Goal: Task Accomplishment & Management: Use online tool/utility

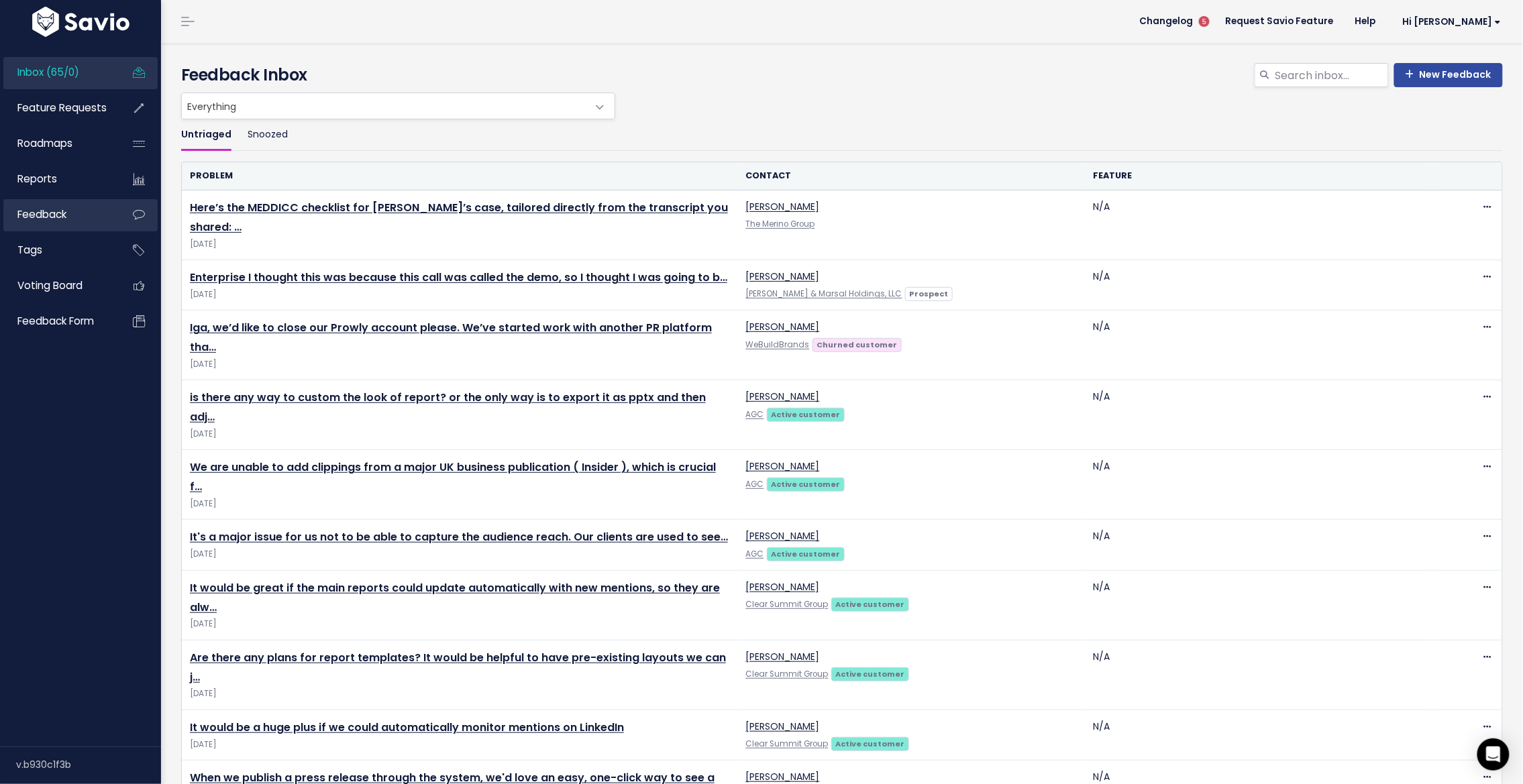
click at [30, 209] on span "Feedback" at bounding box center [42, 214] width 49 height 14
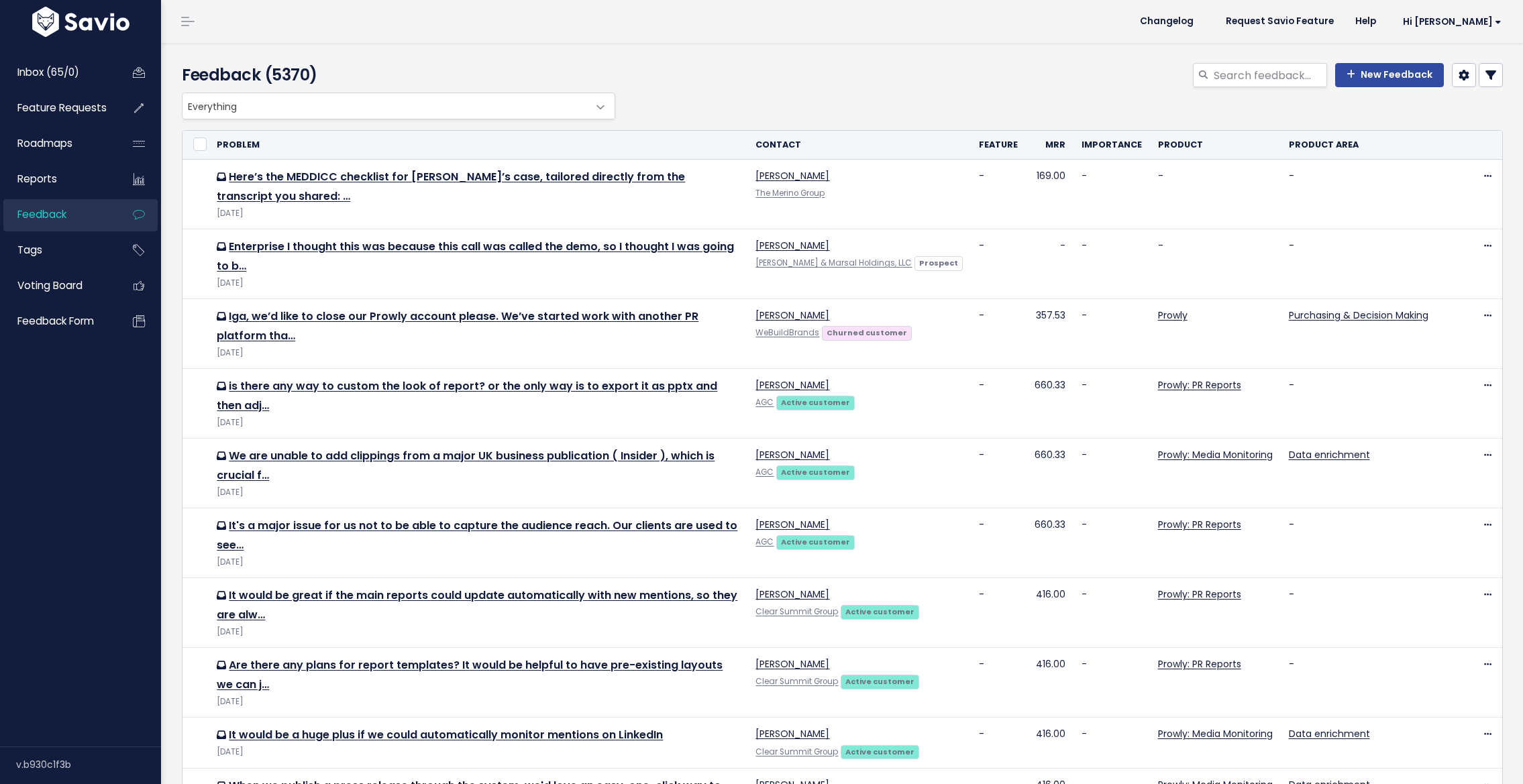
select select
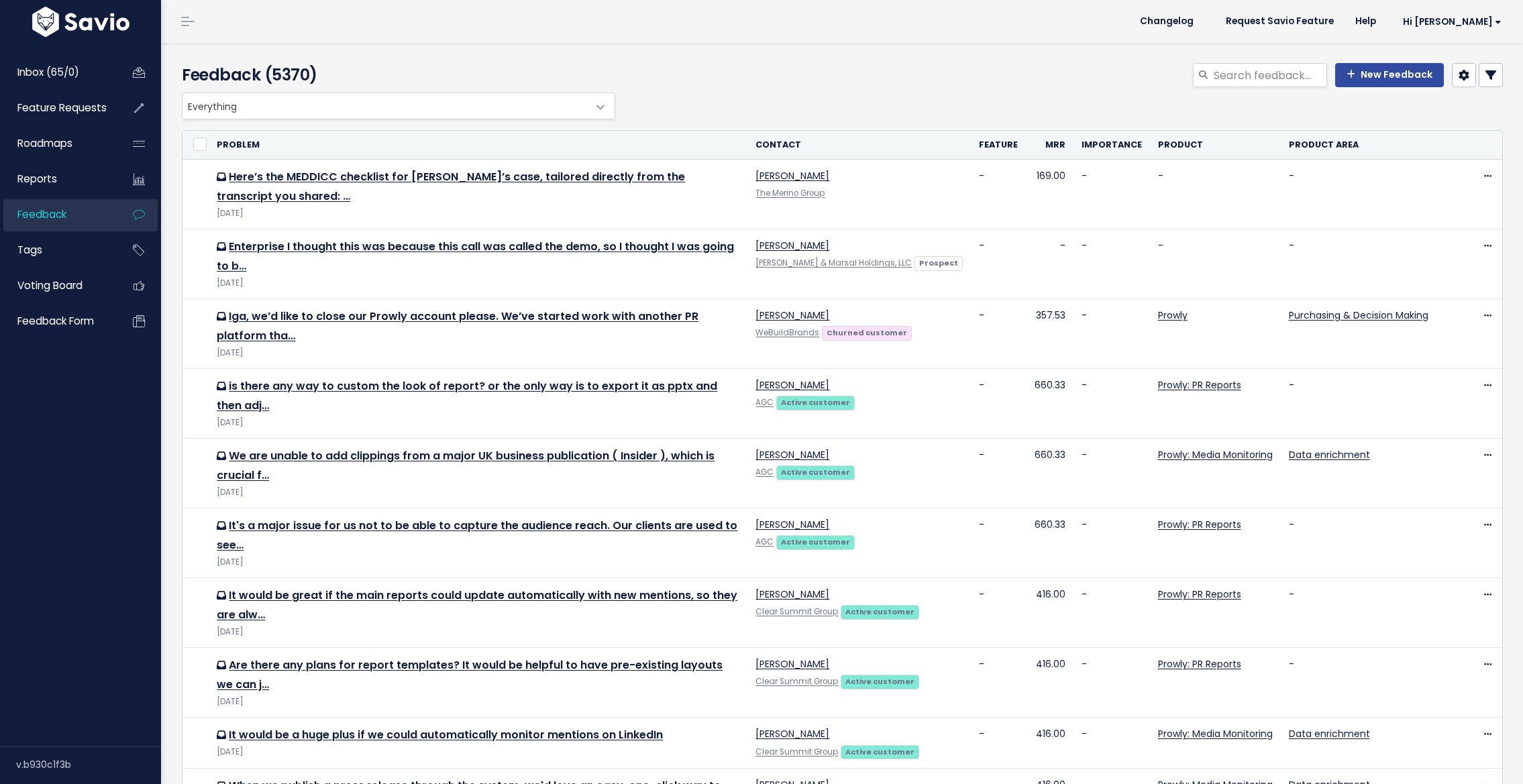
select select
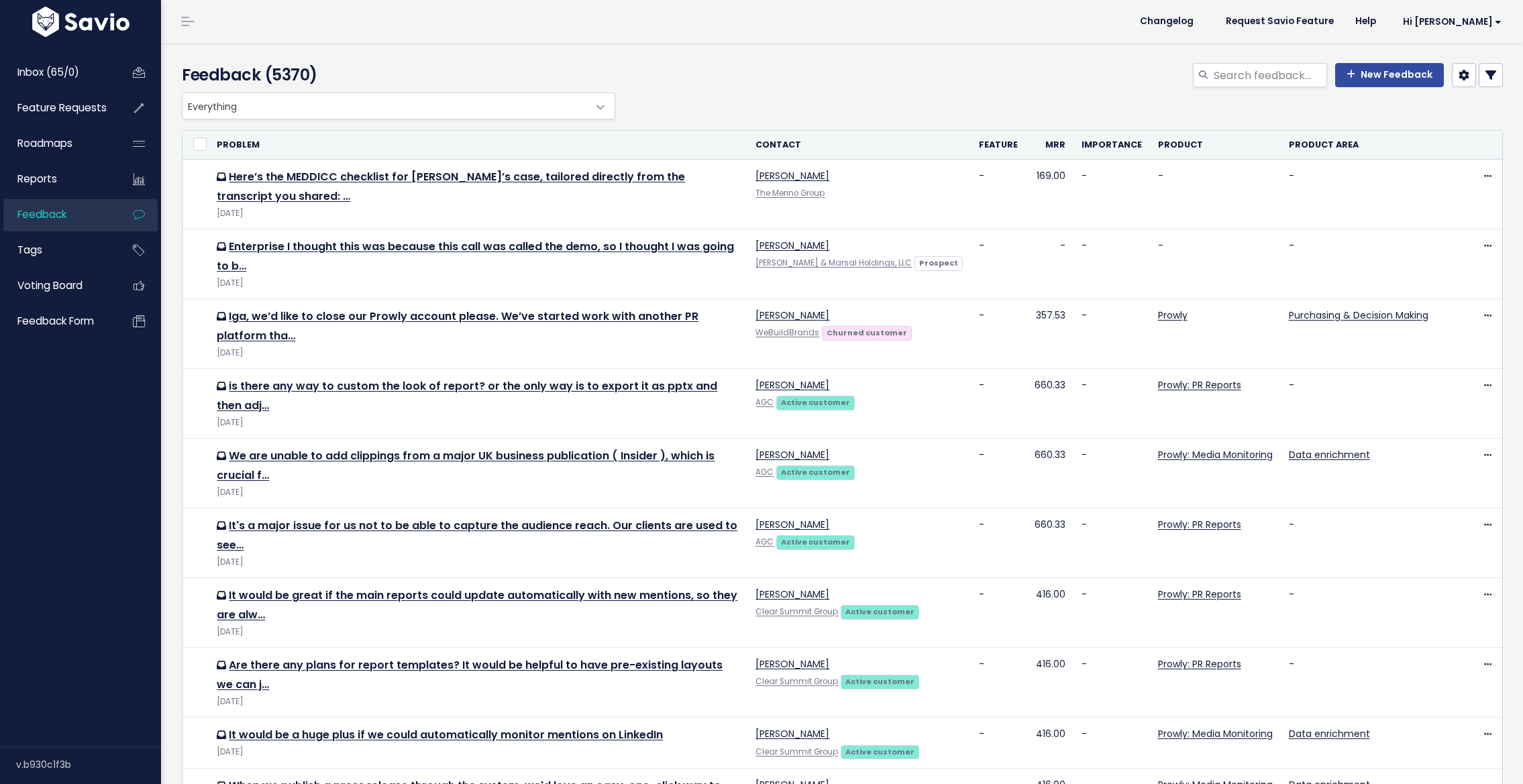
select select
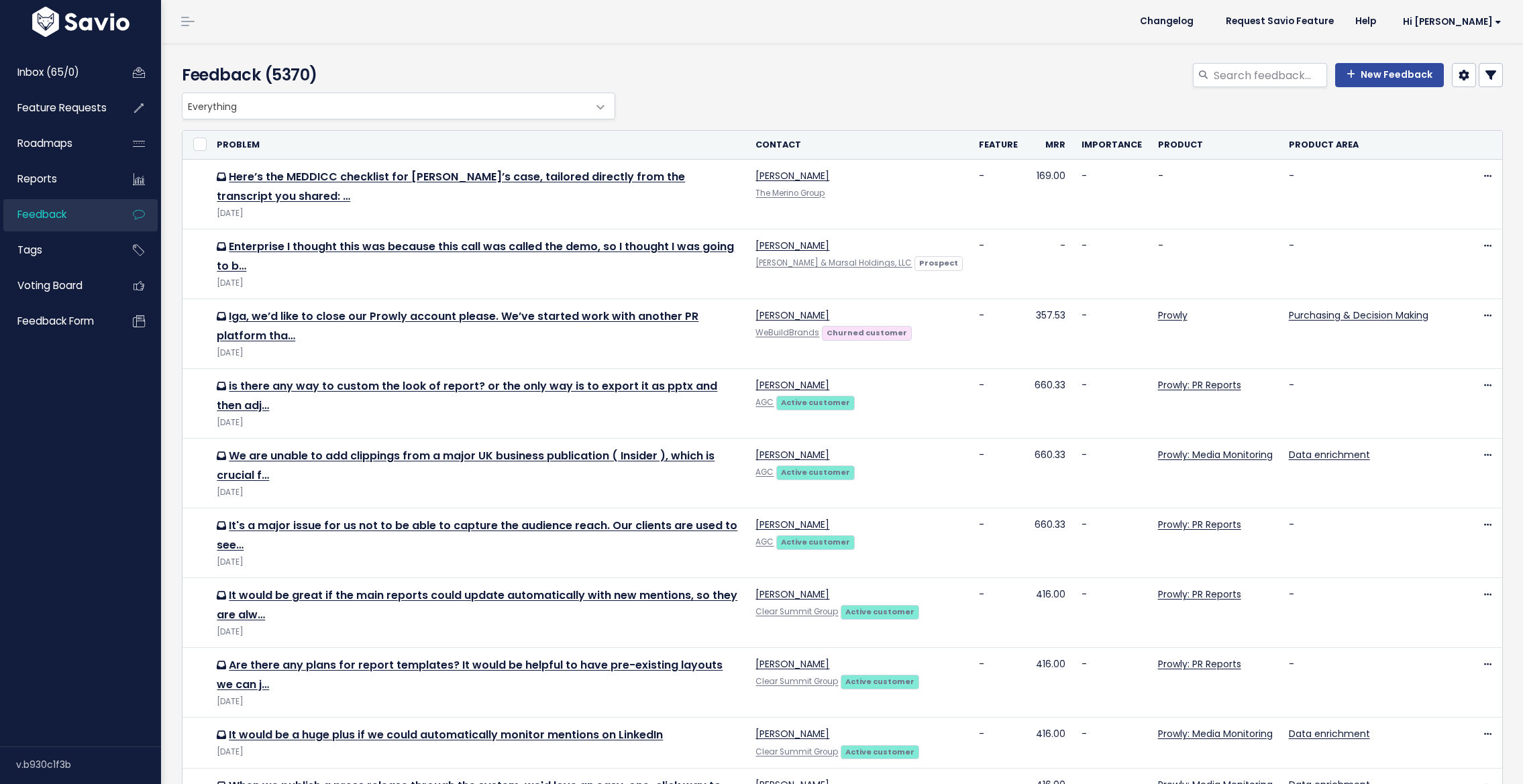
select select
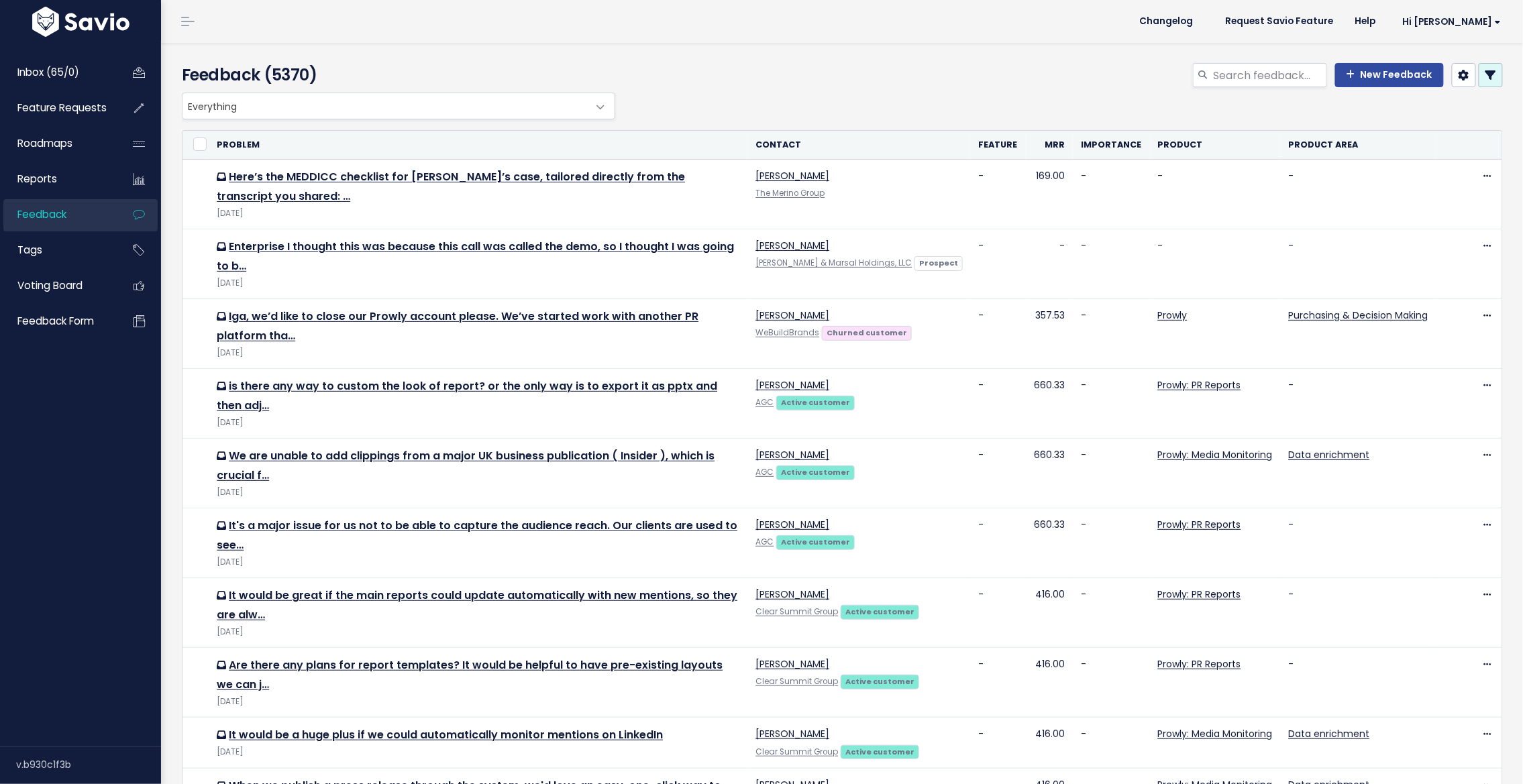
click at [1485, 73] on link at bounding box center [1491, 75] width 24 height 24
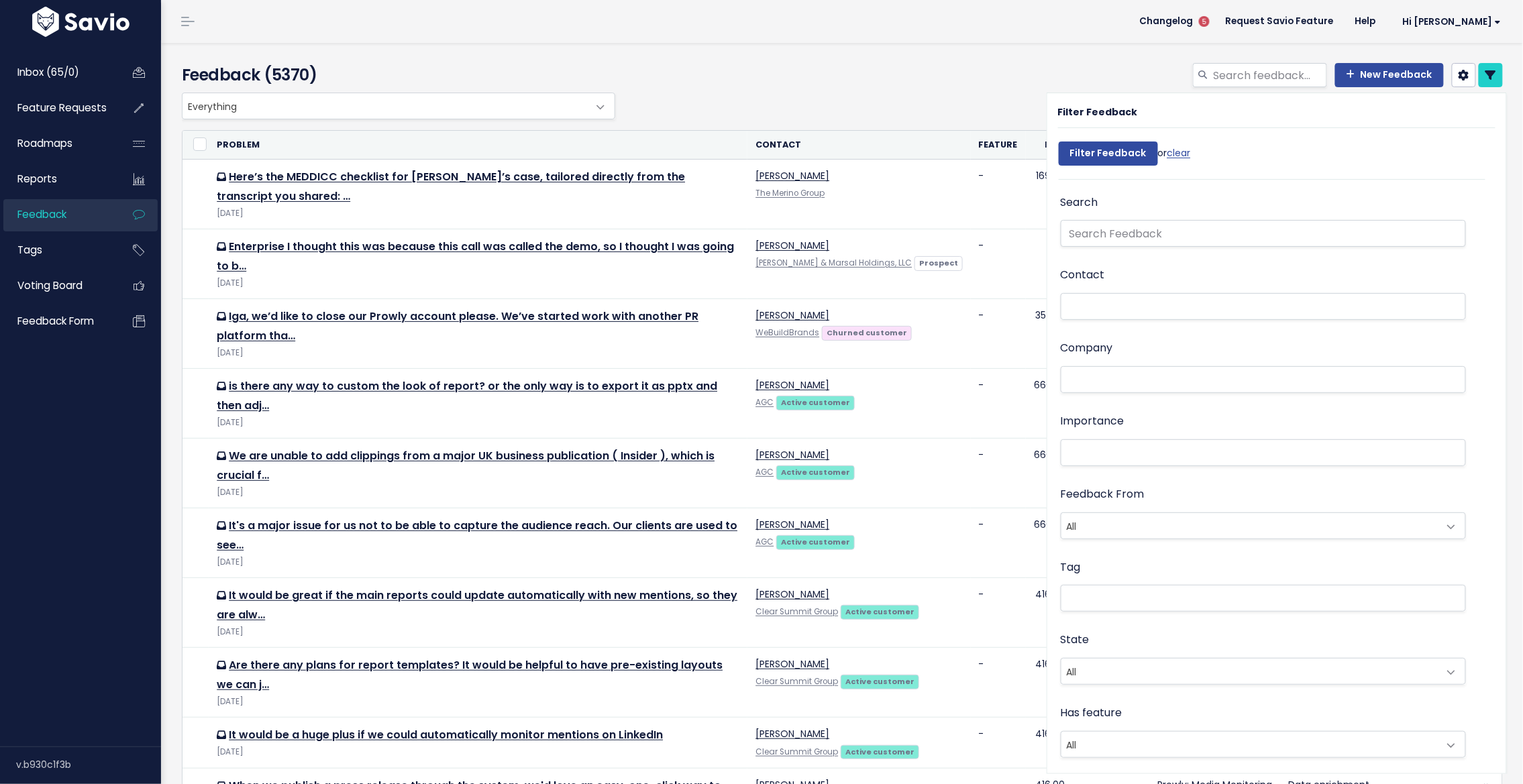
click at [1133, 513] on span "All" at bounding box center [1250, 526] width 378 height 26
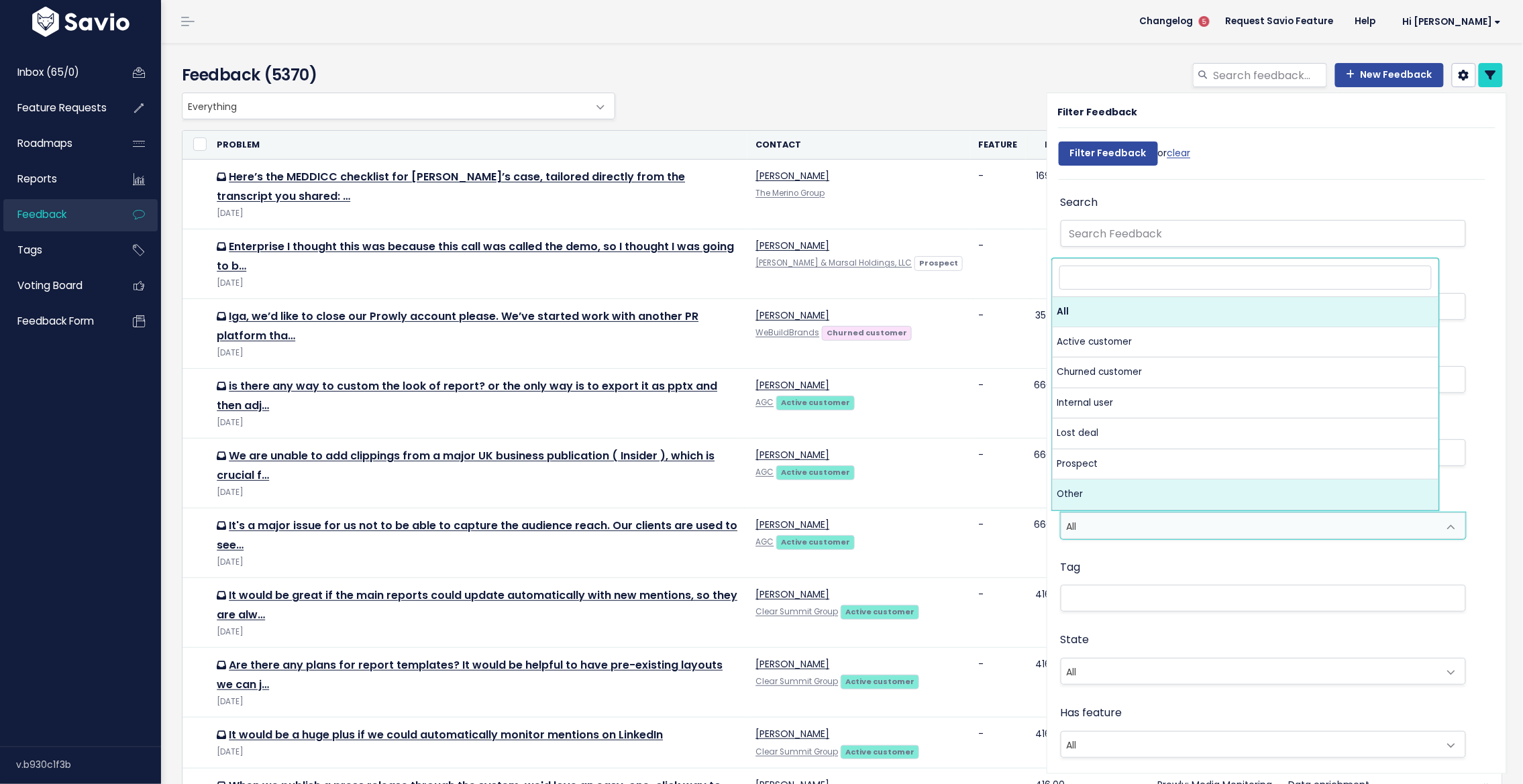
click at [1147, 575] on div "Tag" at bounding box center [1264, 586] width 406 height 57
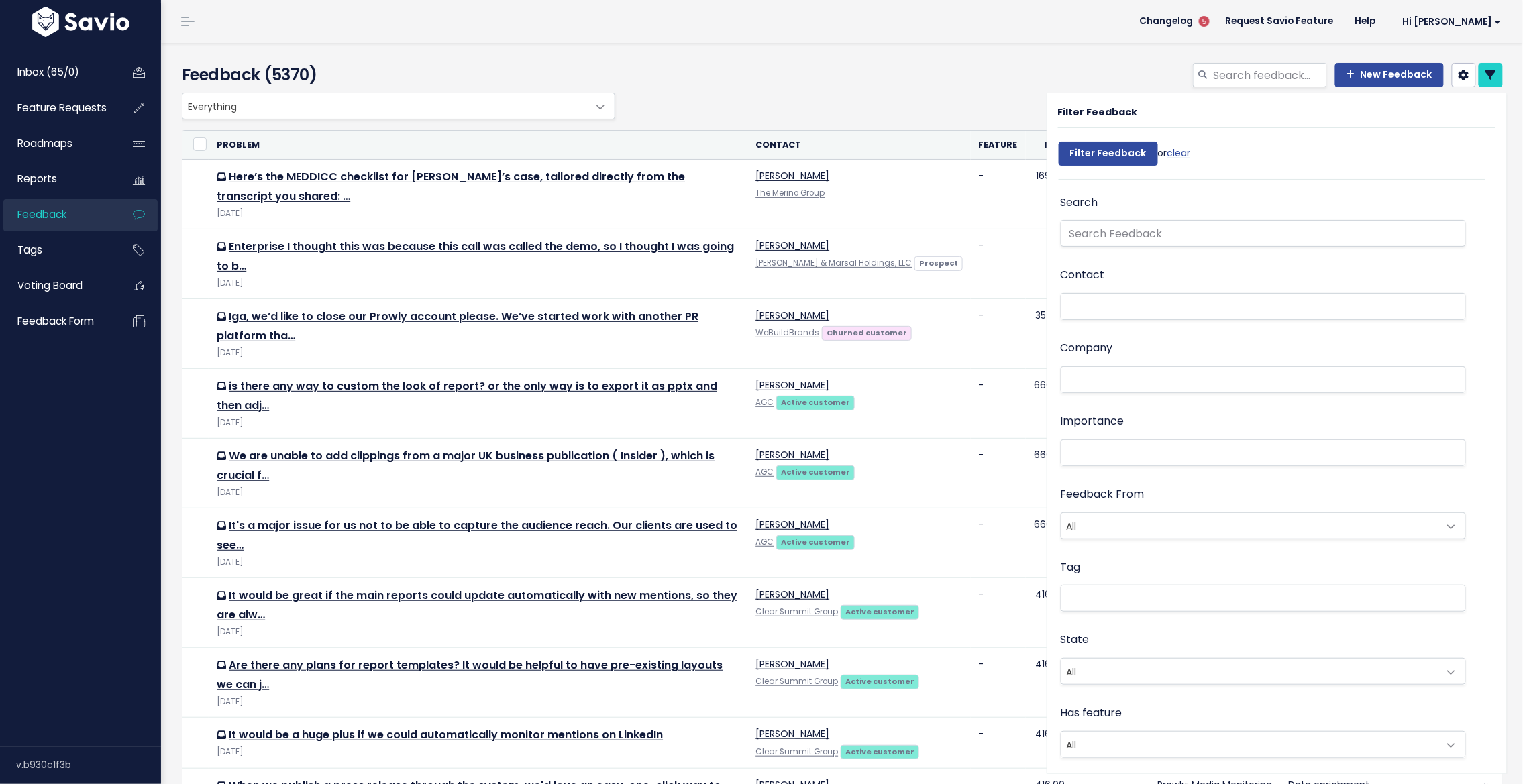
scroll to position [354, 0]
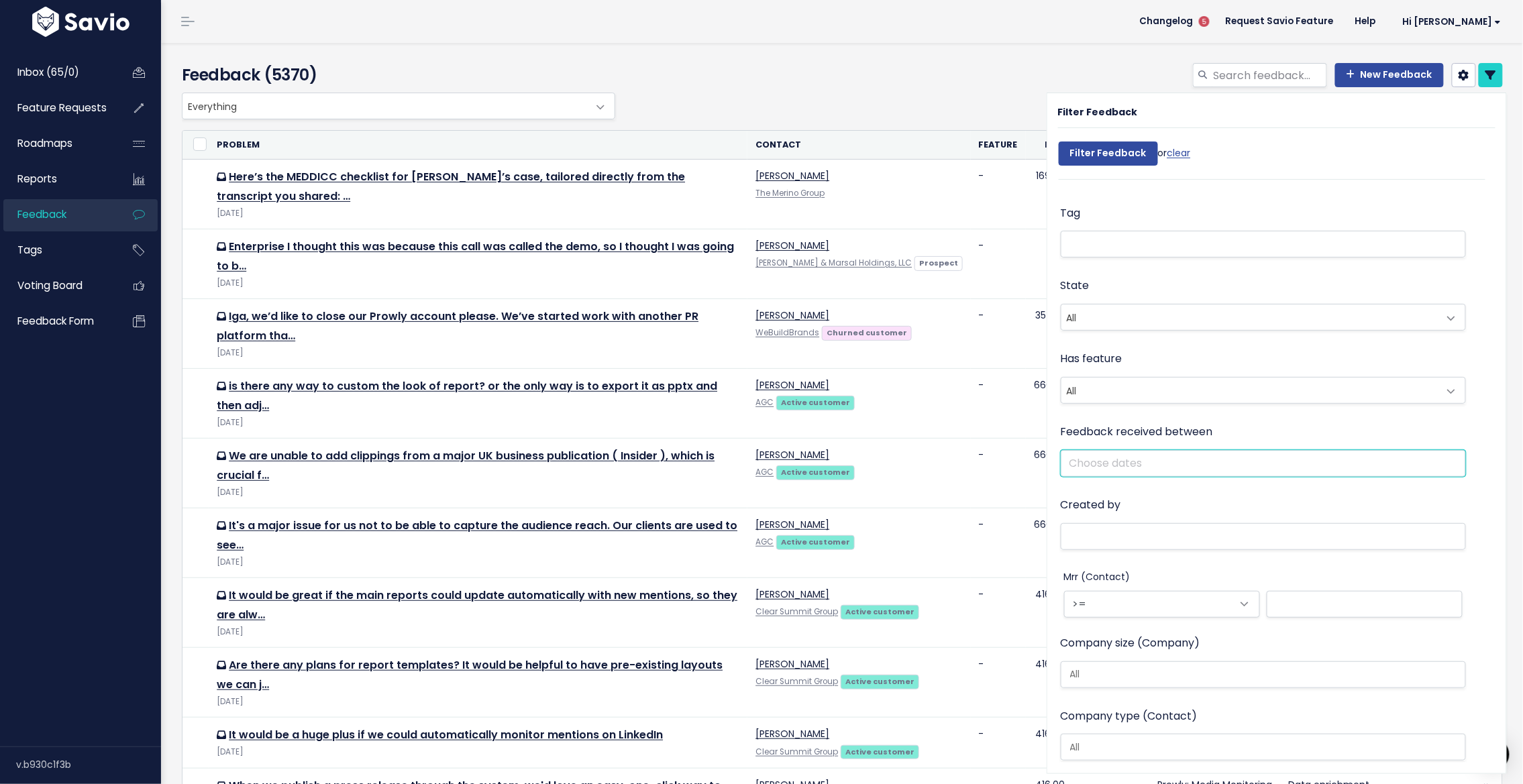
click at [1133, 452] on input "text" at bounding box center [1264, 464] width 406 height 27
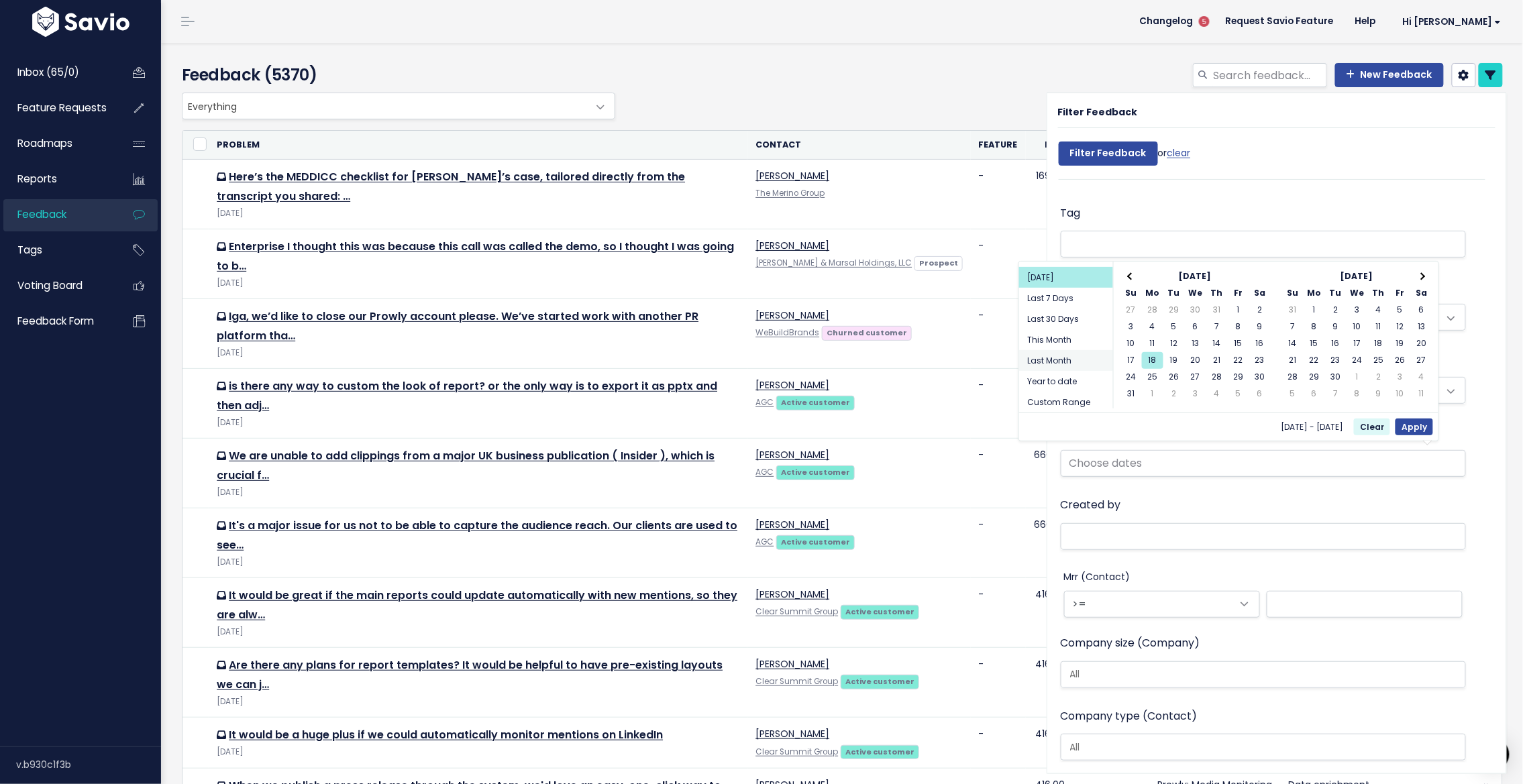
click at [1053, 351] on li "Last Month" at bounding box center [1066, 360] width 94 height 21
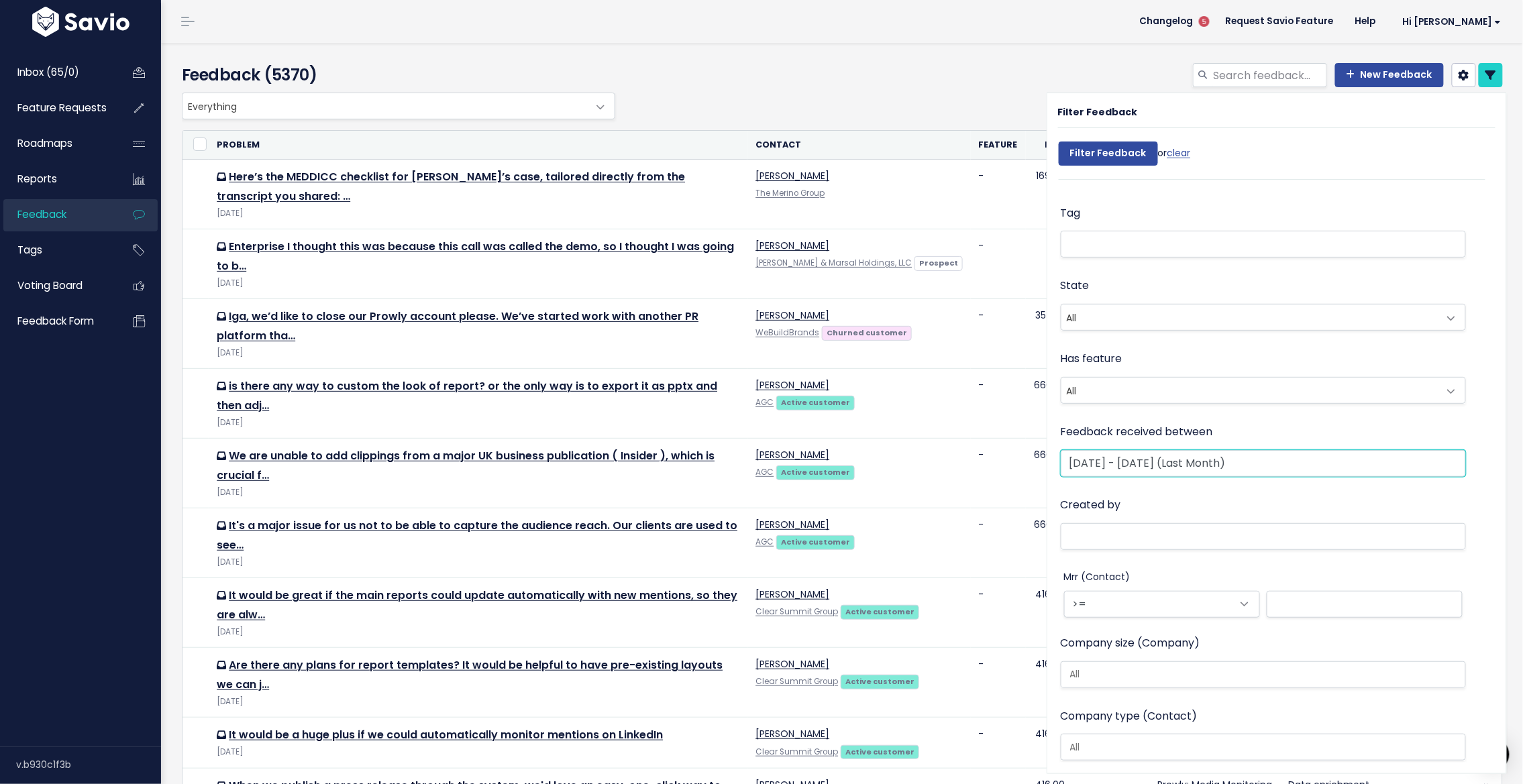
click at [1126, 462] on input "[DATE] - [DATE] (Last Month)" at bounding box center [1264, 464] width 406 height 27
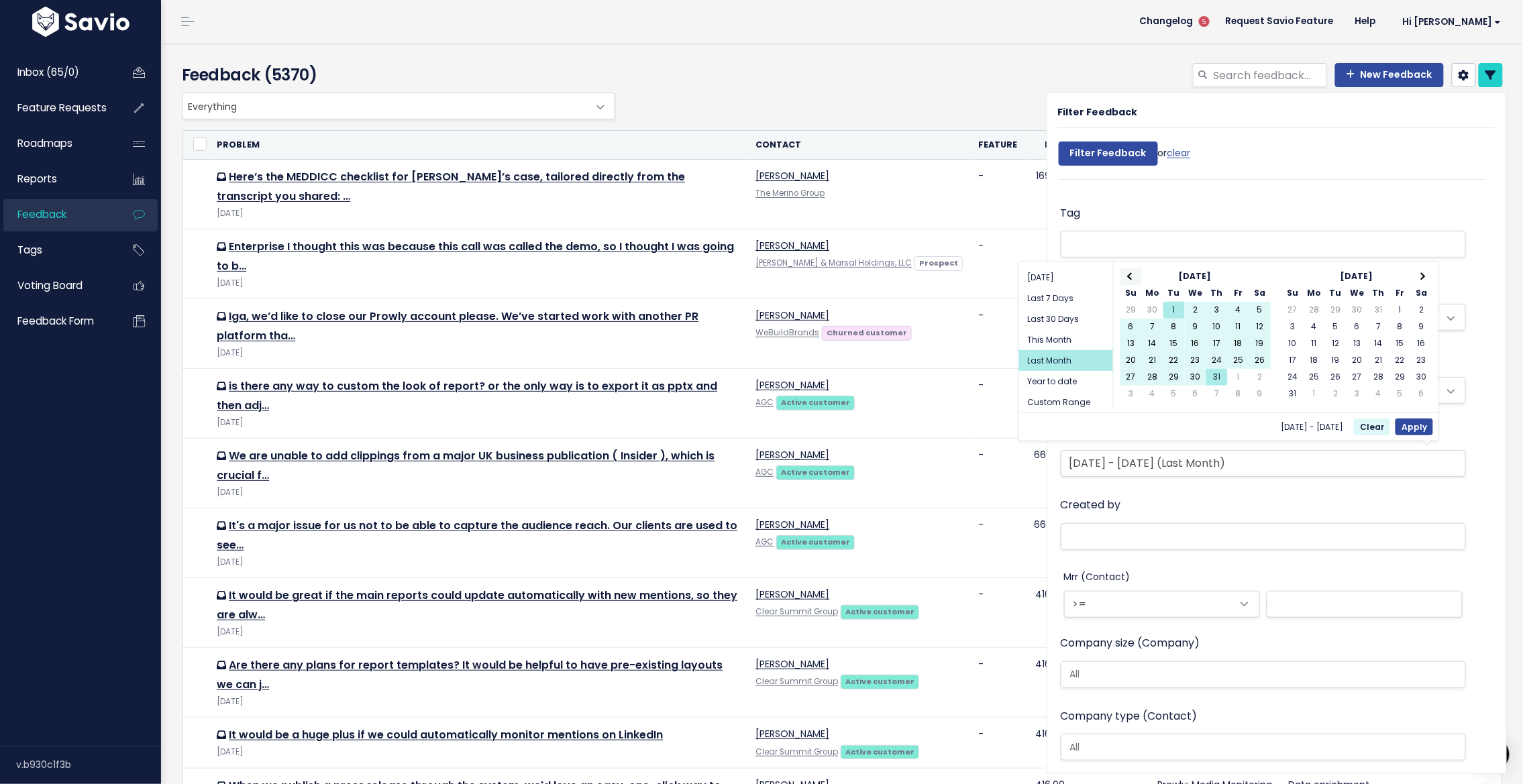
click at [1126, 275] on th at bounding box center [1131, 276] width 22 height 17
click at [1429, 428] on button "Apply" at bounding box center [1414, 427] width 38 height 17
type input "Jun 1 2025 - Jun 30 2025"
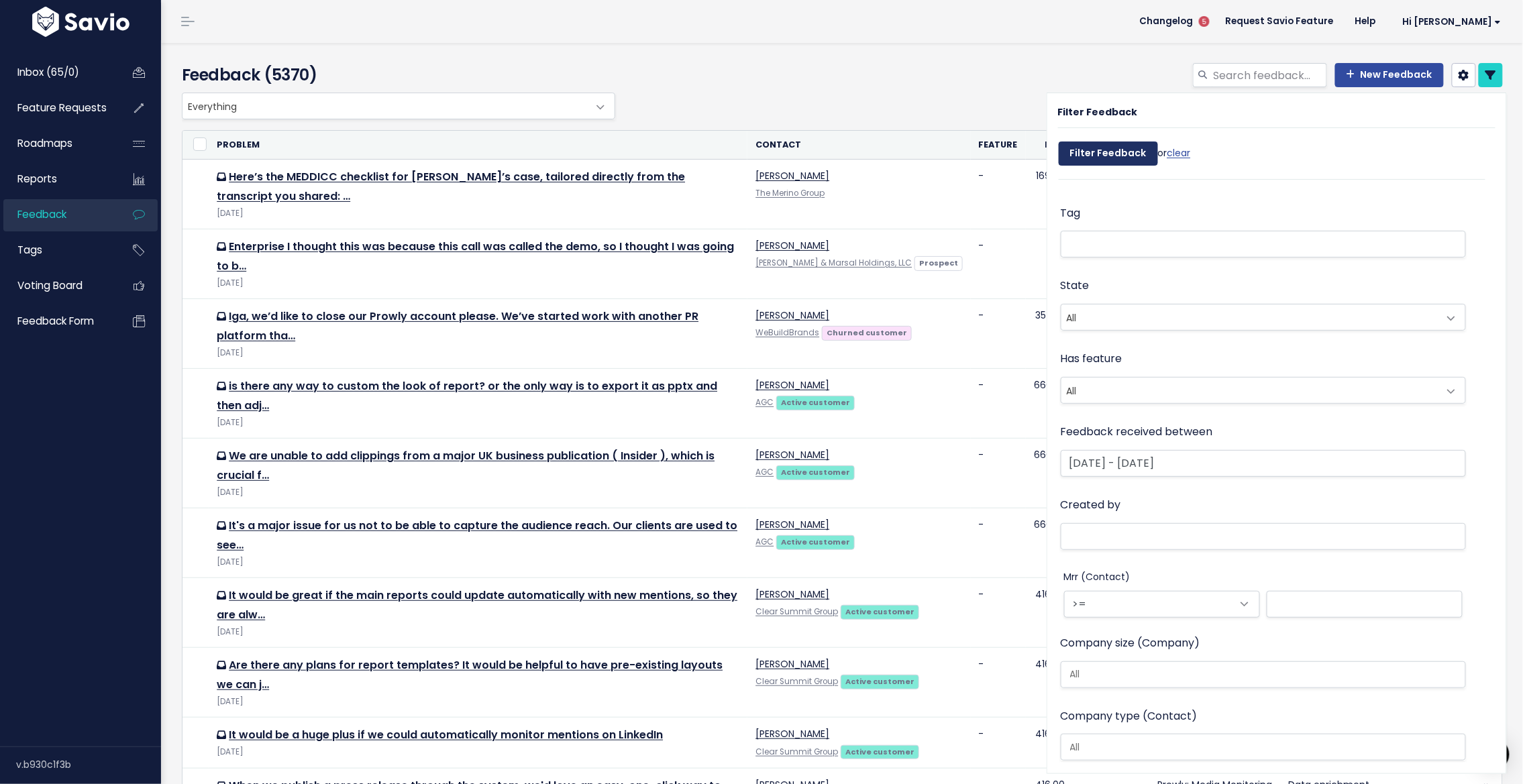
click at [1065, 159] on input "Filter Feedback" at bounding box center [1108, 154] width 99 height 24
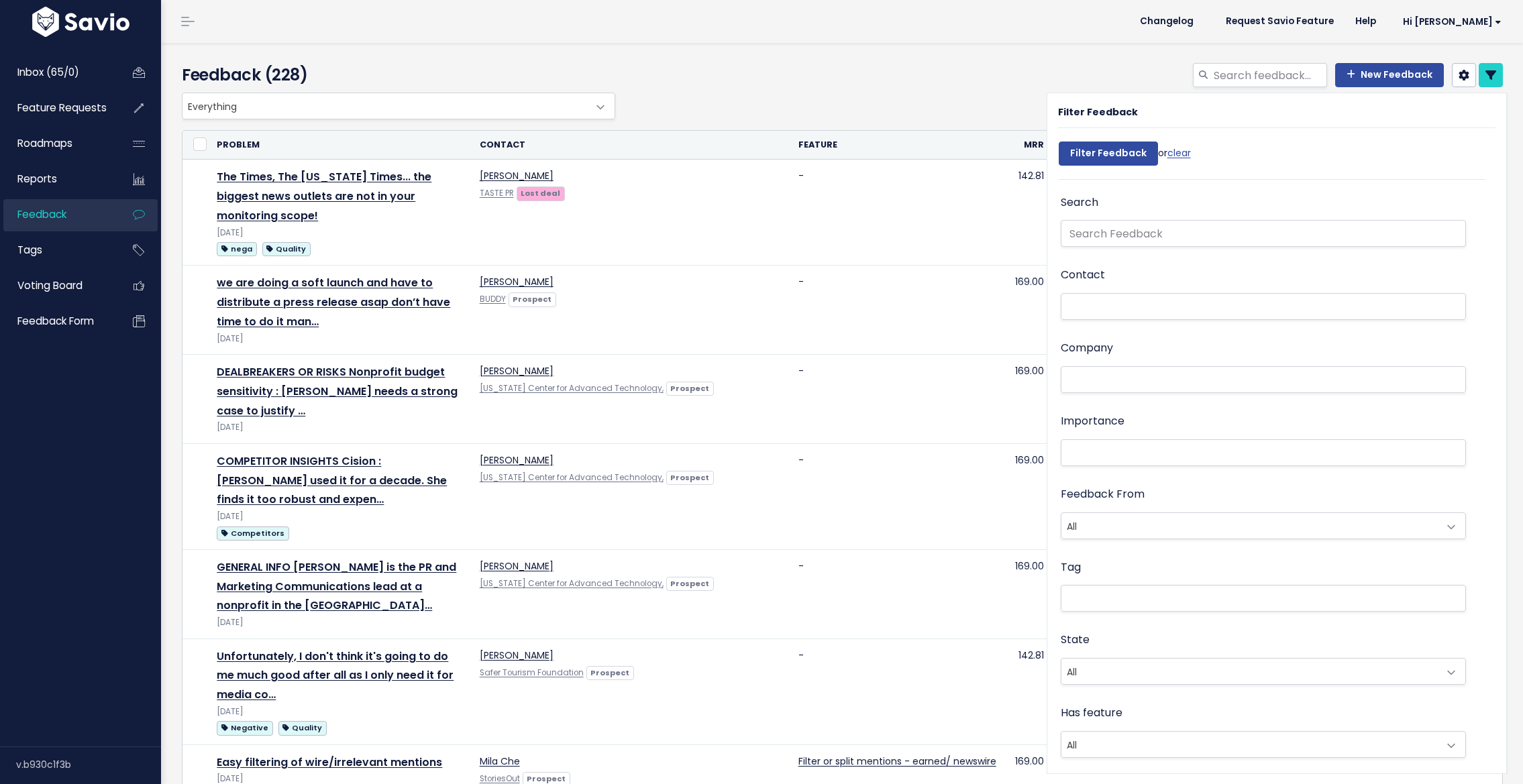
select select
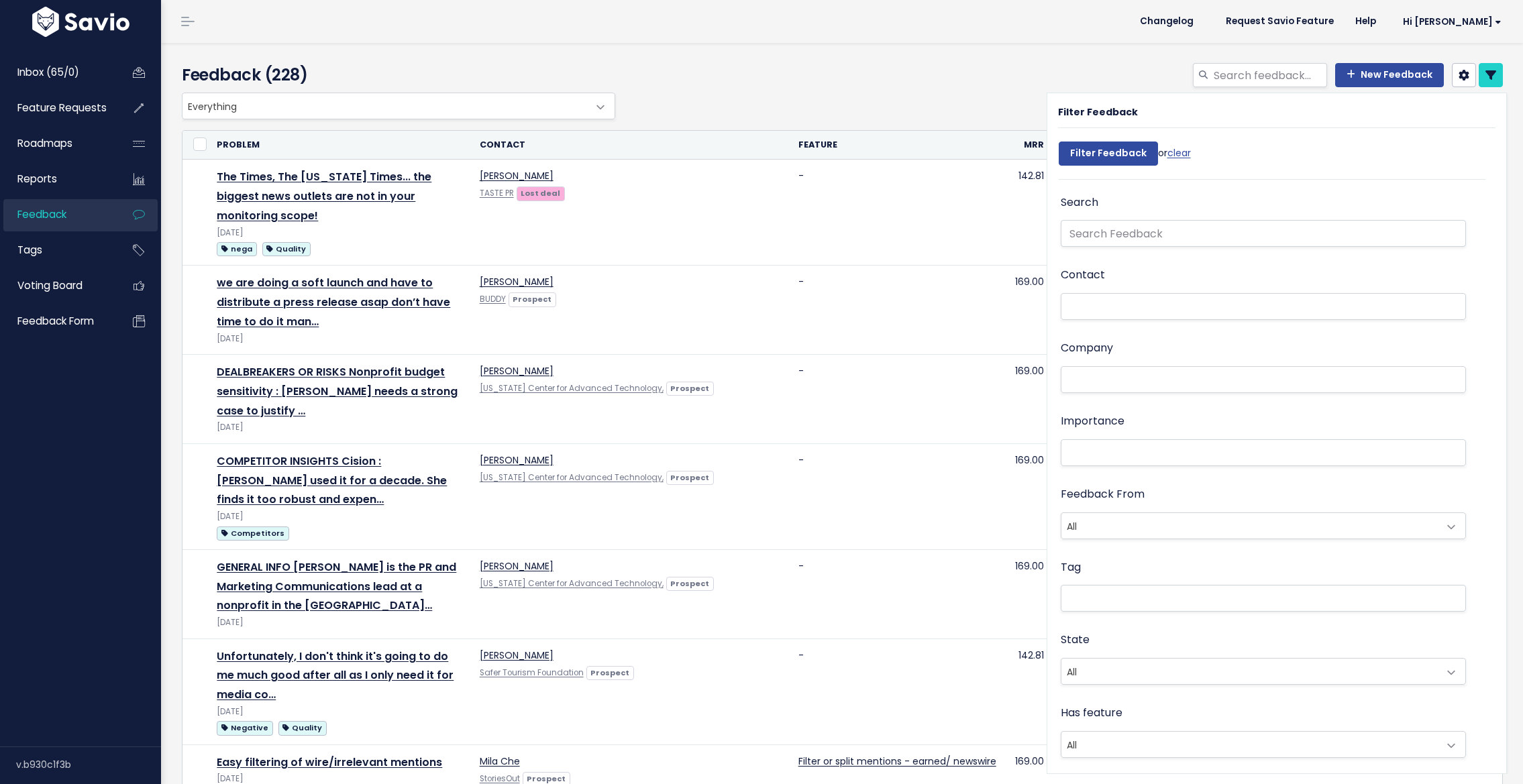
select select
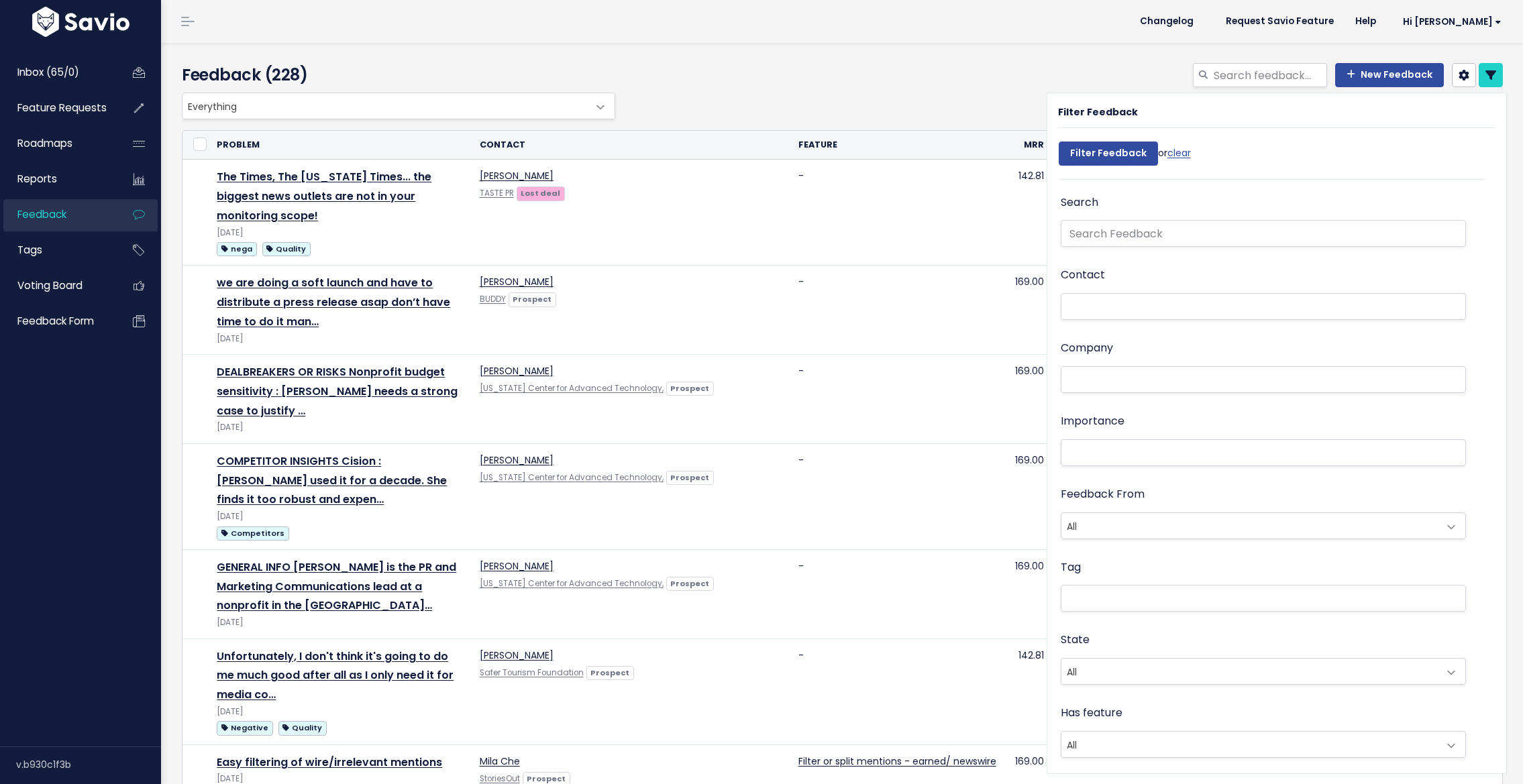
select select
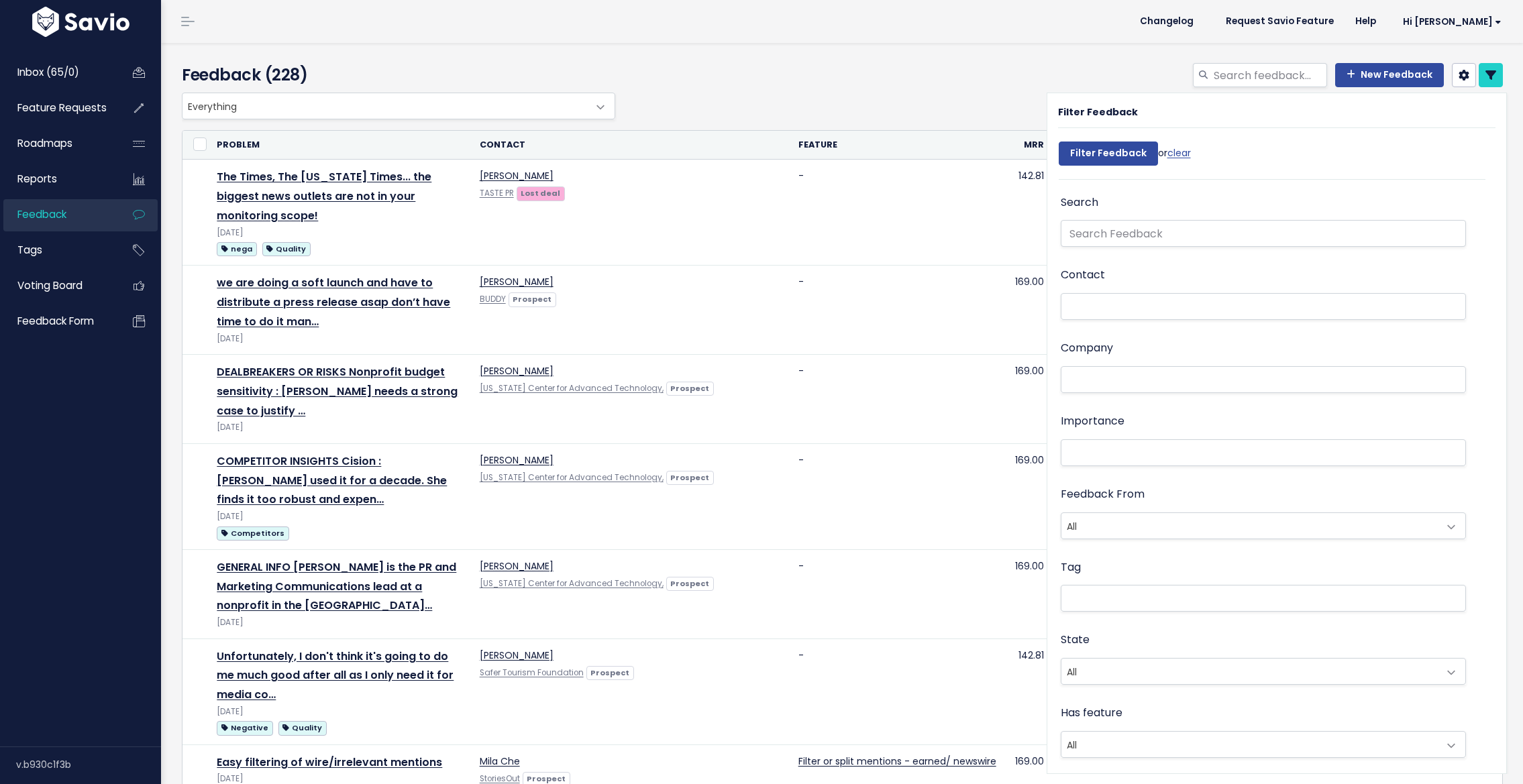
select select
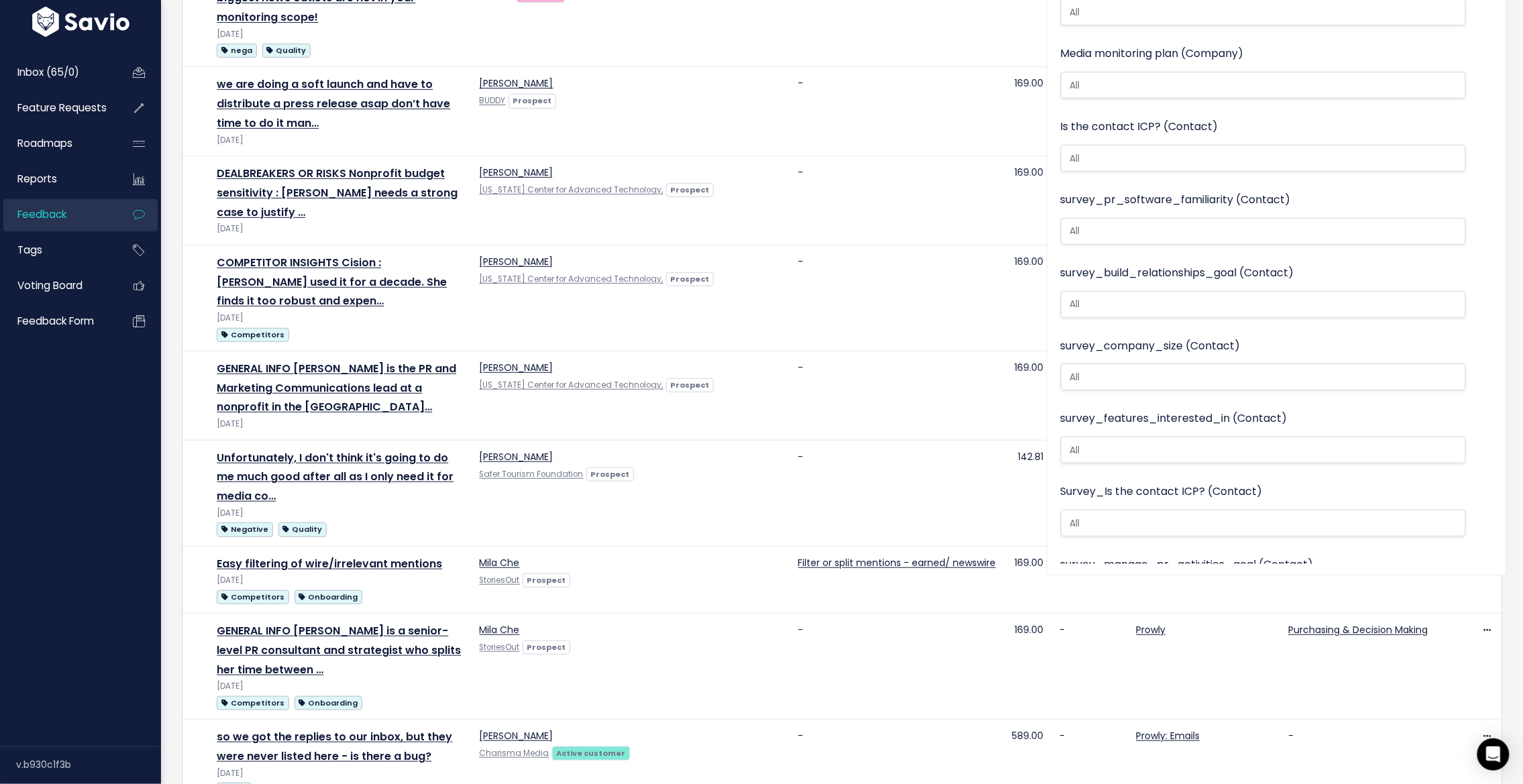
scroll to position [1081, 0]
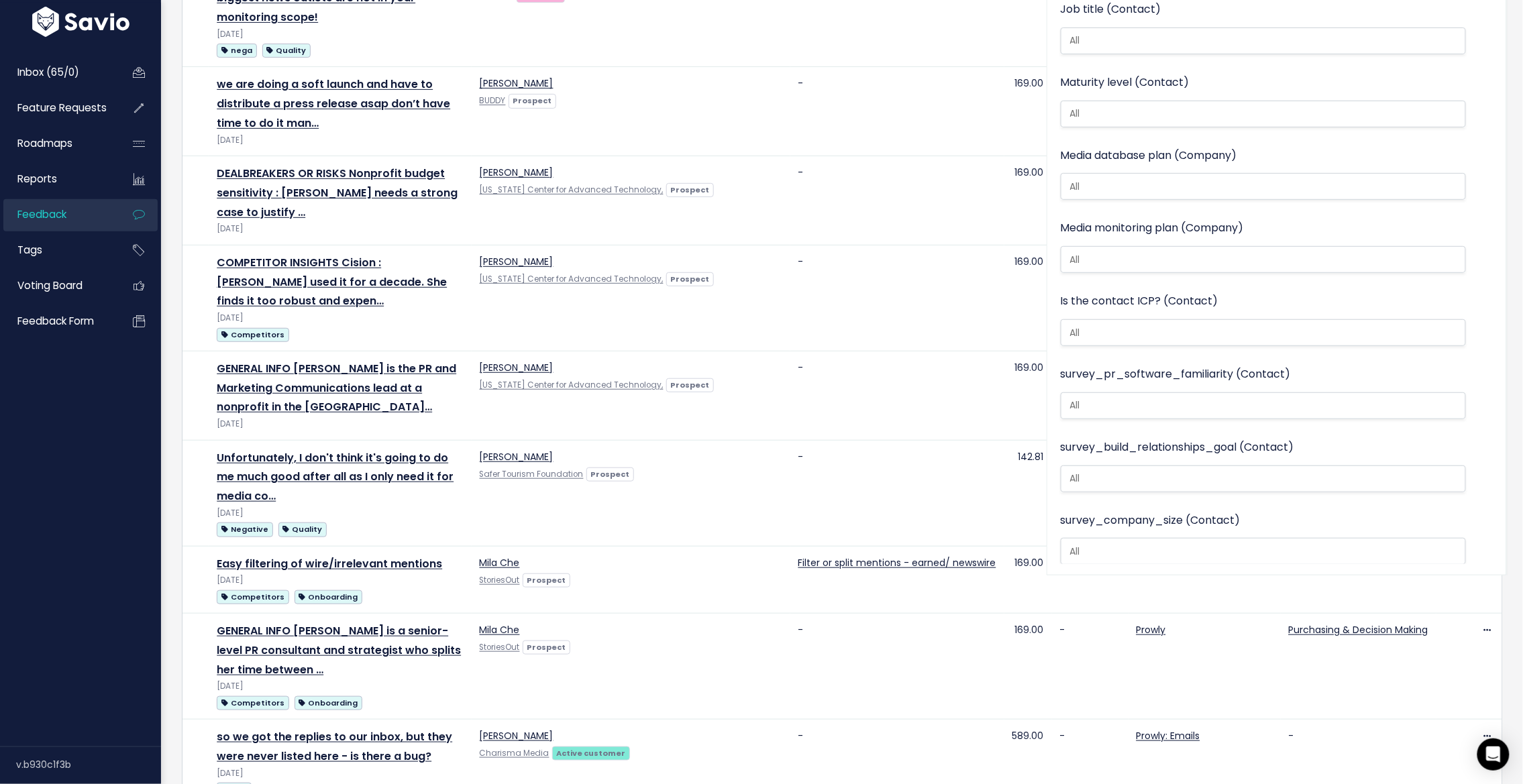
click at [1134, 320] on ul at bounding box center [1264, 333] width 405 height 26
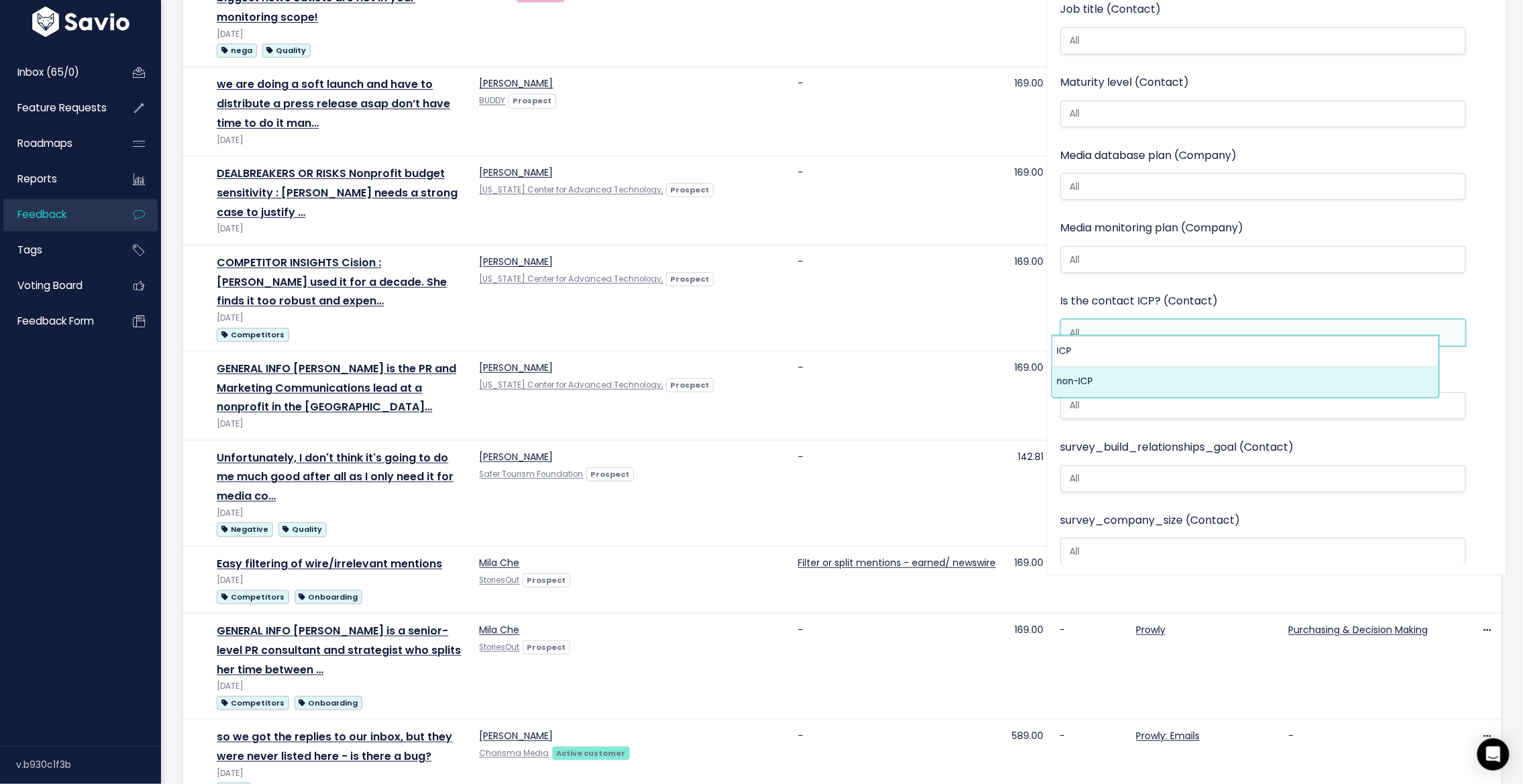
click at [1279, 492] on div "survey_build_relationships_goal (Contact) important neutral not_important" at bounding box center [1264, 474] width 406 height 73
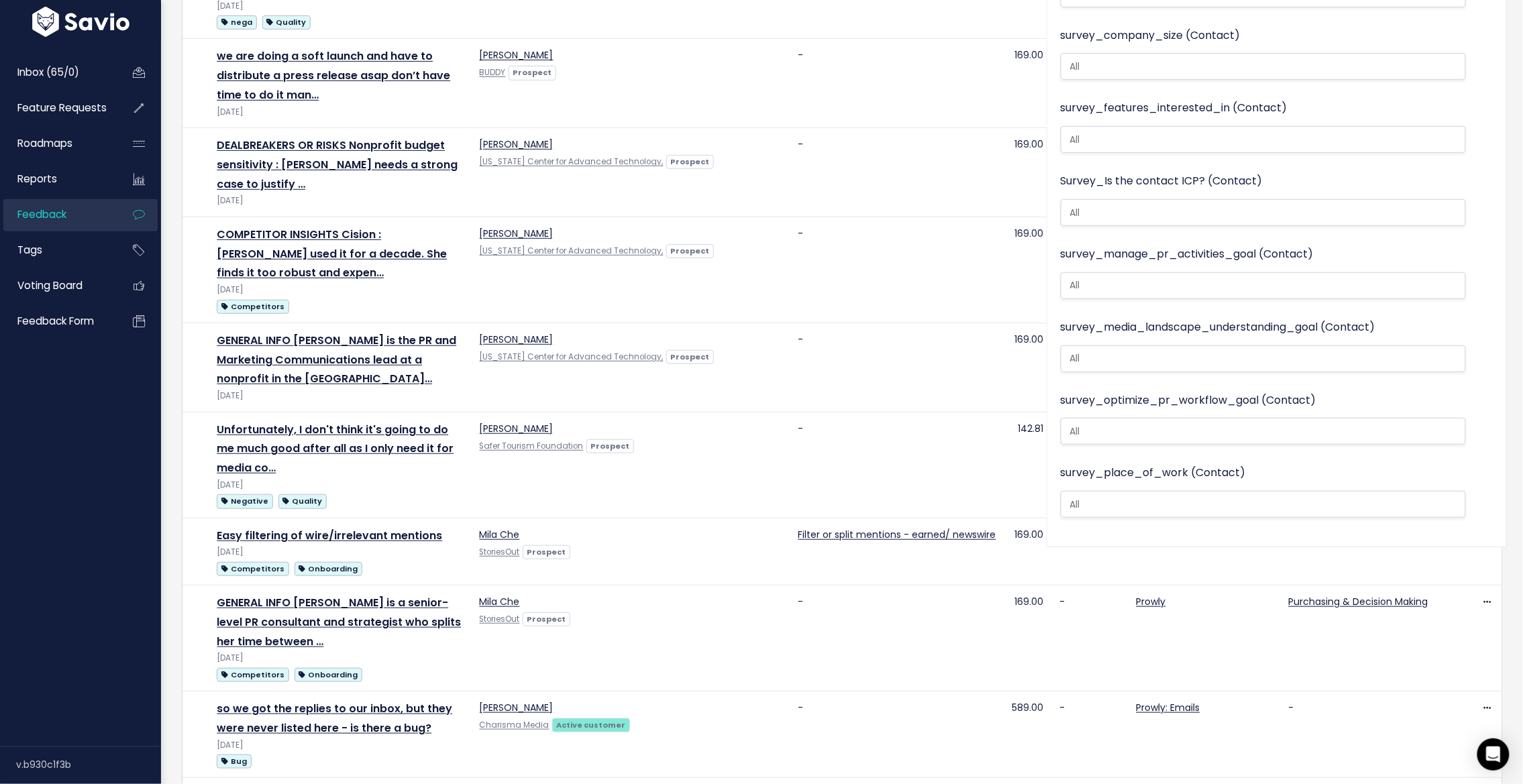
scroll to position [1506, 0]
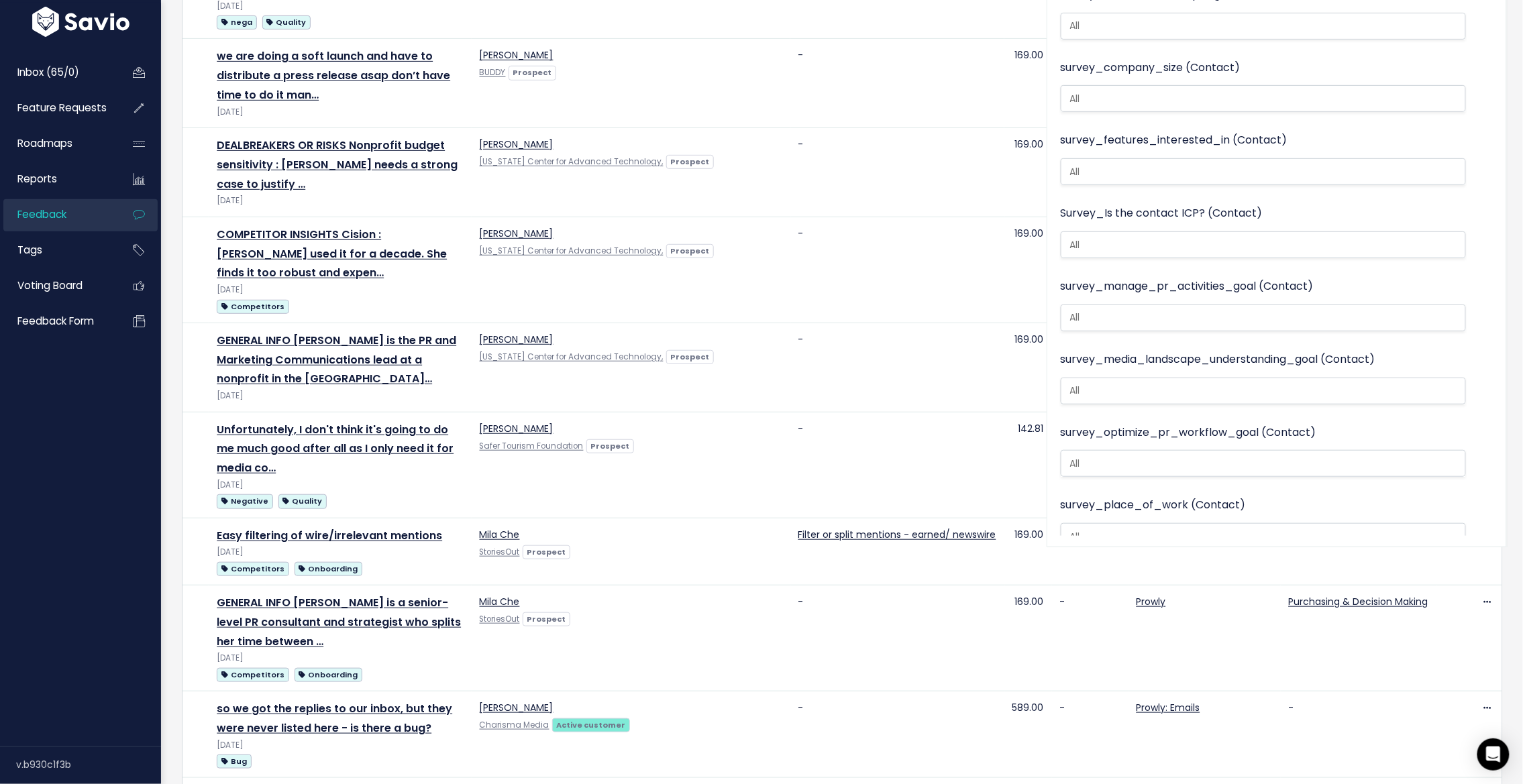
click at [1169, 238] on input "search" at bounding box center [1257, 245] width 385 height 14
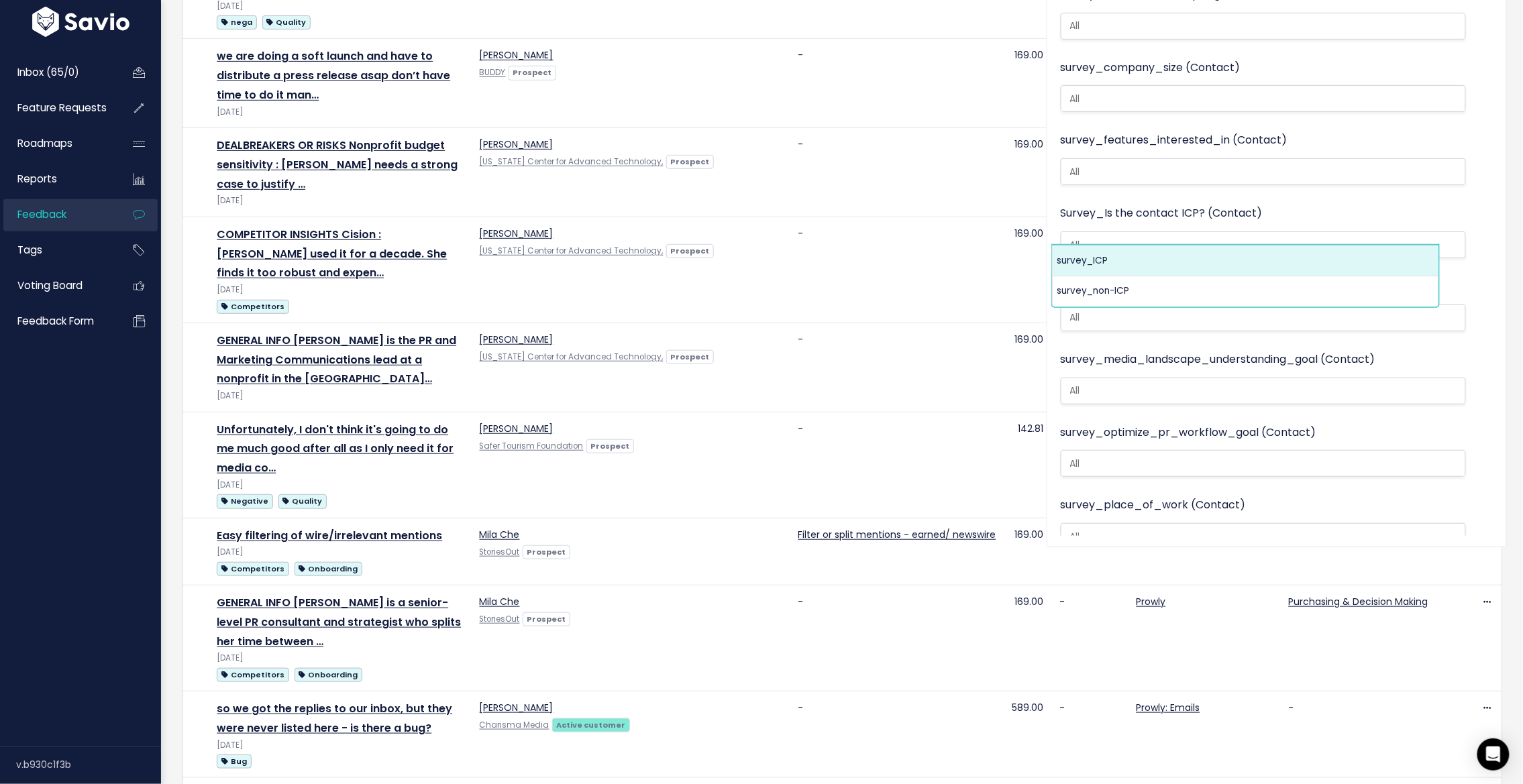
select select "survey_ICP"
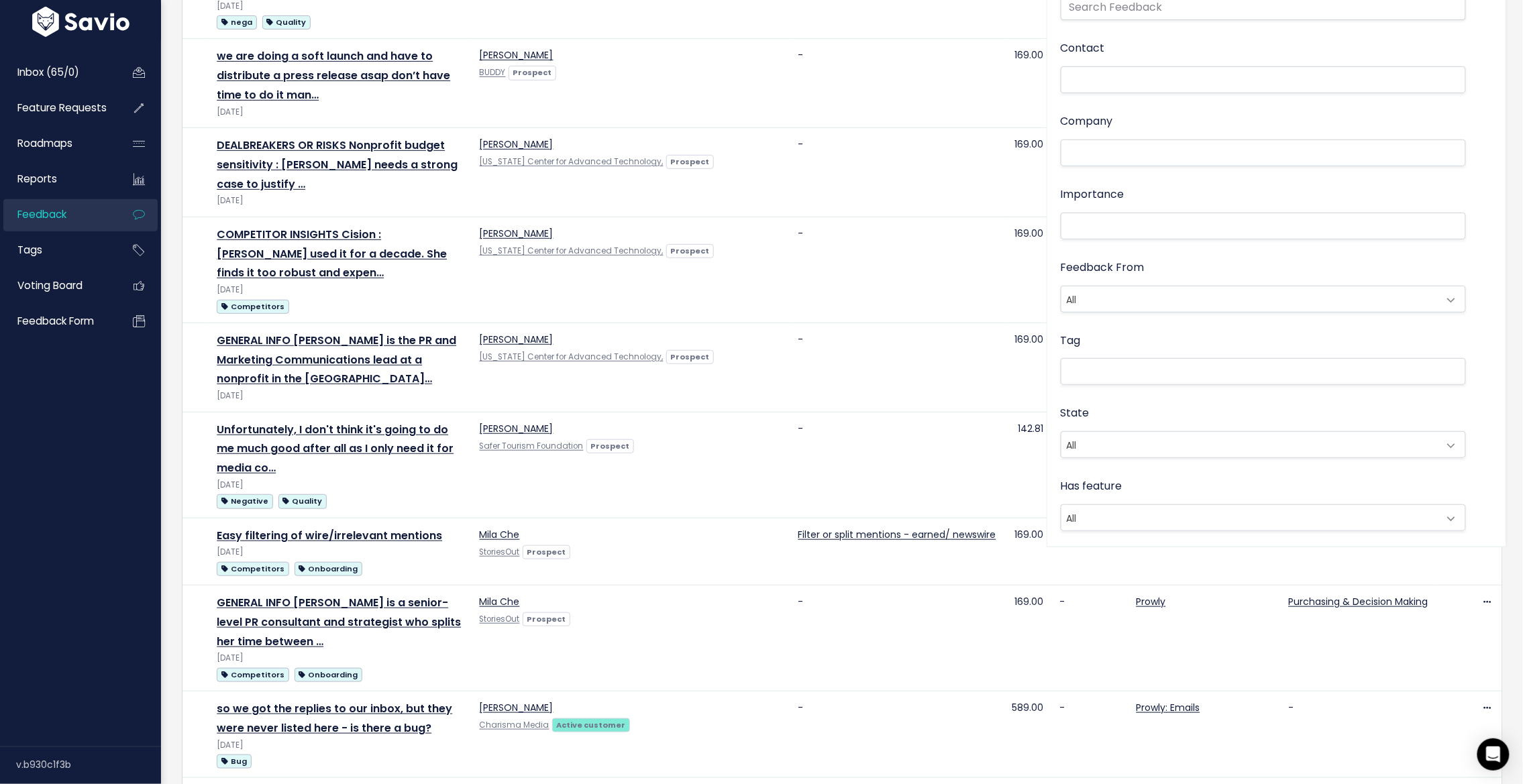
scroll to position [0, 0]
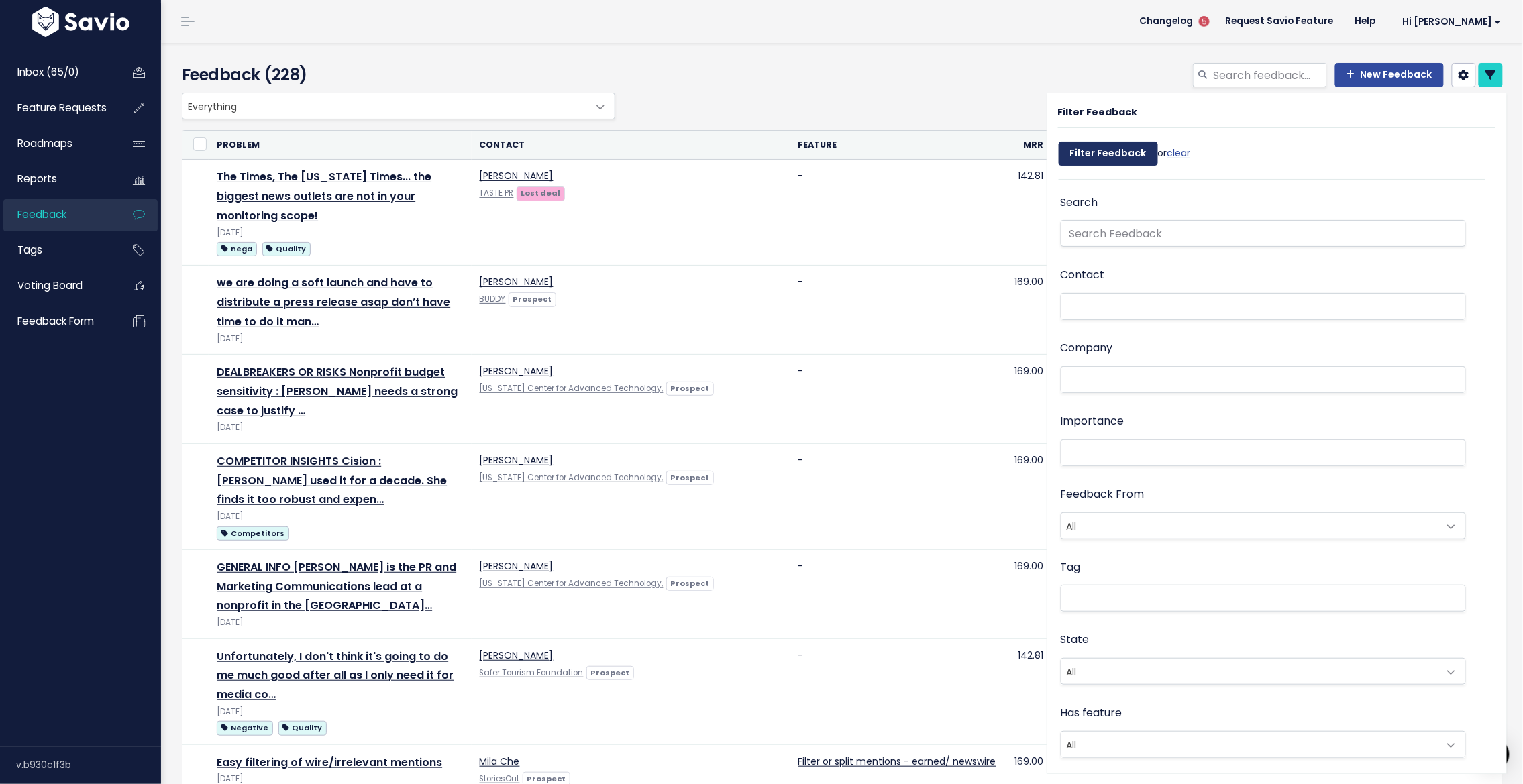
click at [1107, 150] on input "Filter Feedback" at bounding box center [1108, 154] width 99 height 24
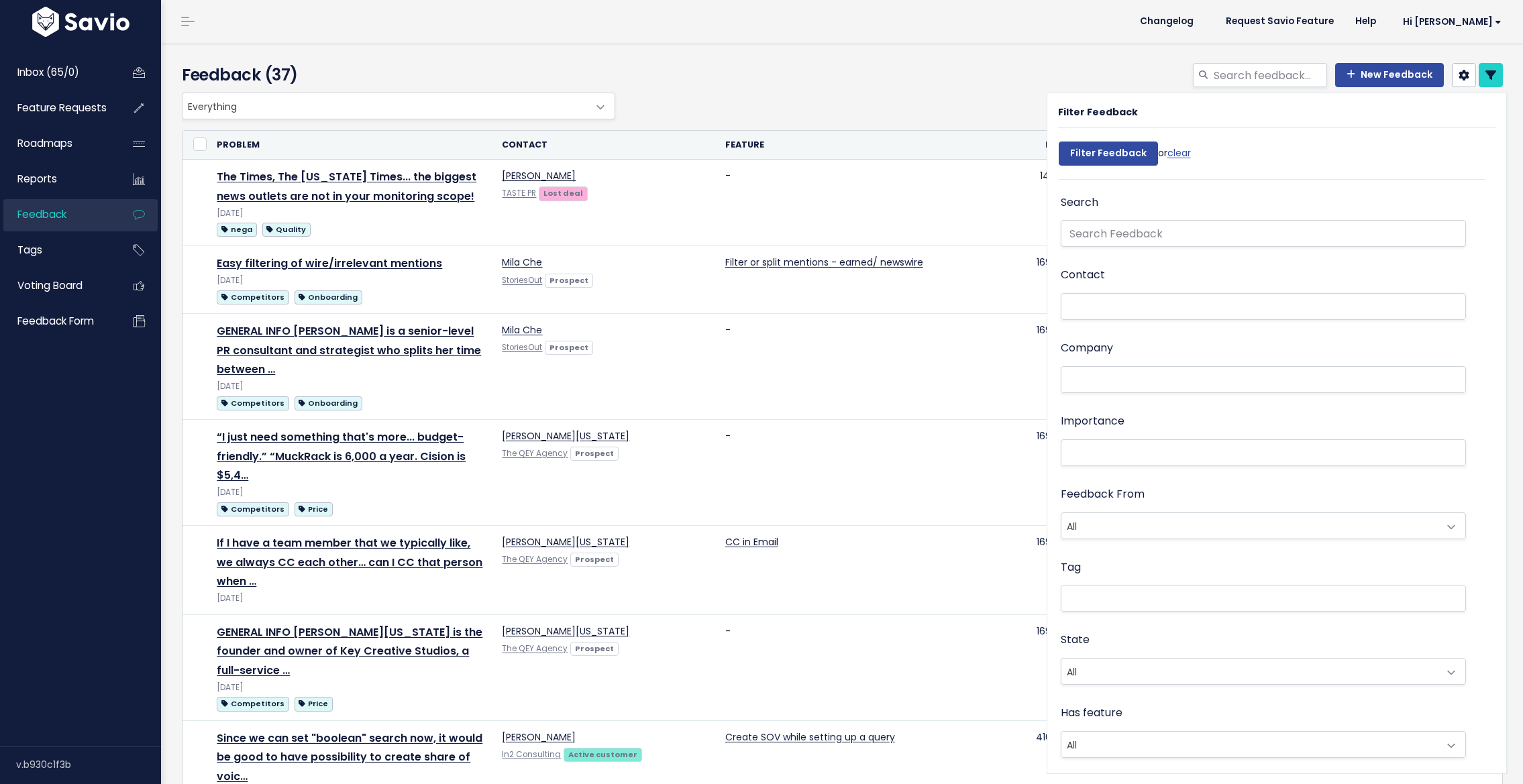
select select
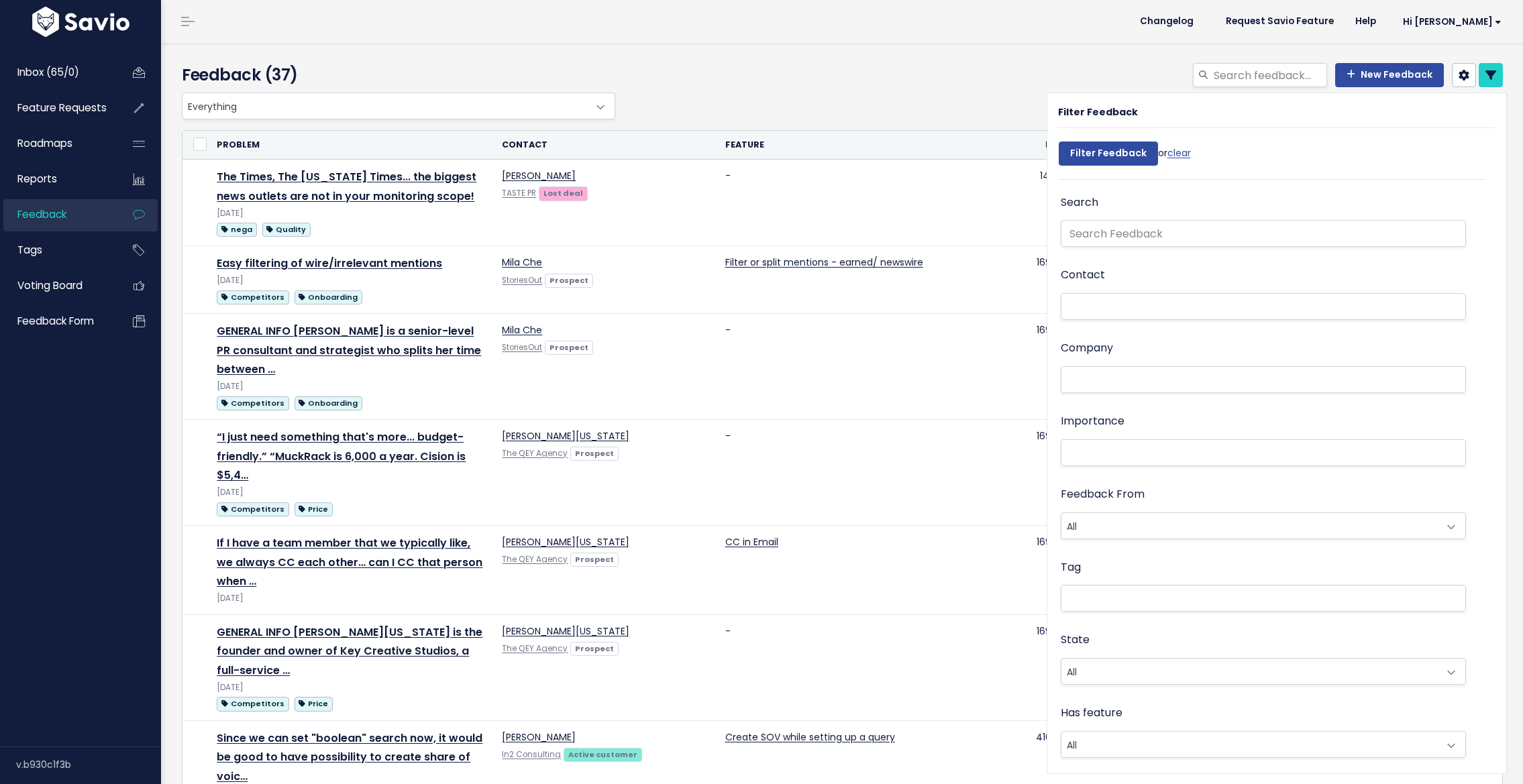
select select
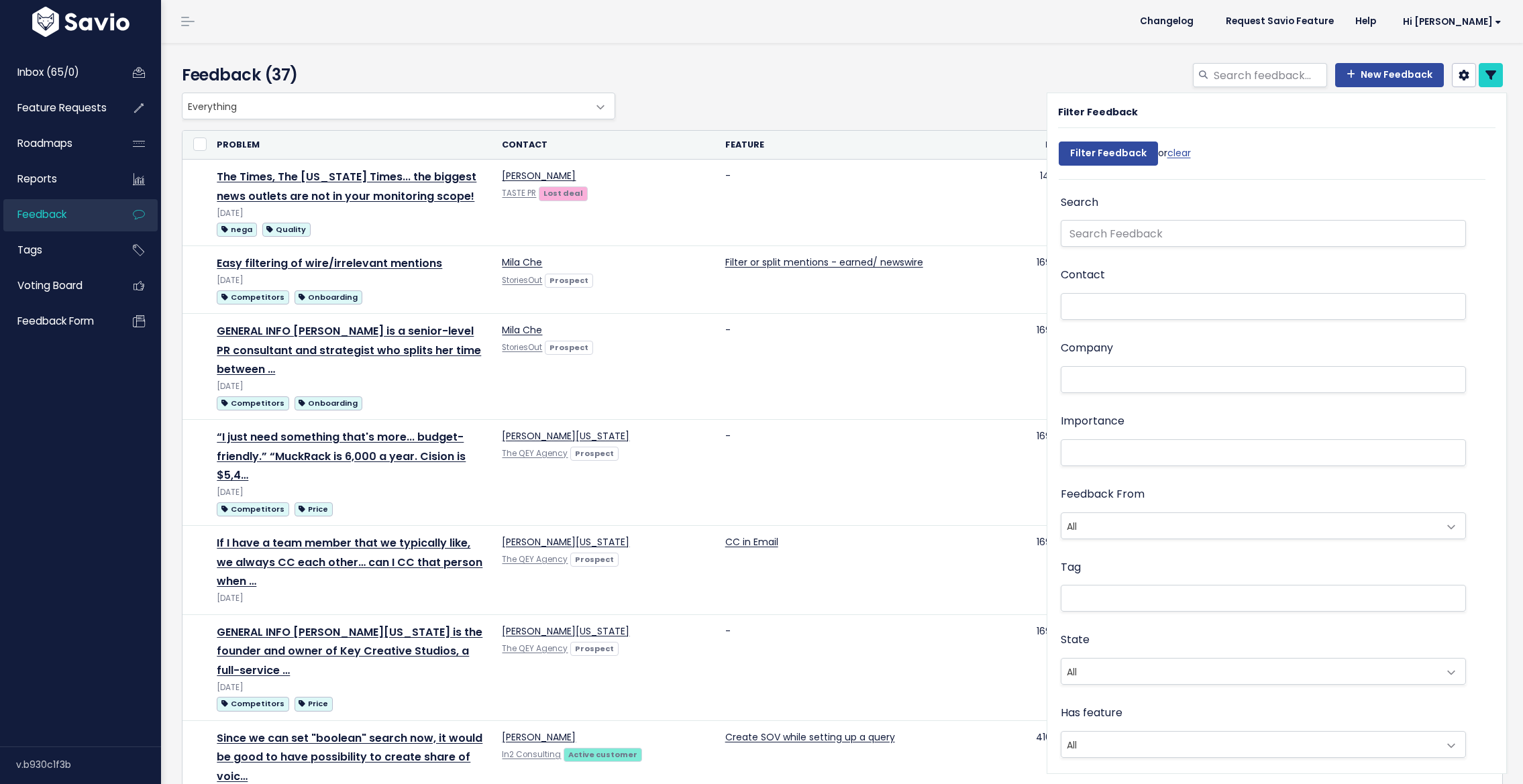
select select
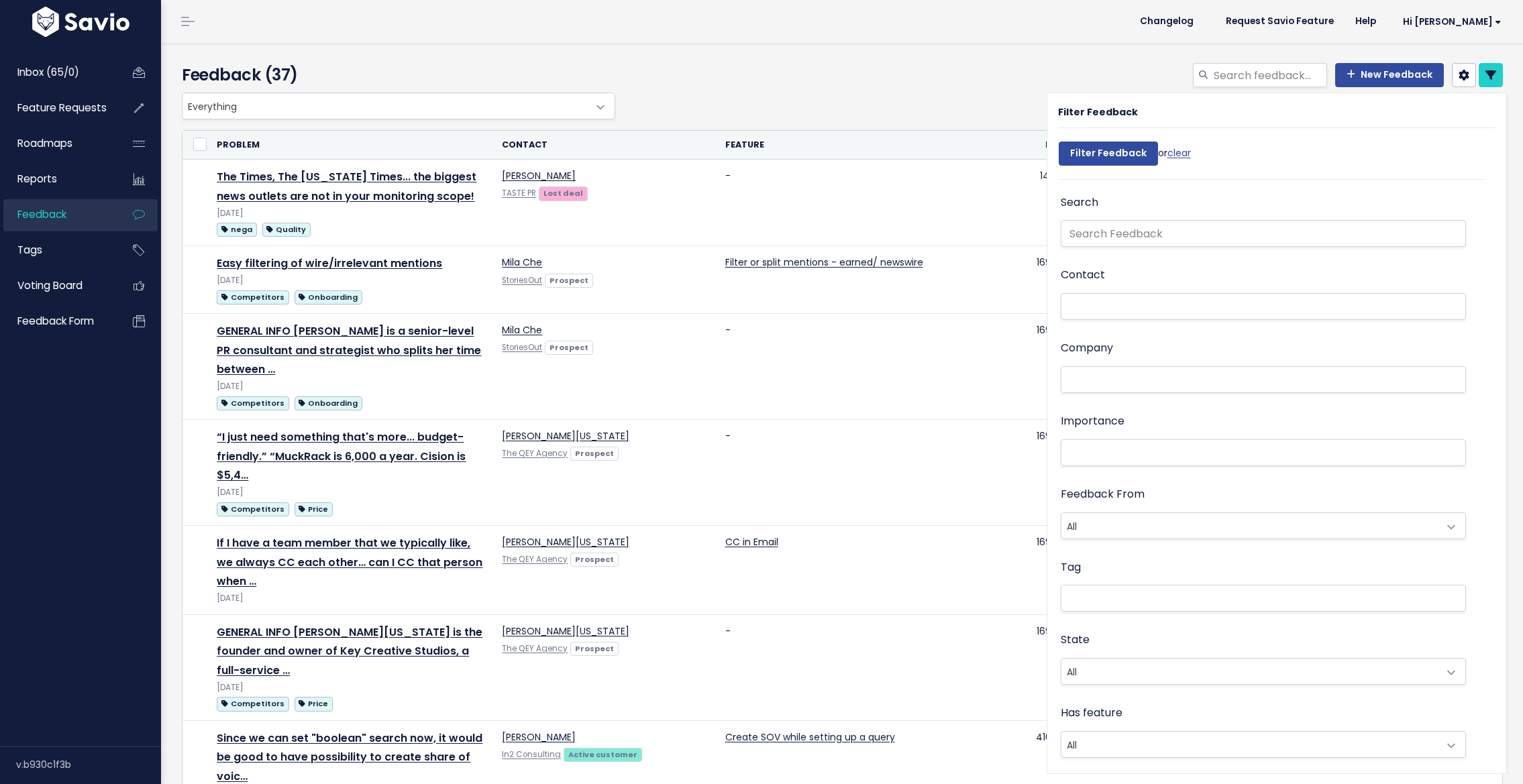
select select
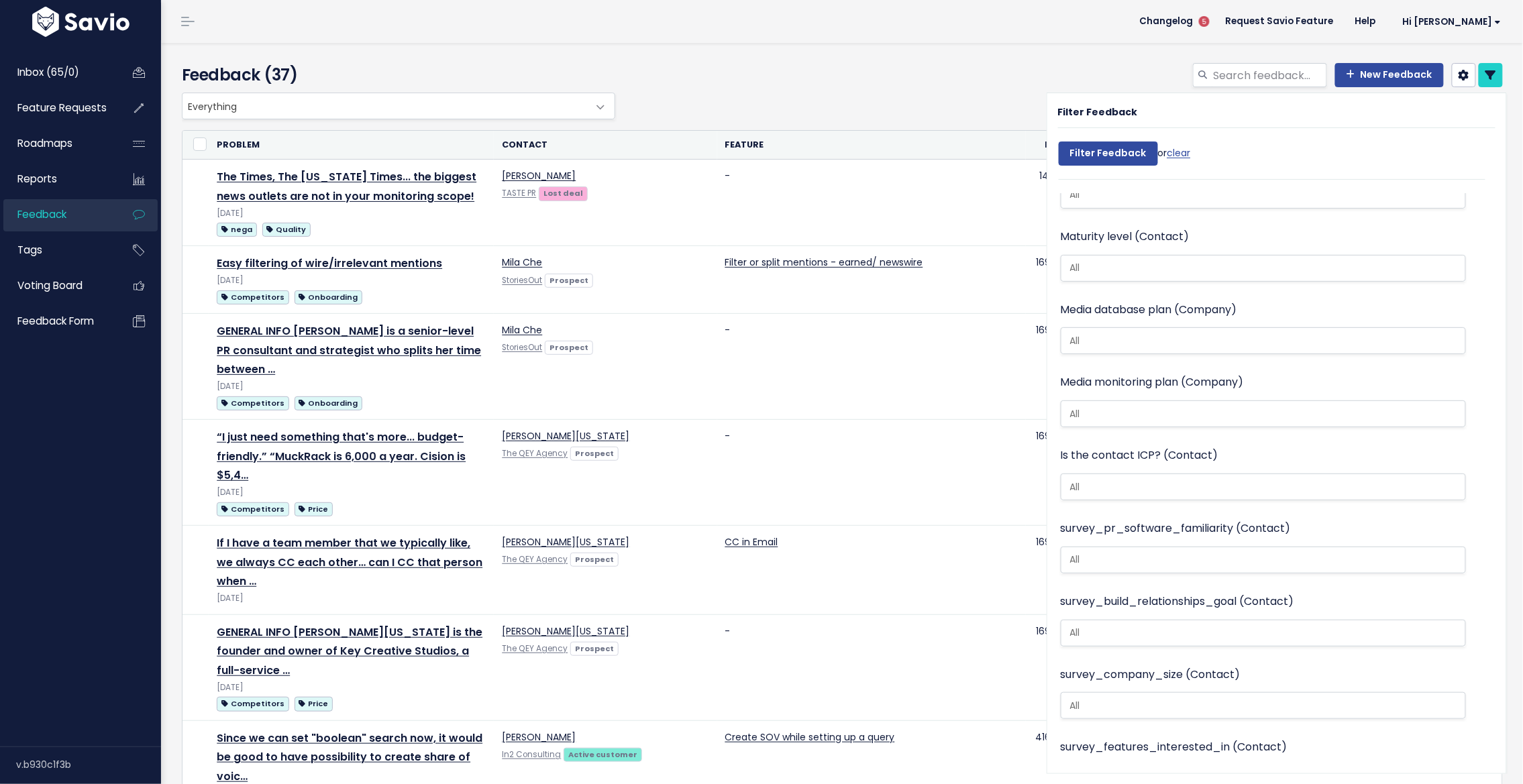
scroll to position [1256, 0]
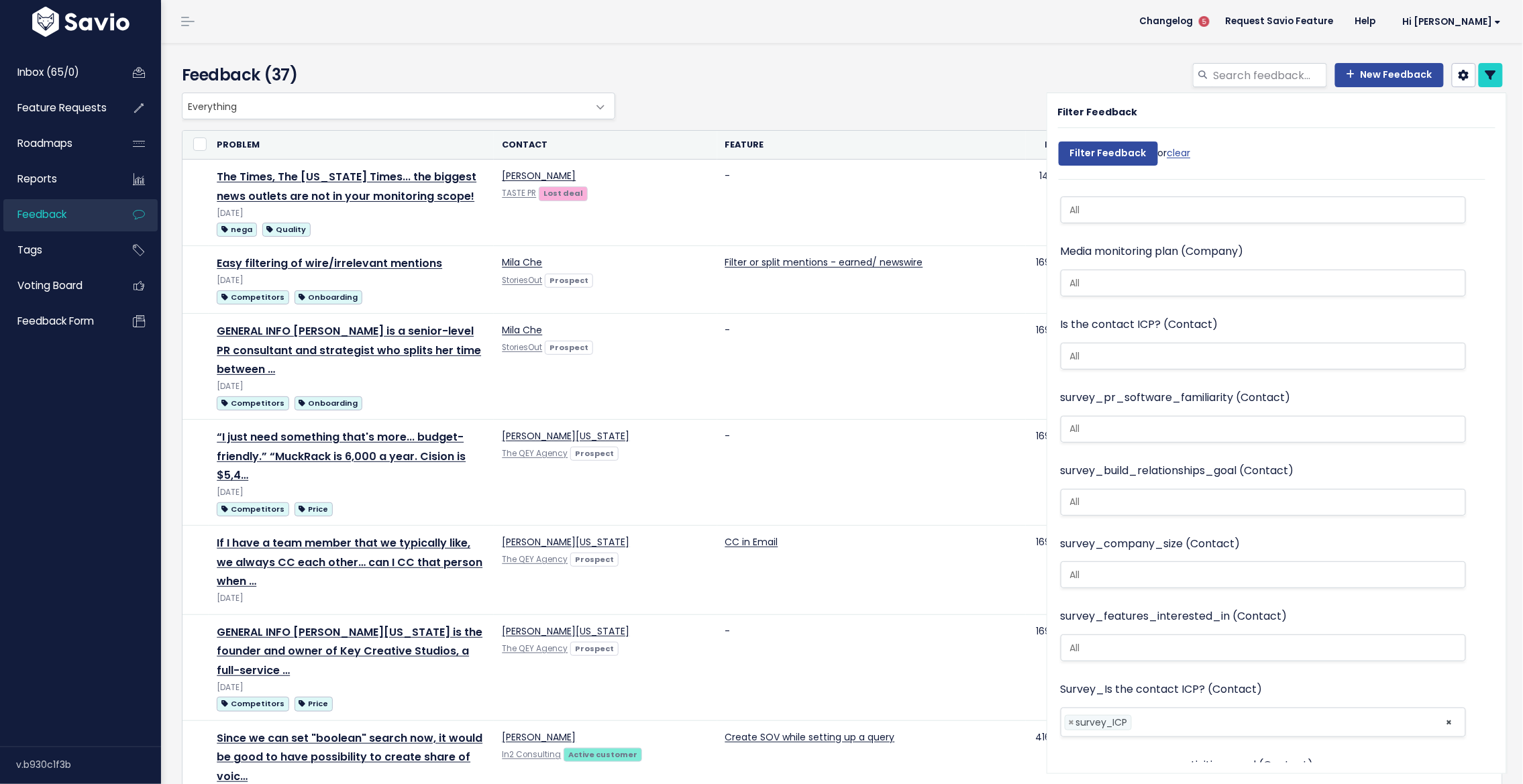
click at [1069, 715] on span "×" at bounding box center [1071, 722] width 6 height 14
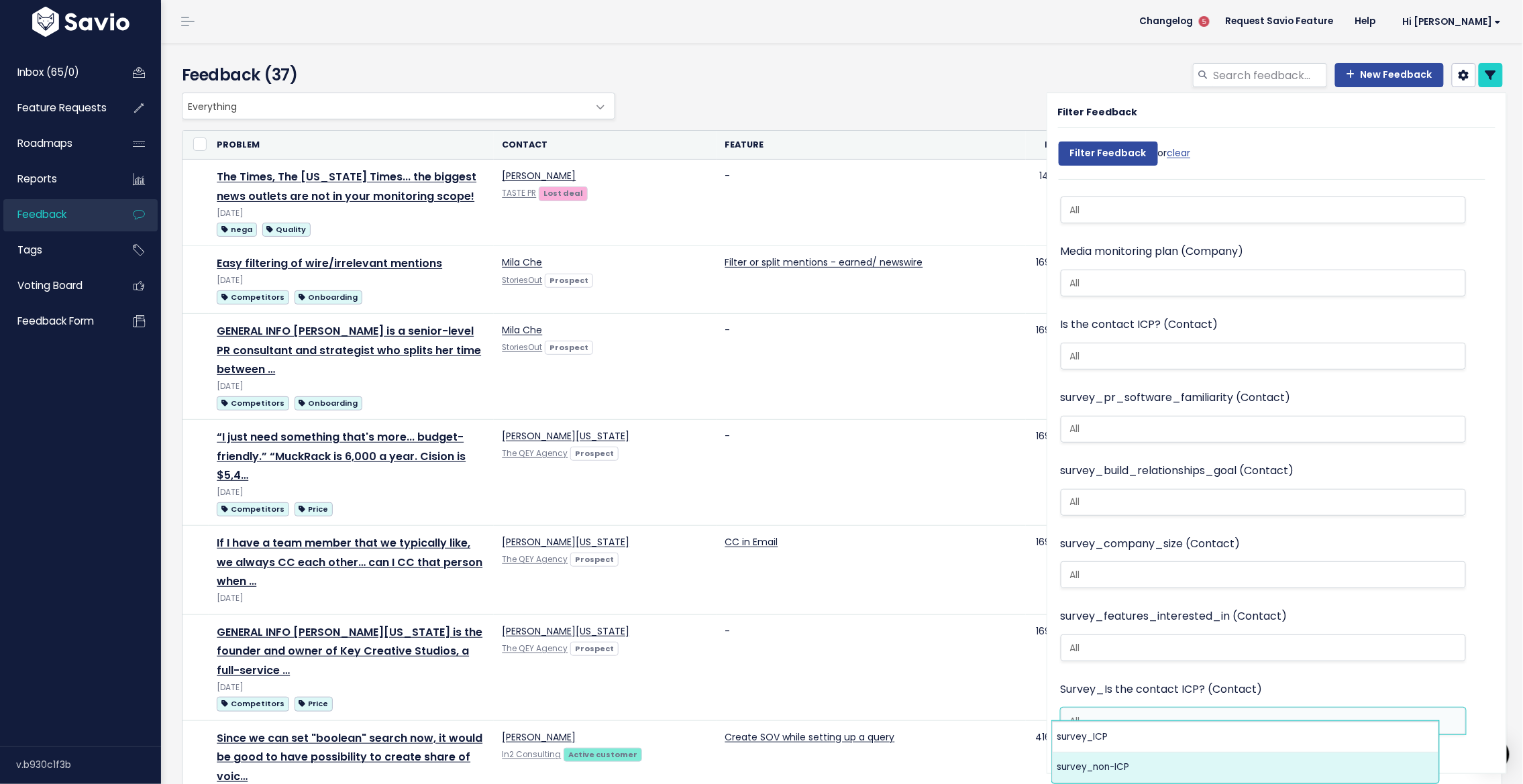
select select "survey_non-ICP"
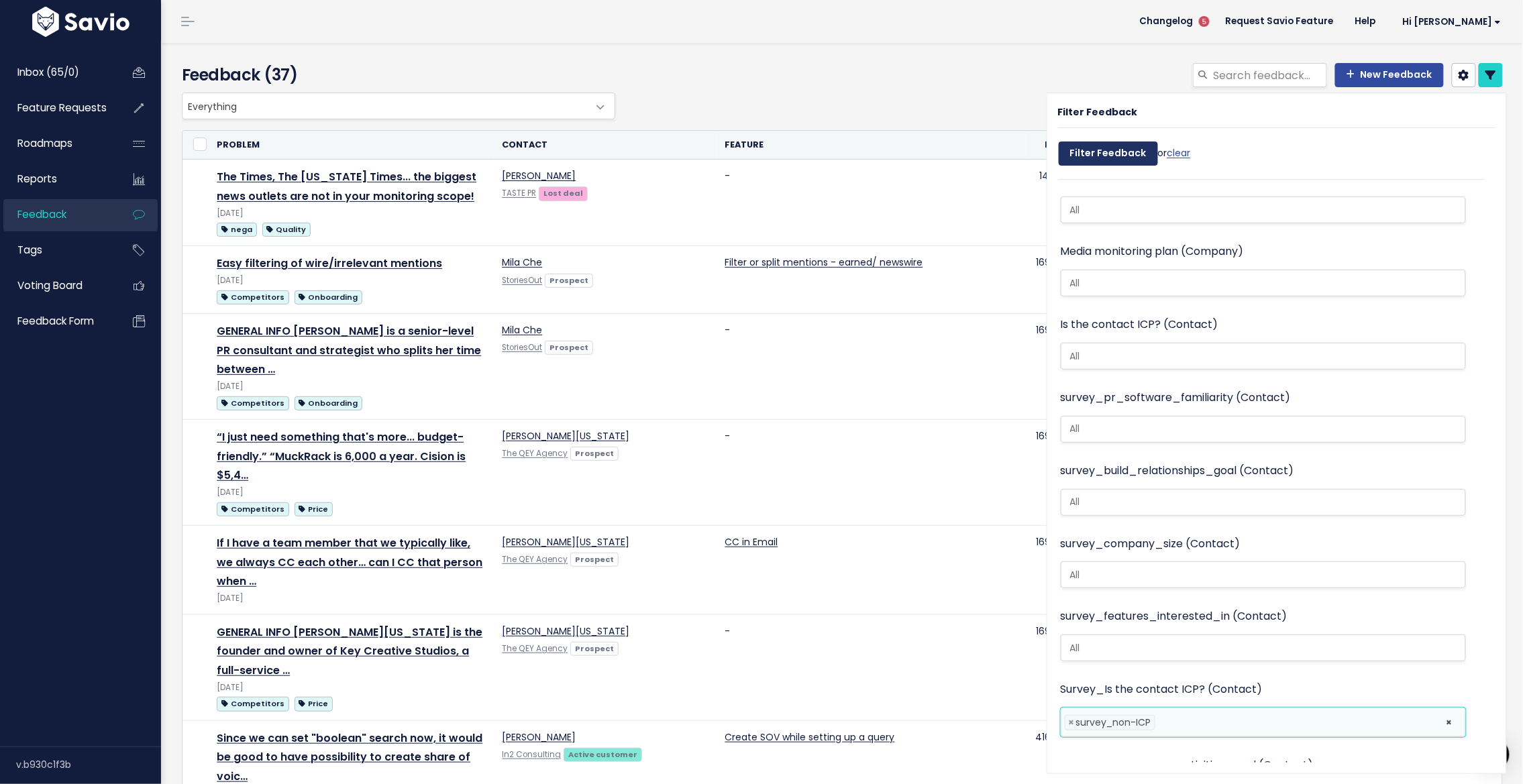
click at [1106, 148] on input "Filter Feedback" at bounding box center [1108, 154] width 99 height 24
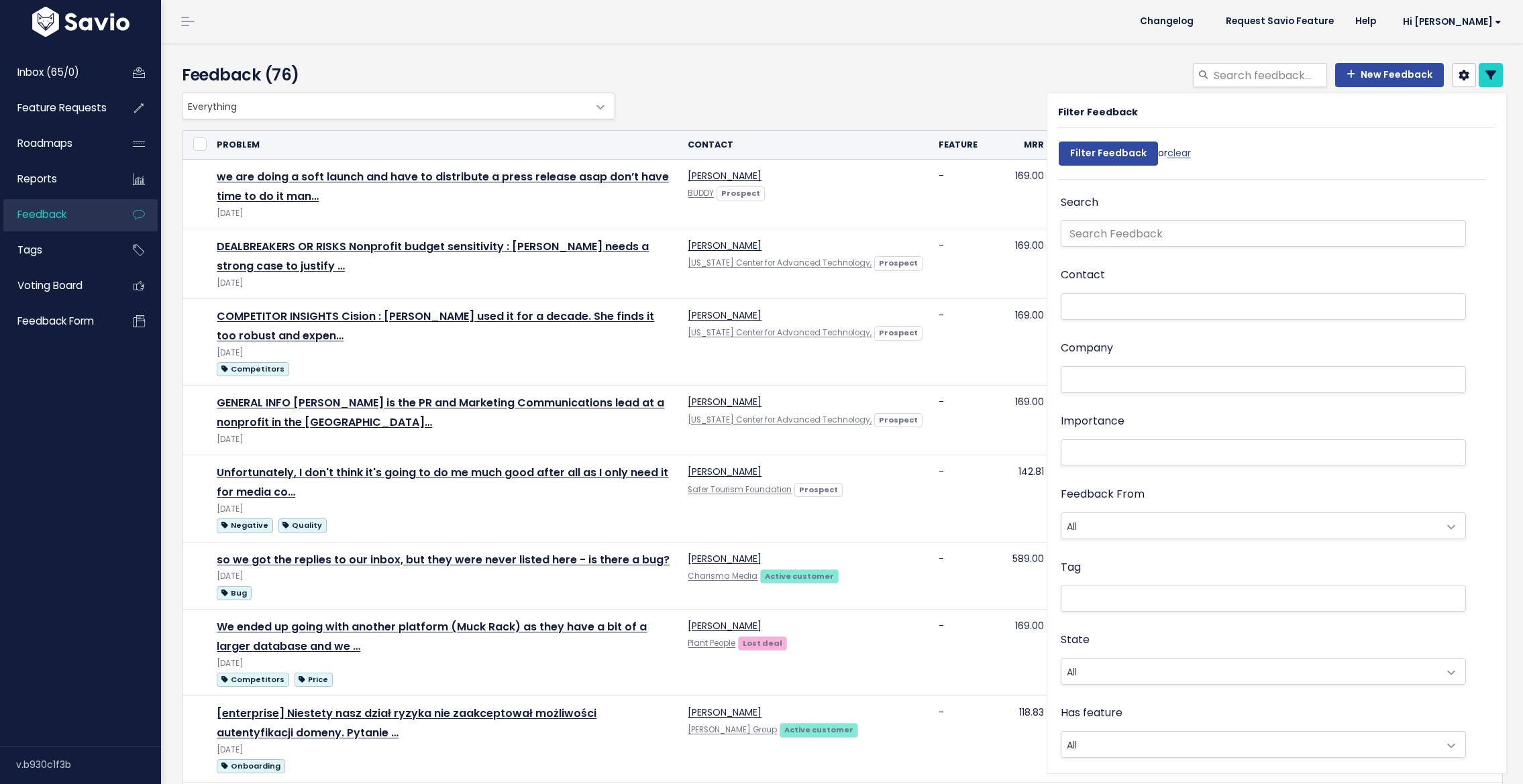
select select
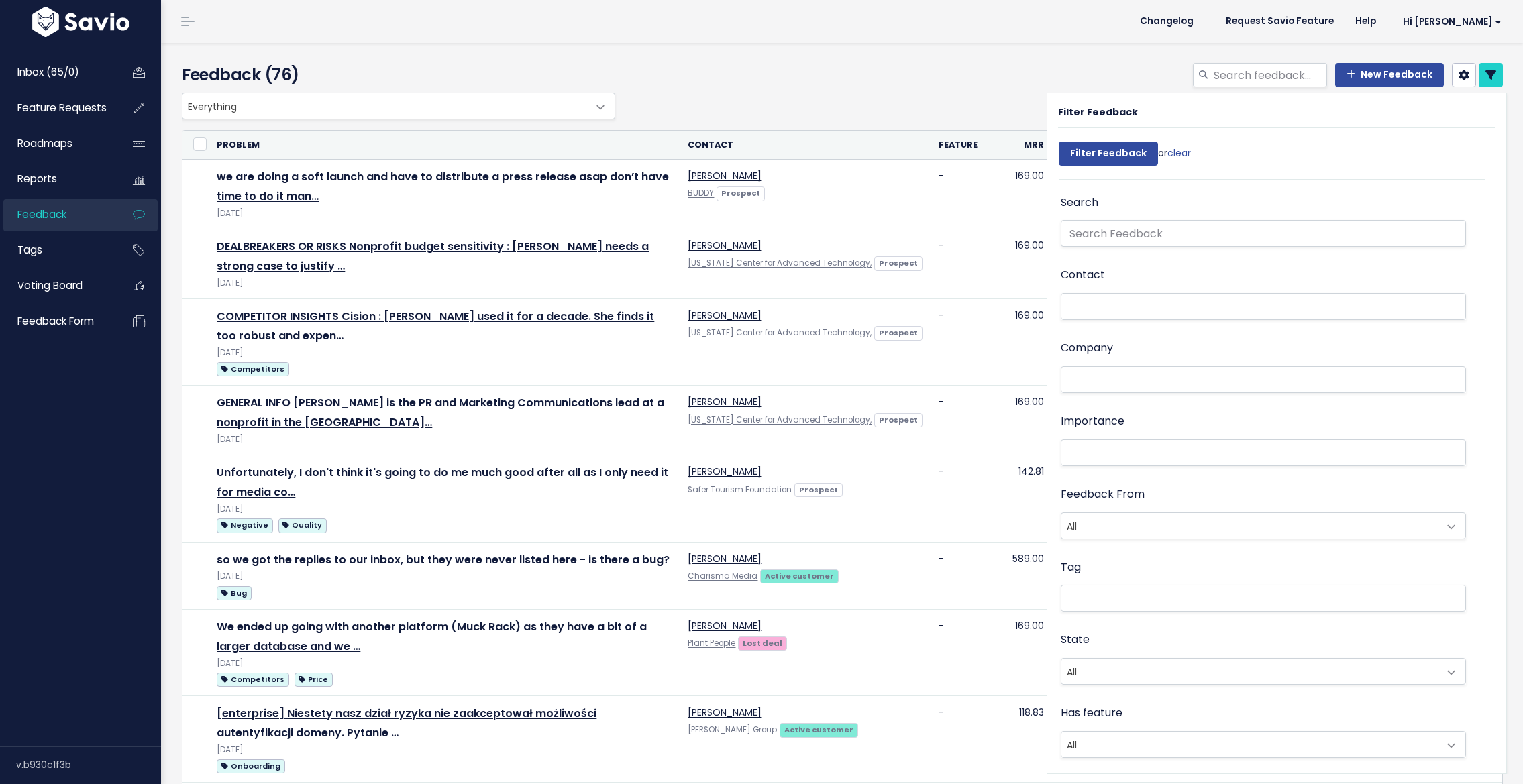
select select
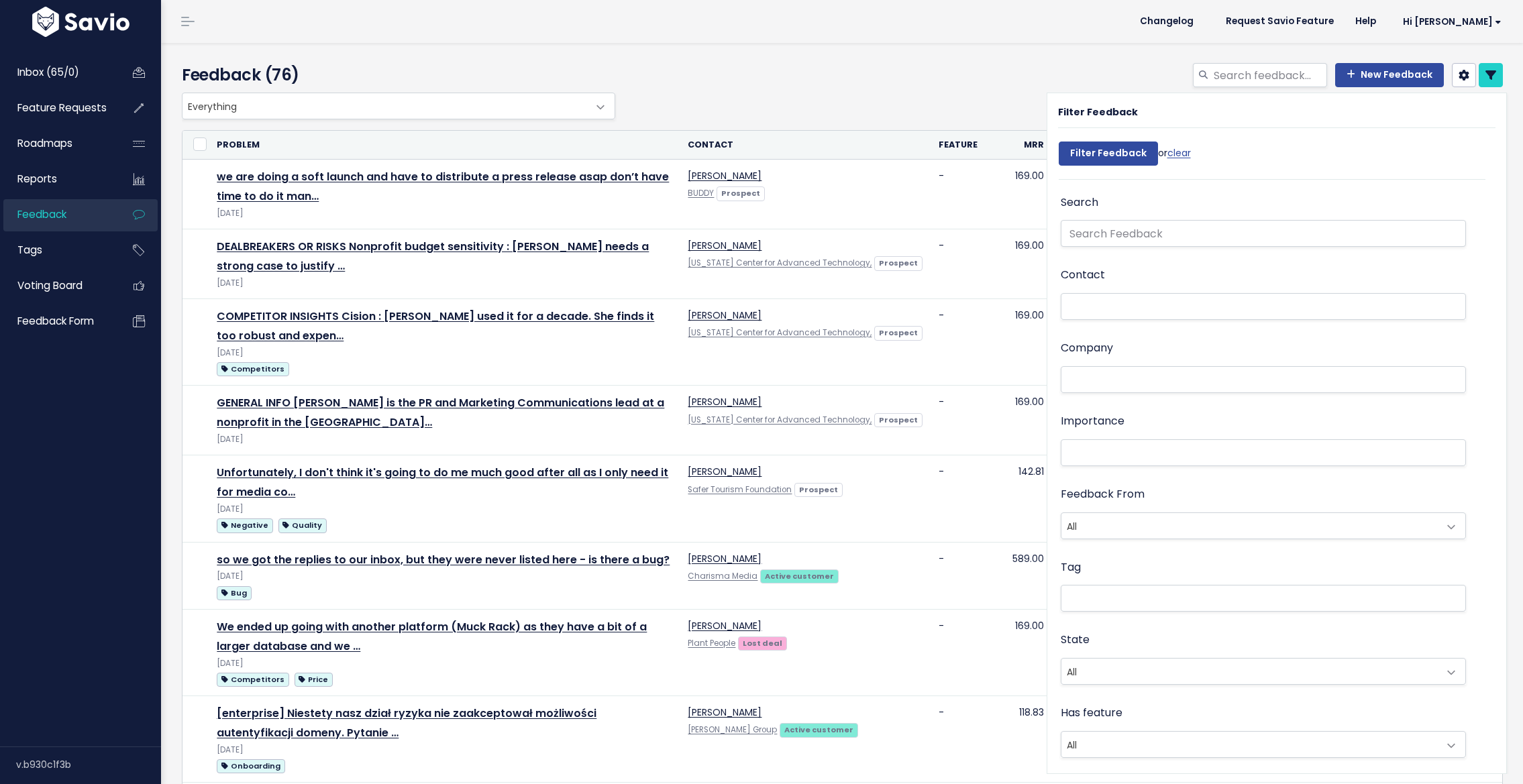
select select
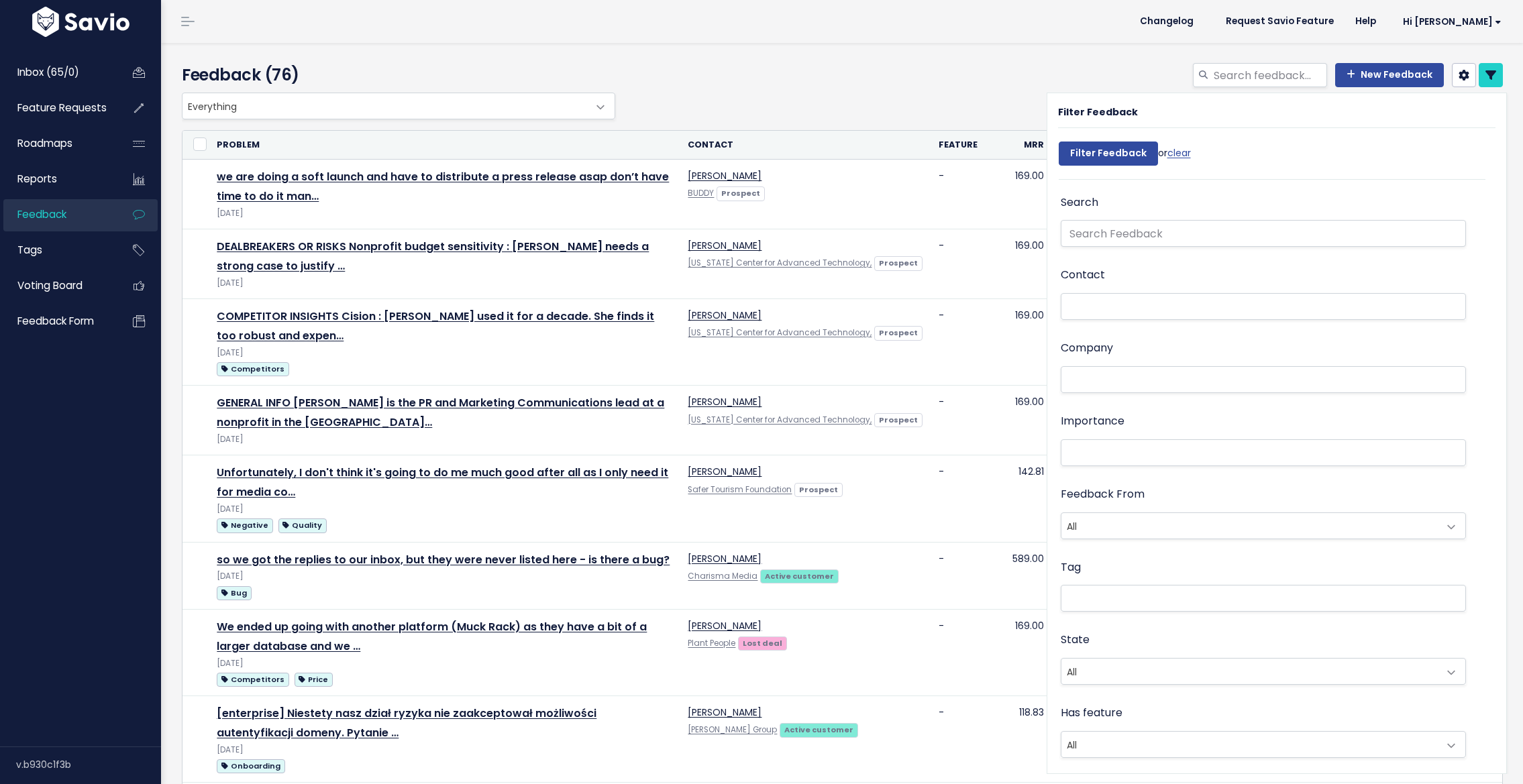
select select
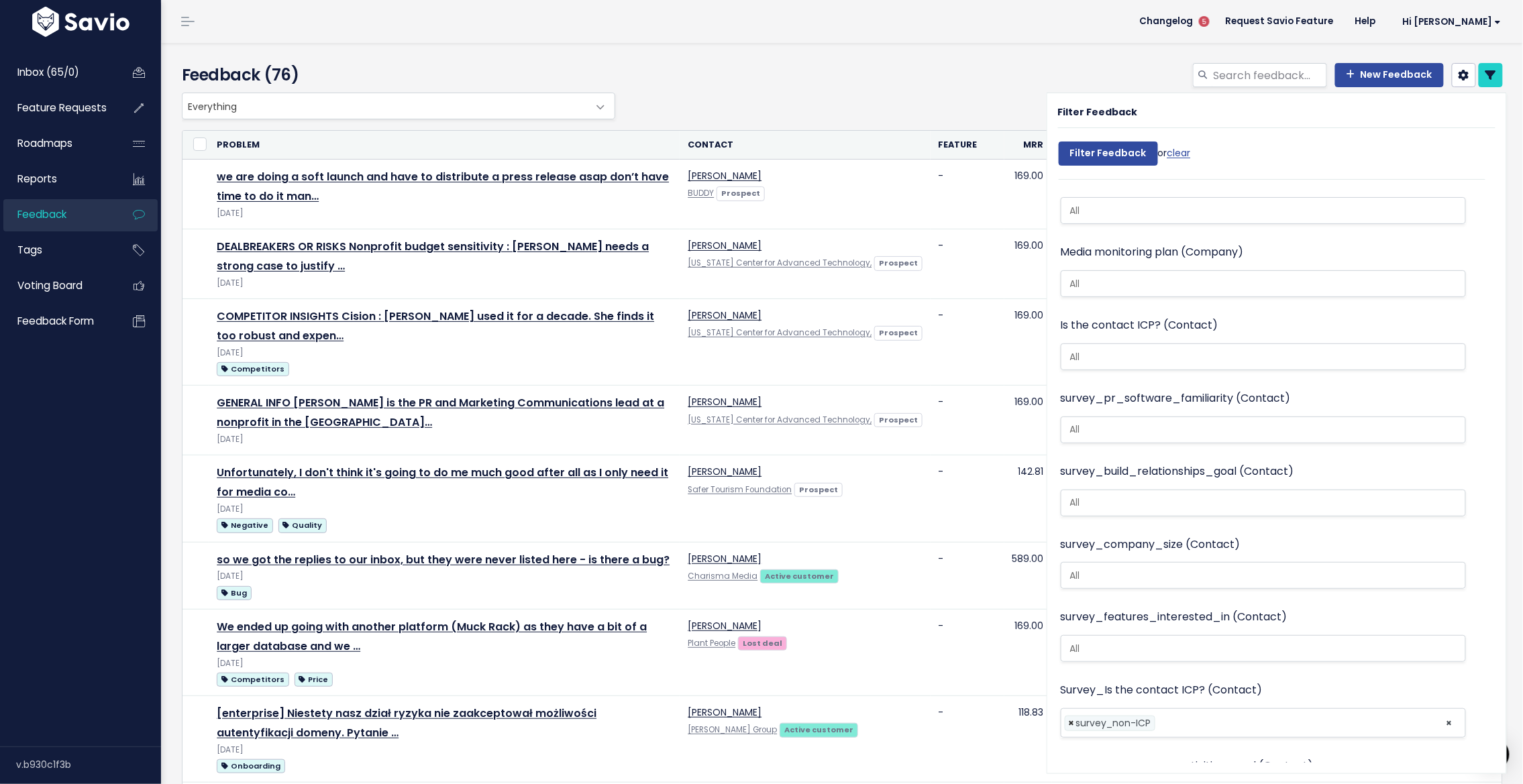
click at [1069, 716] on span "×" at bounding box center [1071, 723] width 6 height 14
select select
click at [1436, 389] on div "survey_pr_software_familiarity (Contact) i_have_never_used_it_before i_have_som…" at bounding box center [1264, 417] width 406 height 57
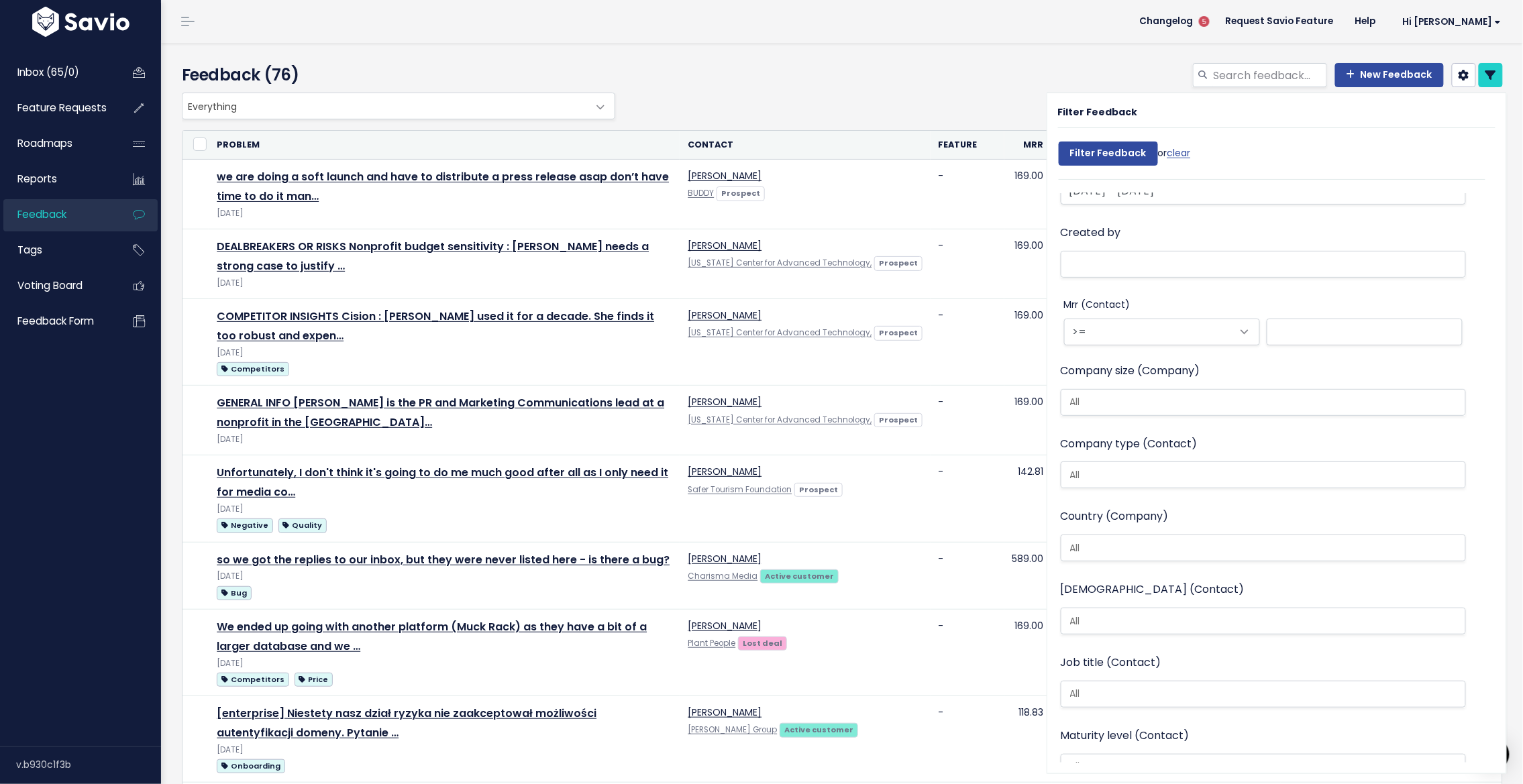
scroll to position [0, 0]
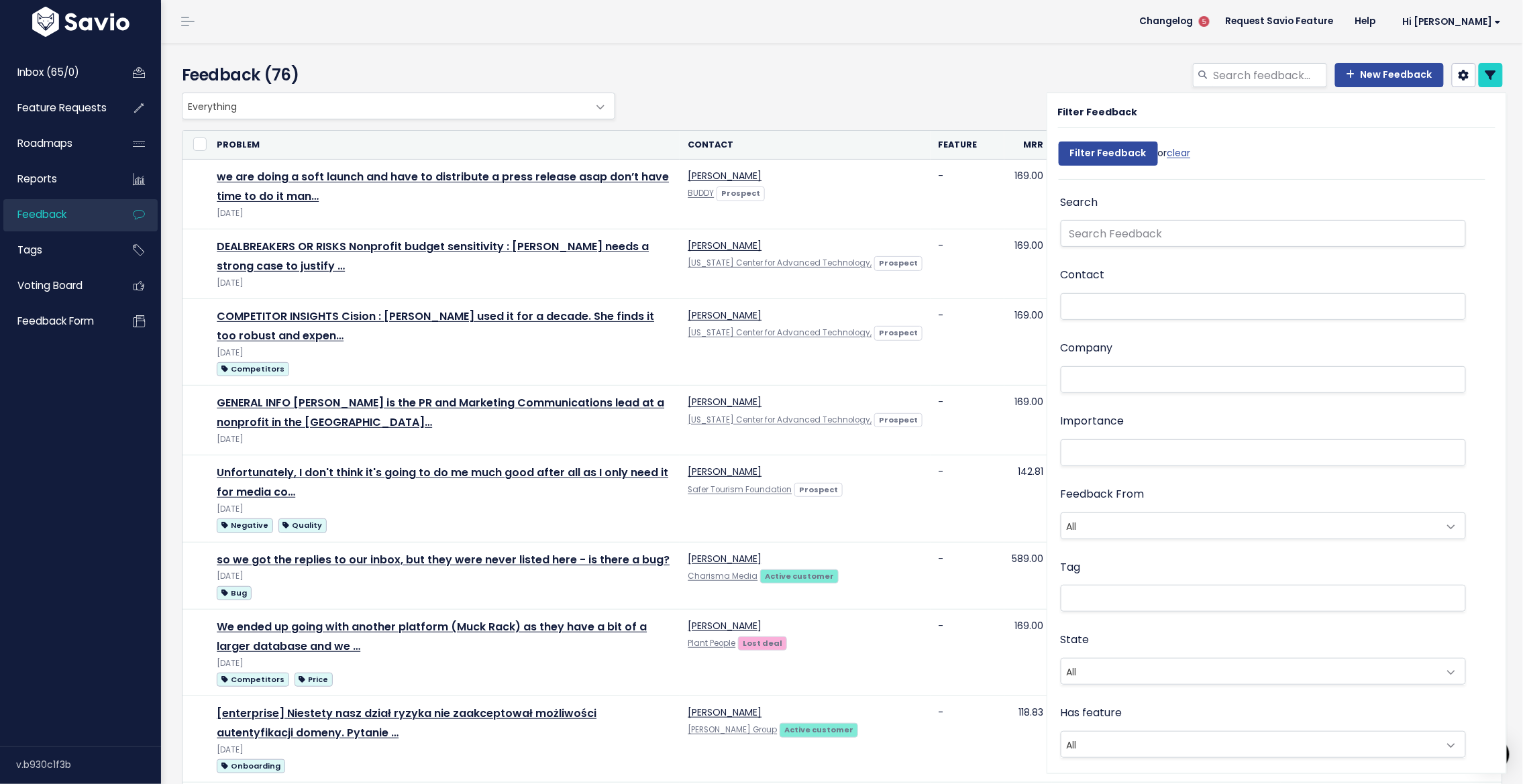
click at [1145, 525] on span "All" at bounding box center [1250, 526] width 378 height 26
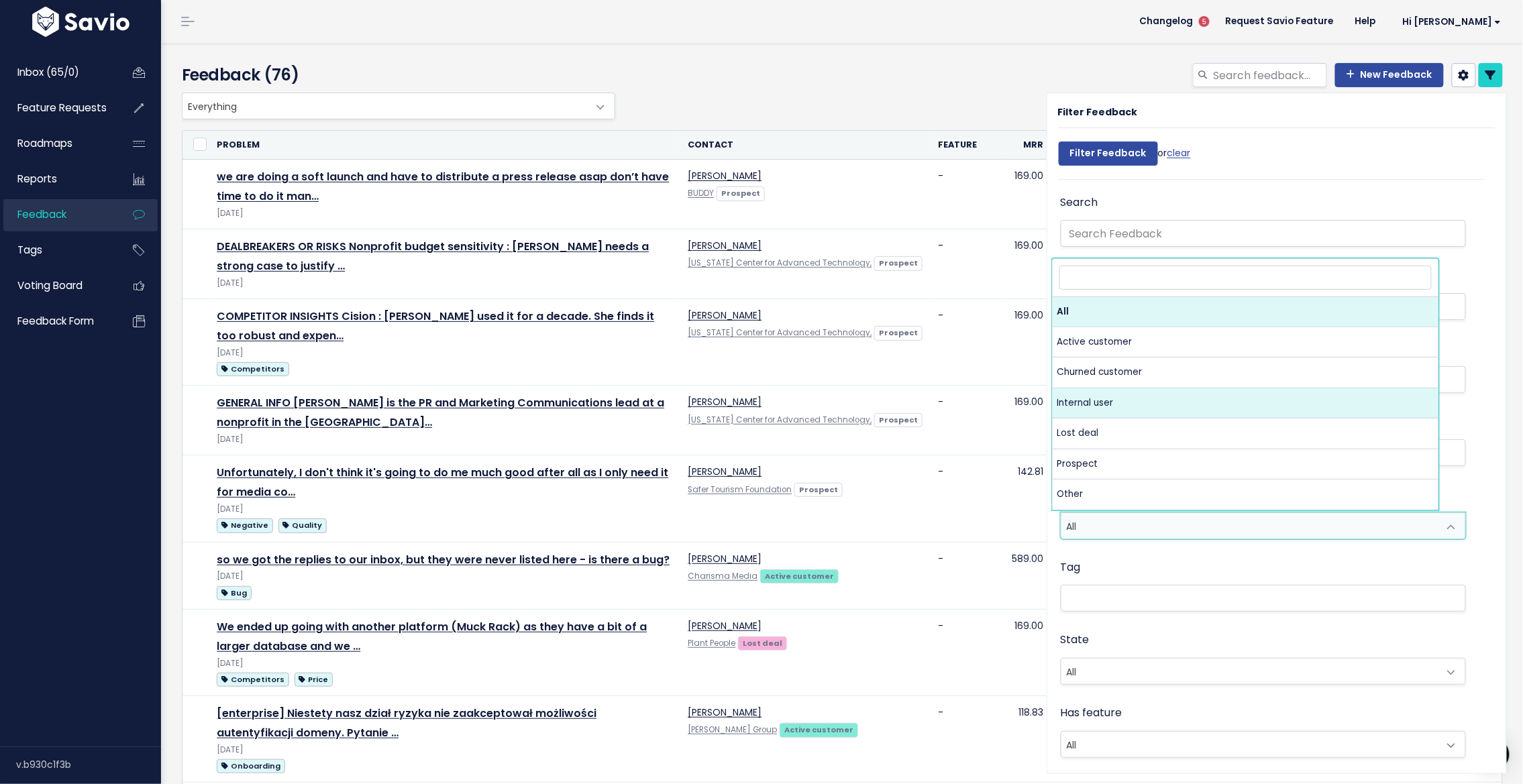
select select "INTERNAL"
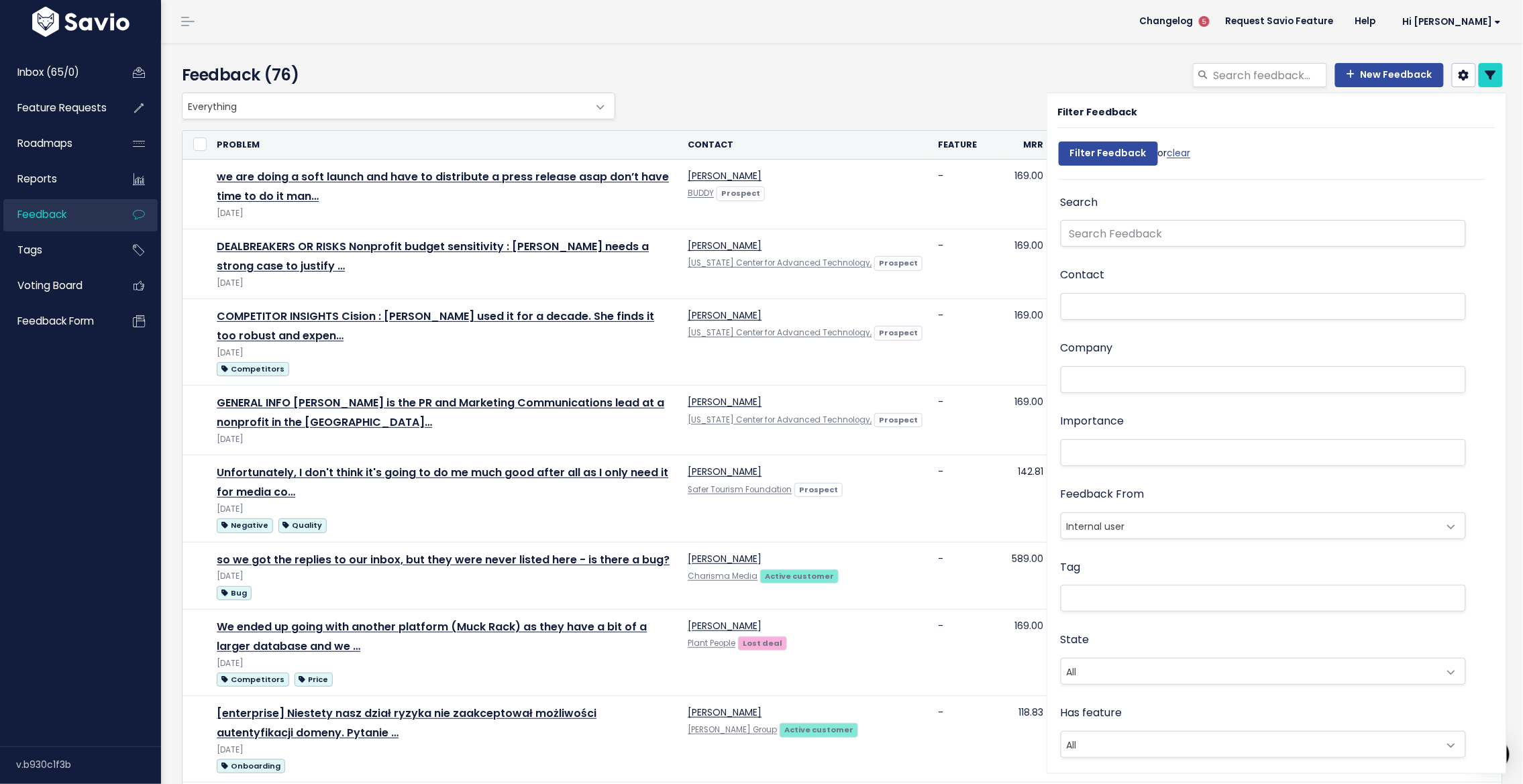
click at [1101, 132] on div "Filter Feedback Filter Feedback or clear Search Contact Company Importance Not …" at bounding box center [1277, 433] width 460 height 680
click at [1099, 159] on input "Filter Feedback" at bounding box center [1108, 154] width 99 height 24
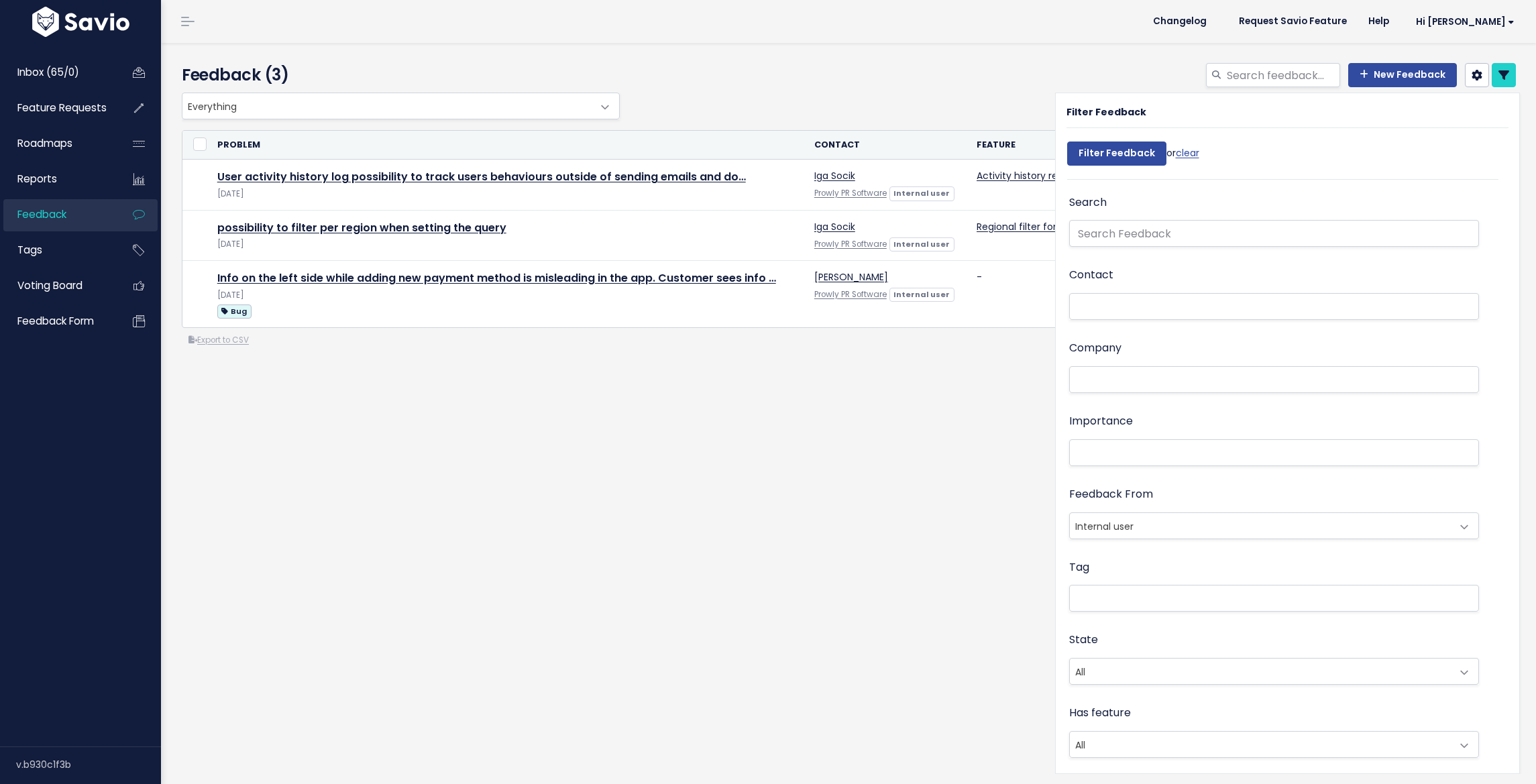
select select
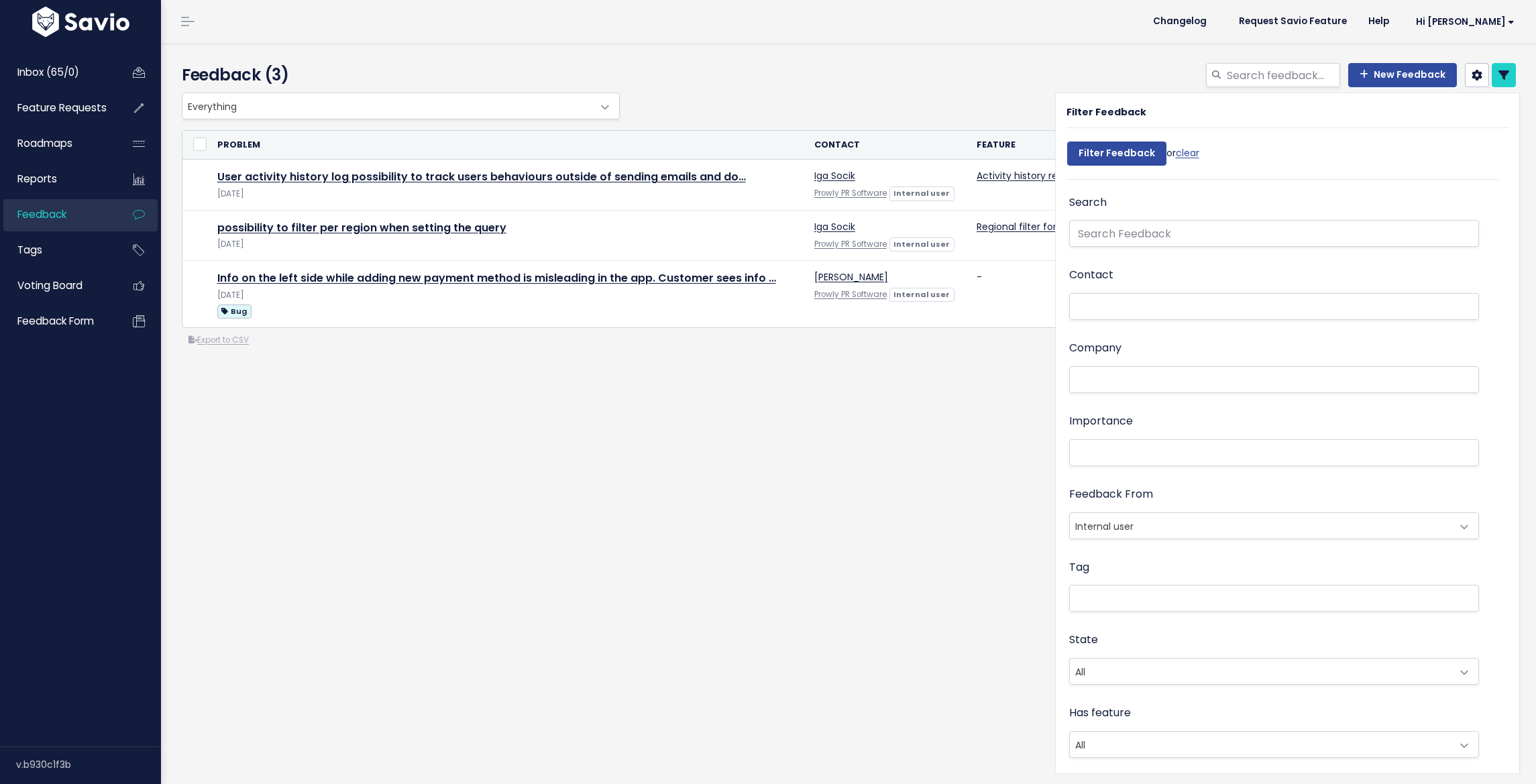
select select
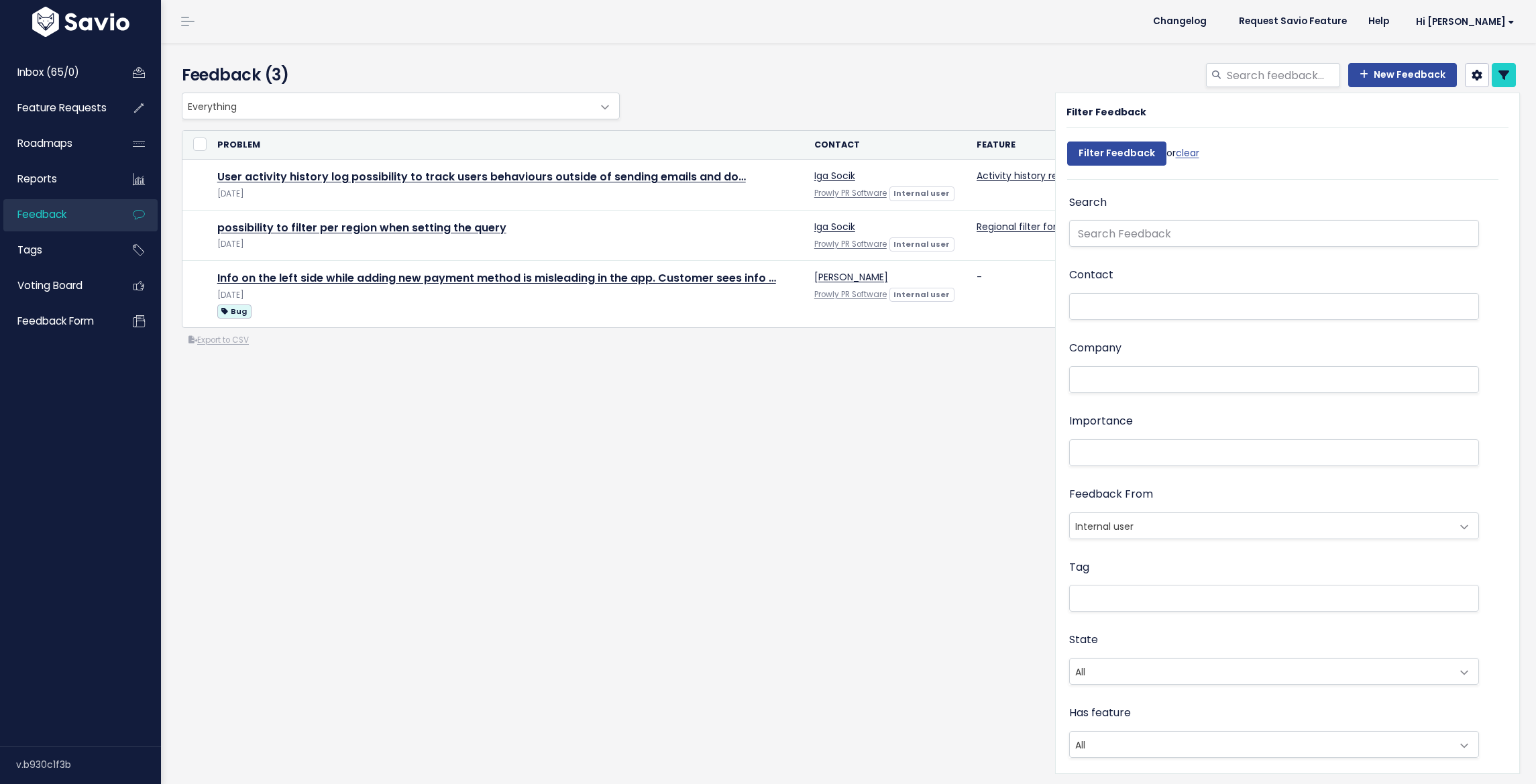
select select
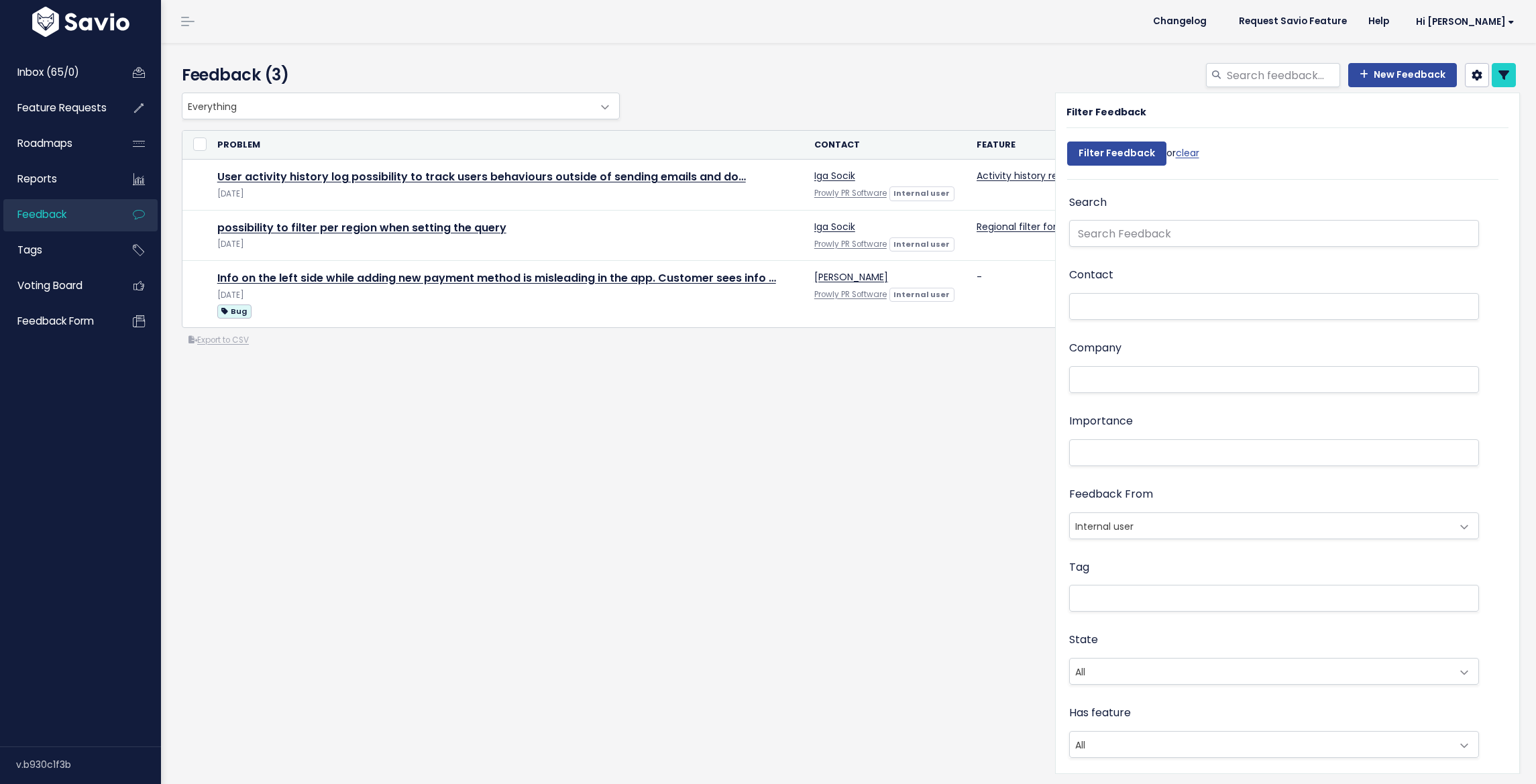
select select
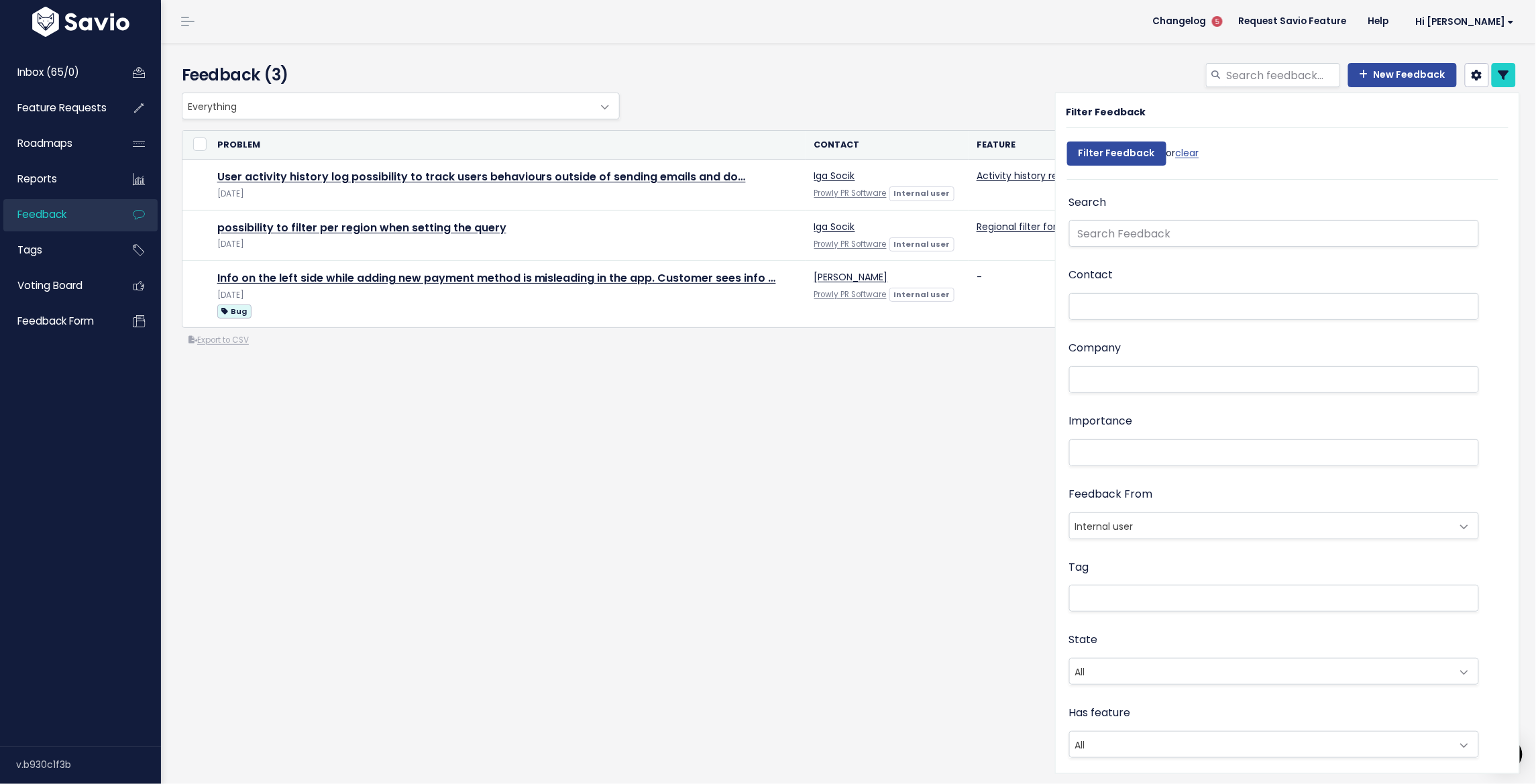
click at [1084, 596] on li at bounding box center [1271, 598] width 396 height 14
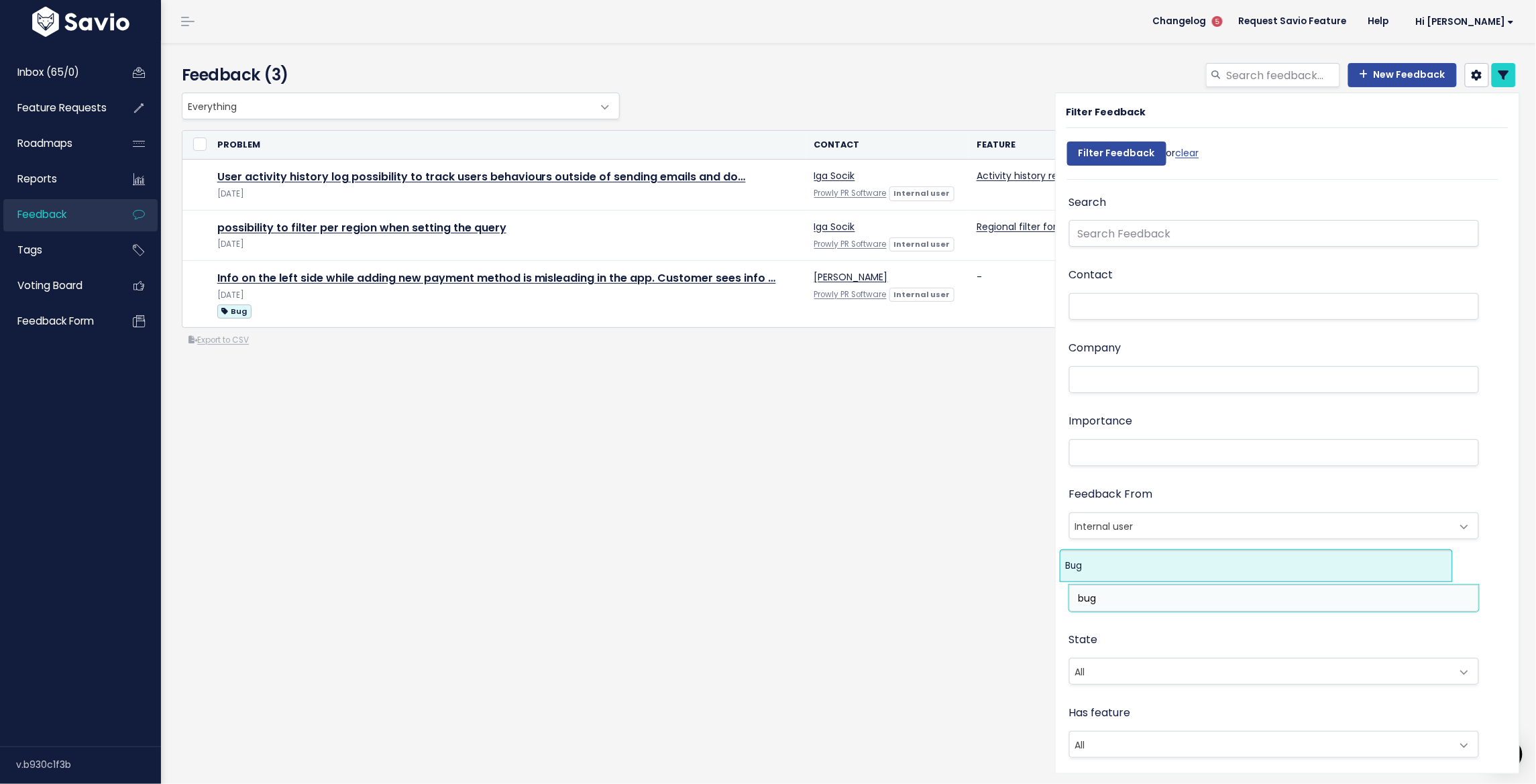
type input "bug"
select select "12066"
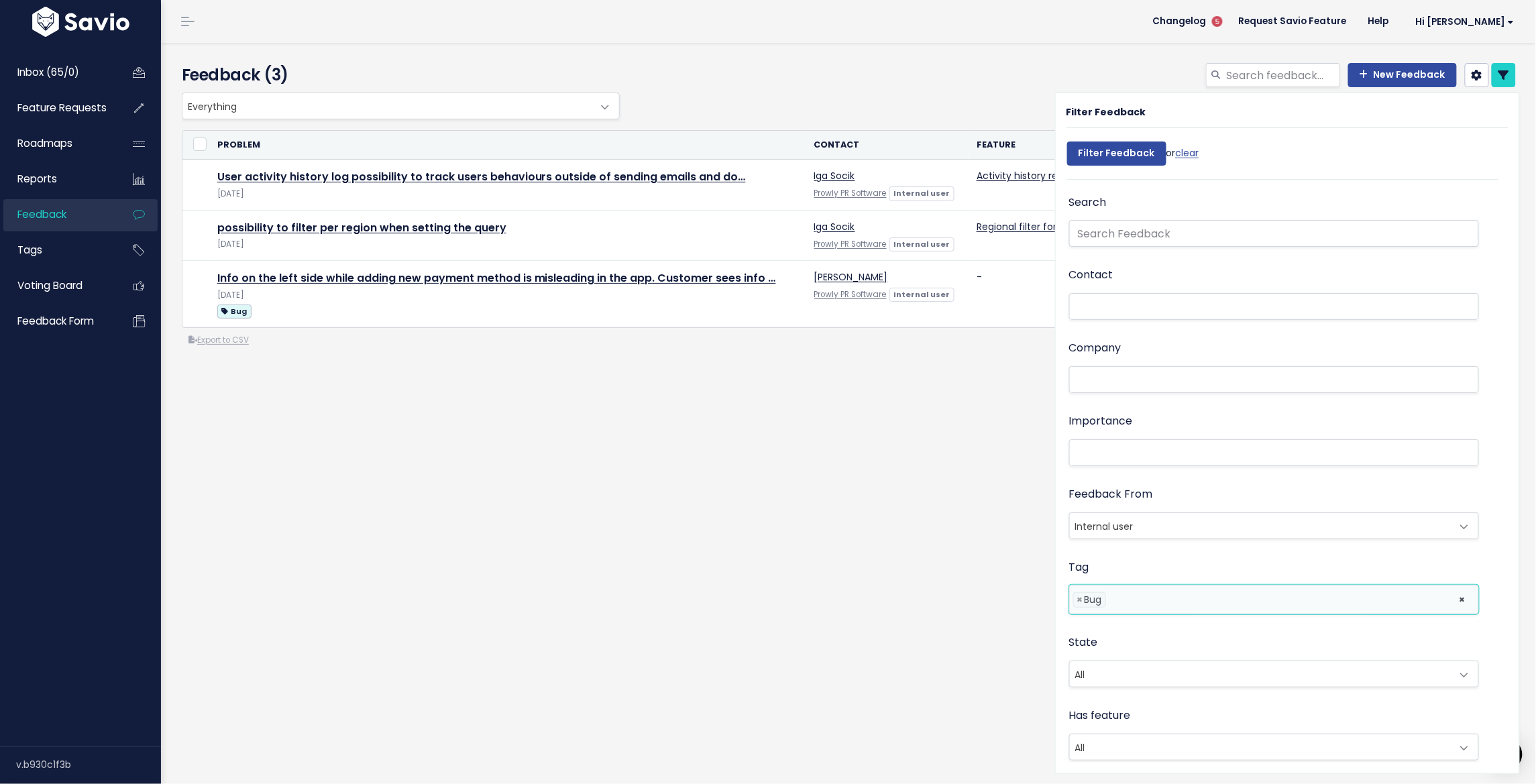
click at [1096, 529] on span "Internal user" at bounding box center [1261, 526] width 382 height 26
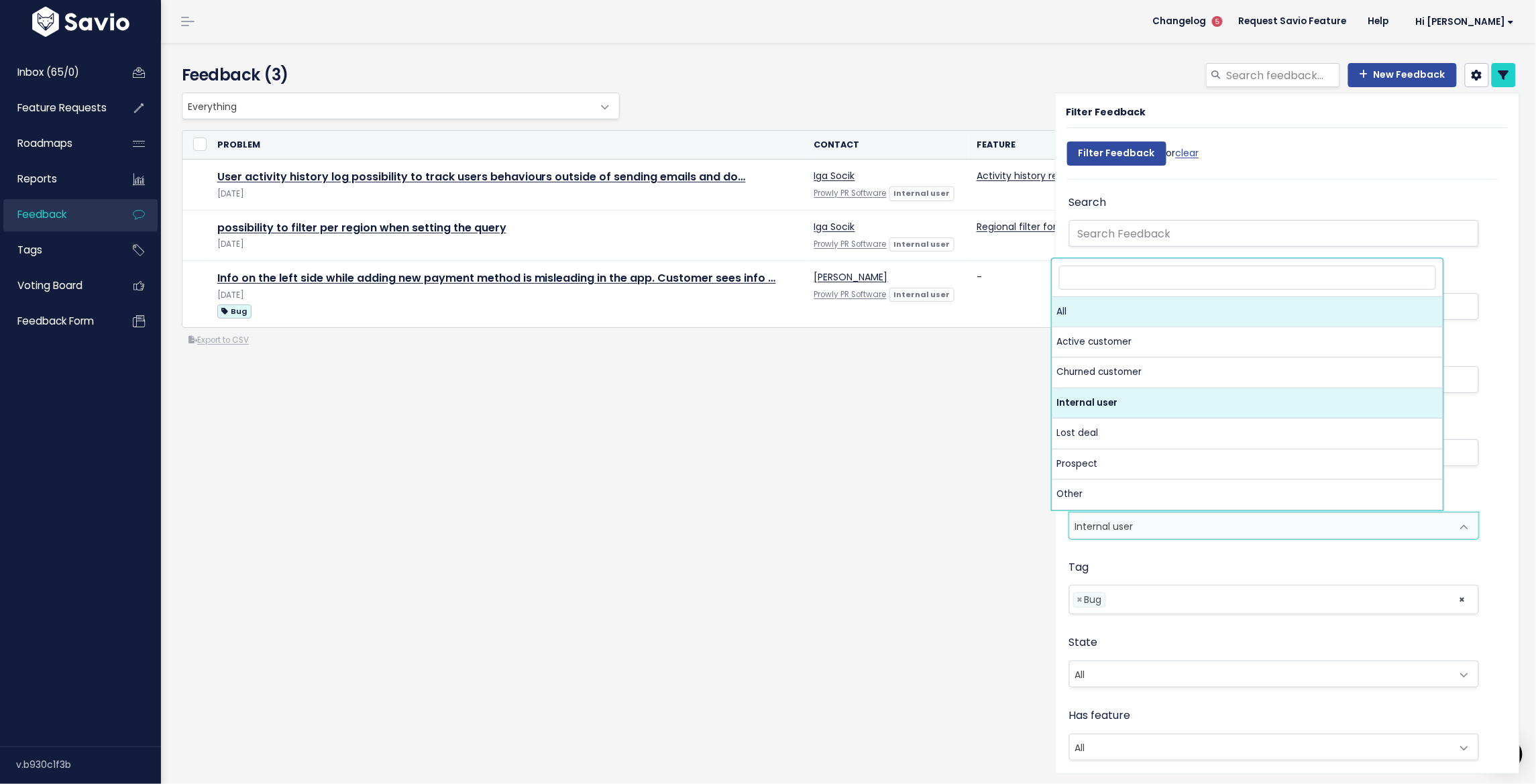
select select
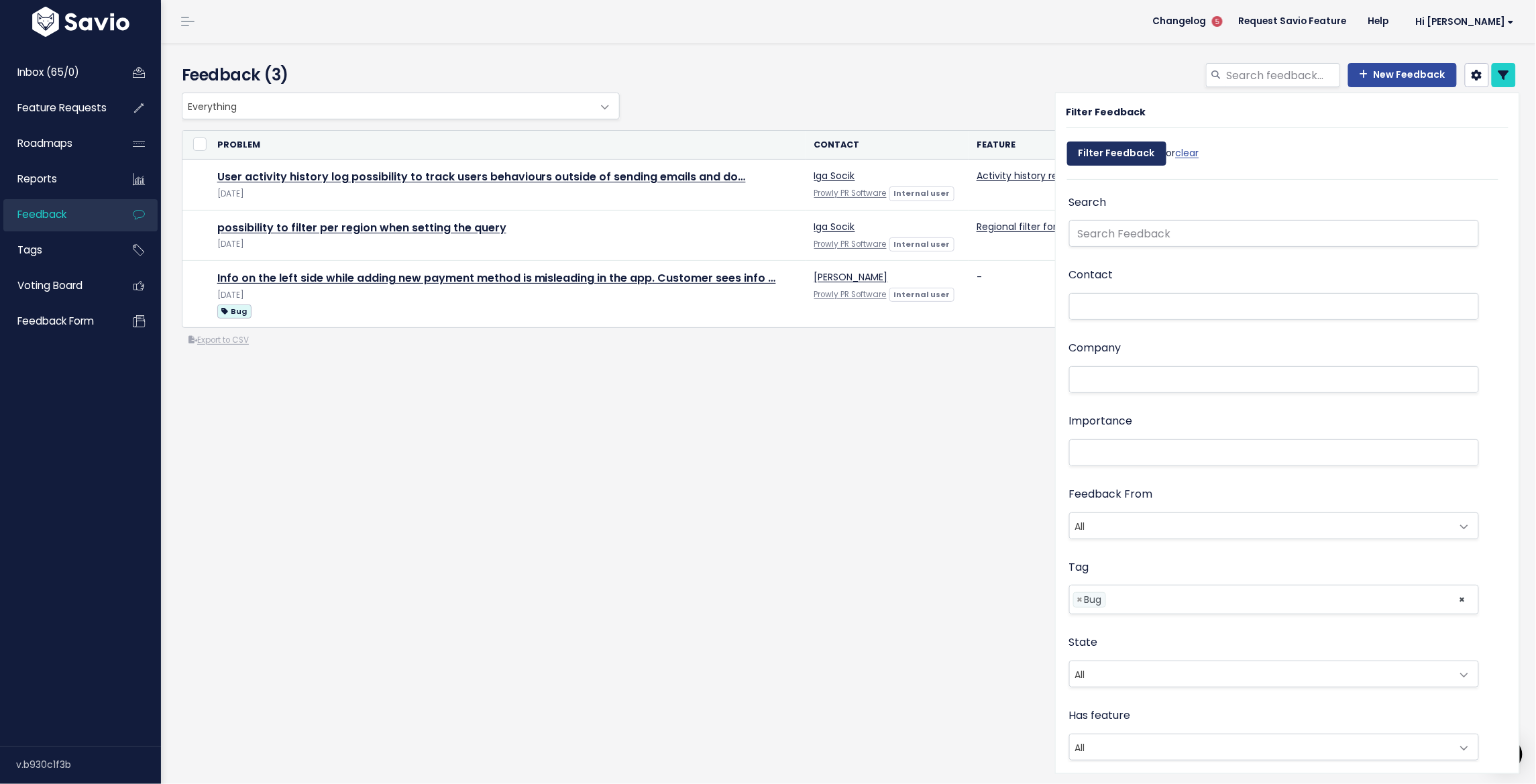
click at [1109, 148] on input "Filter Feedback" at bounding box center [1117, 154] width 99 height 24
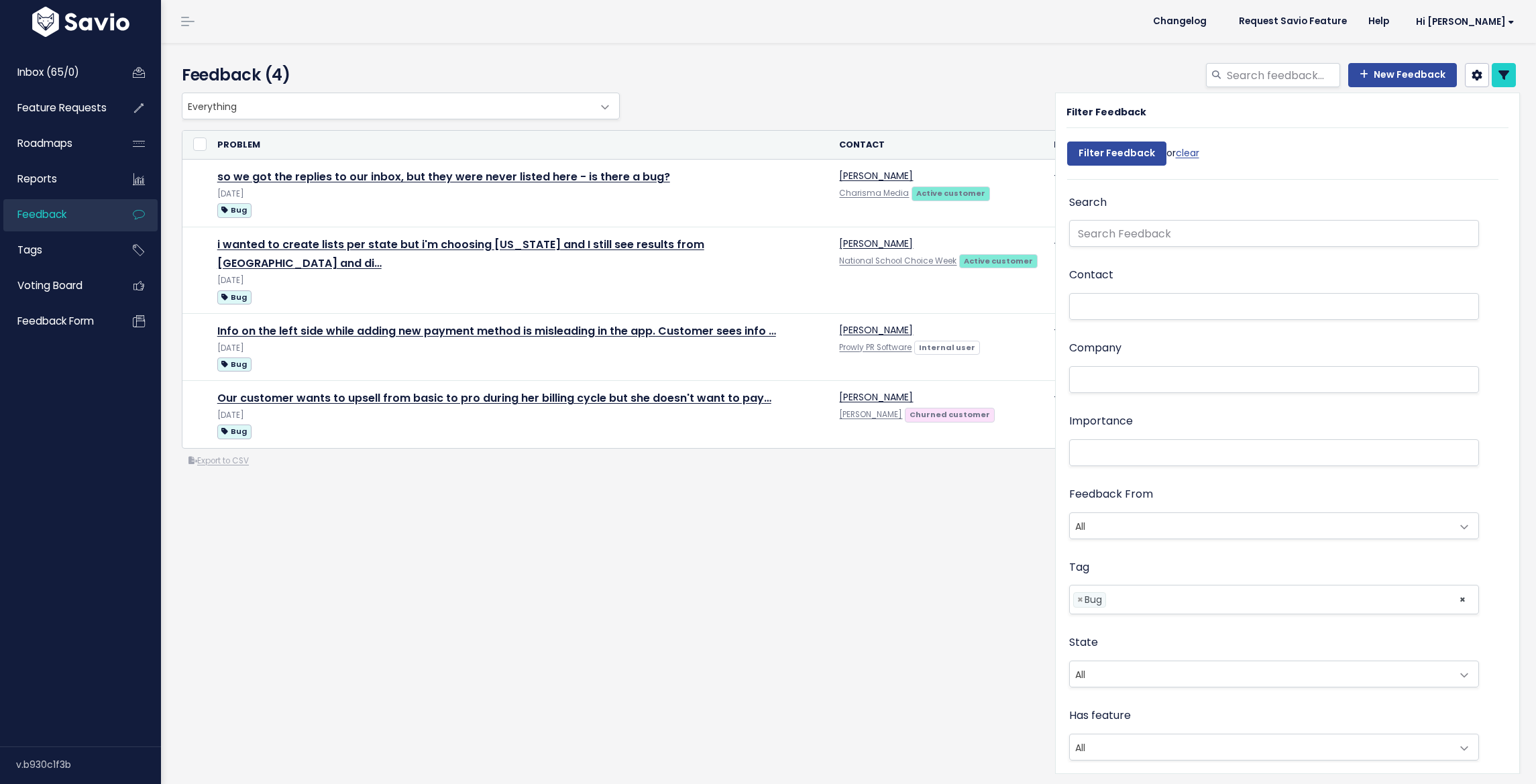
select select
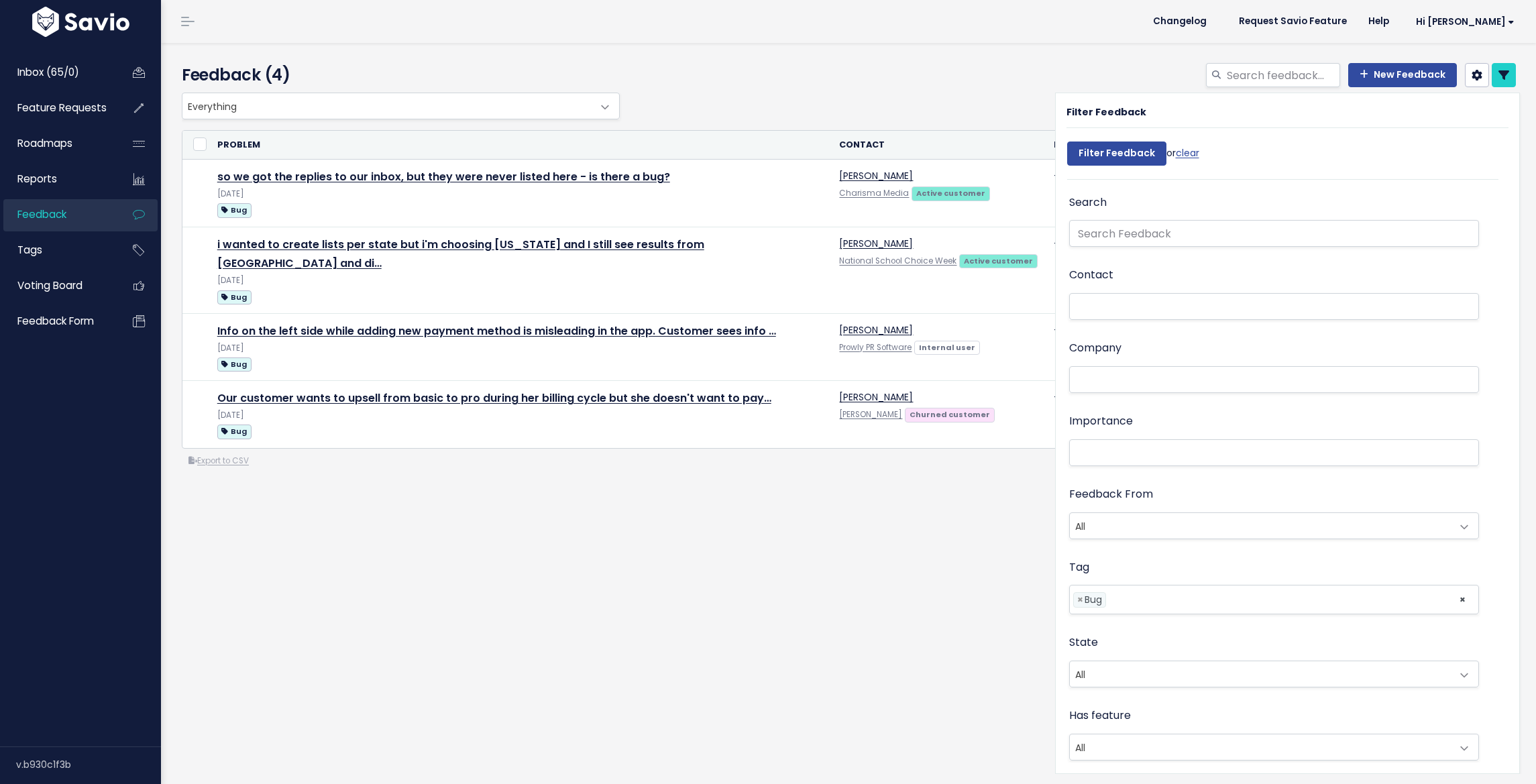
select select
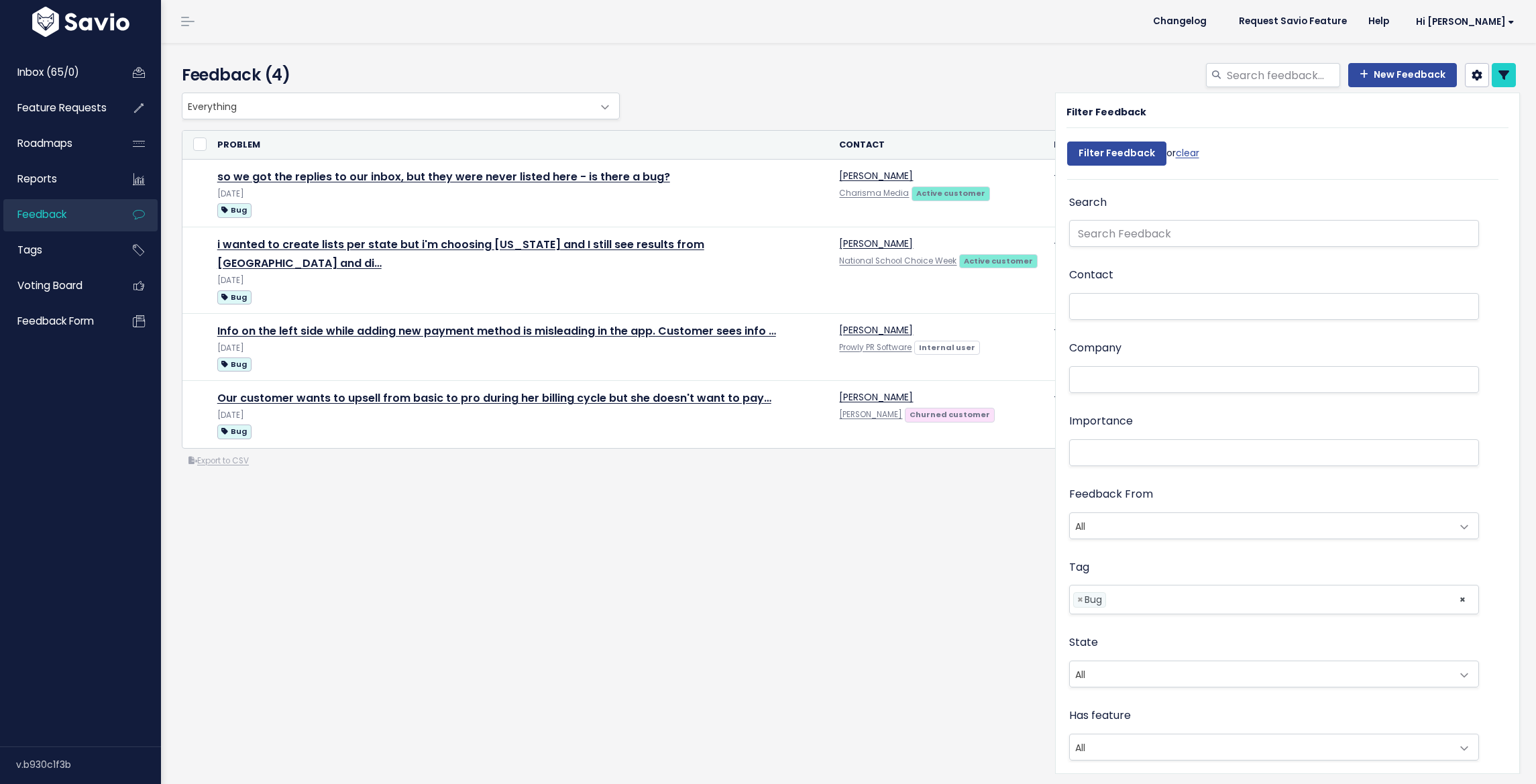
select select
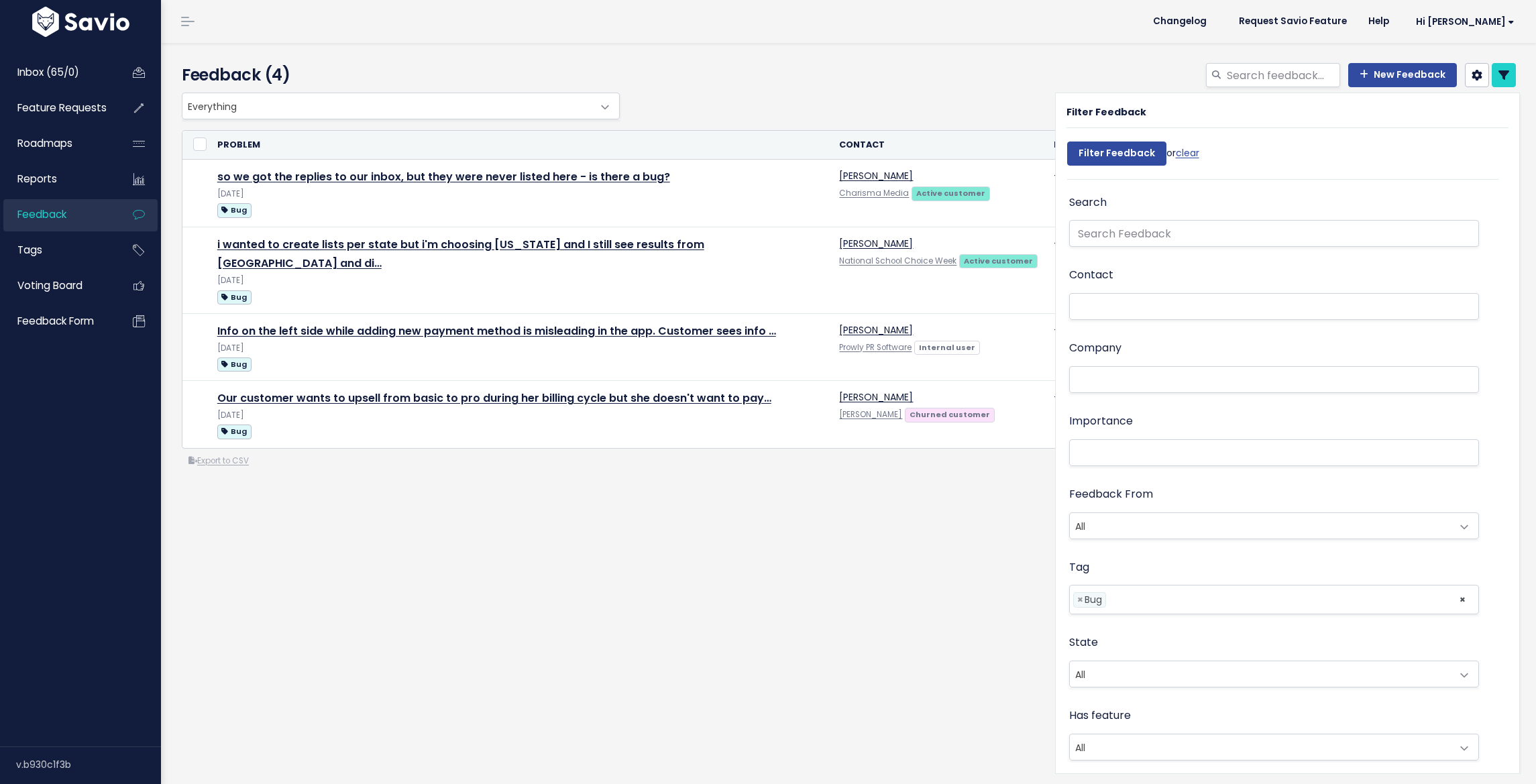
select select
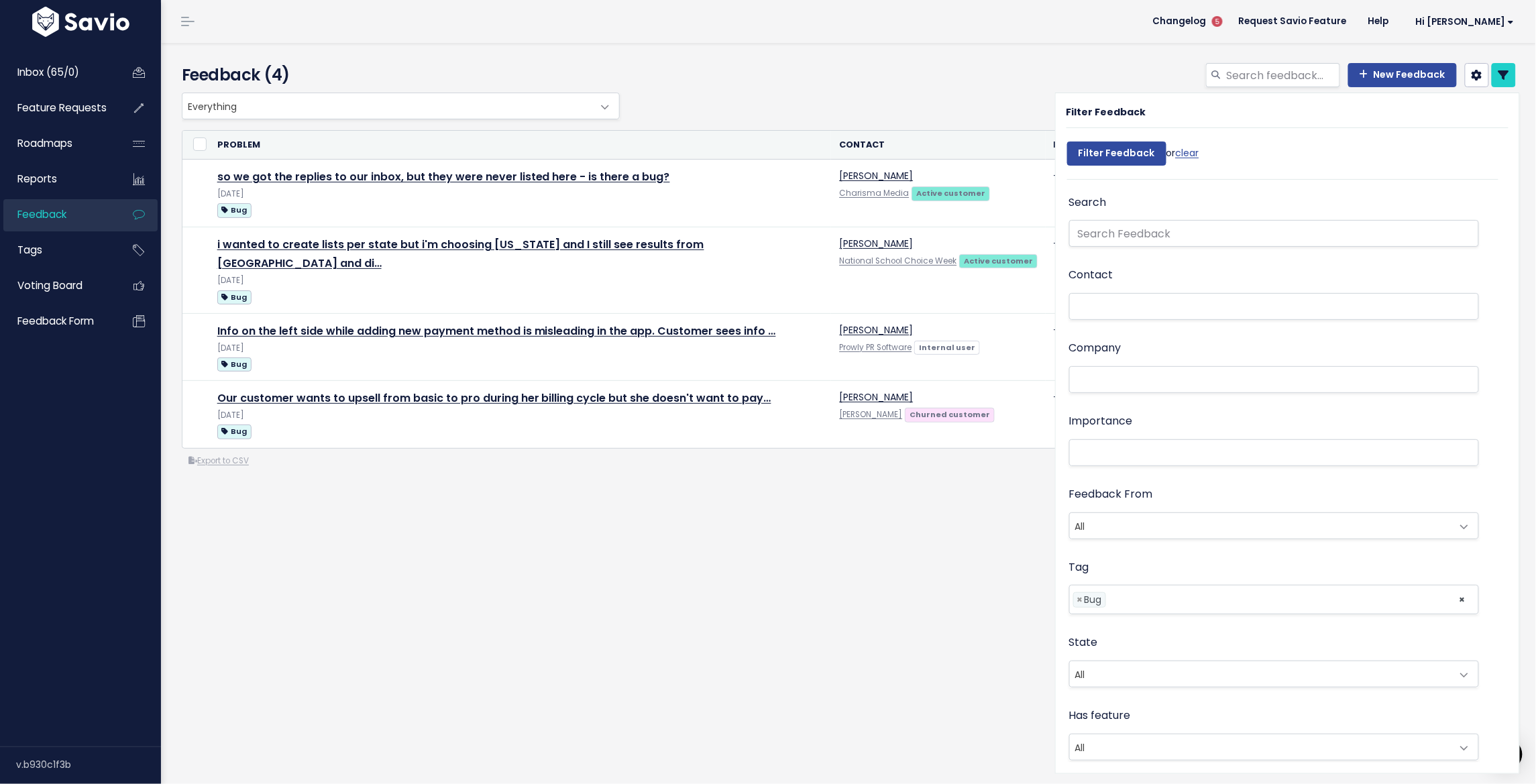
click at [1077, 597] on span "×" at bounding box center [1080, 599] width 6 height 14
select select
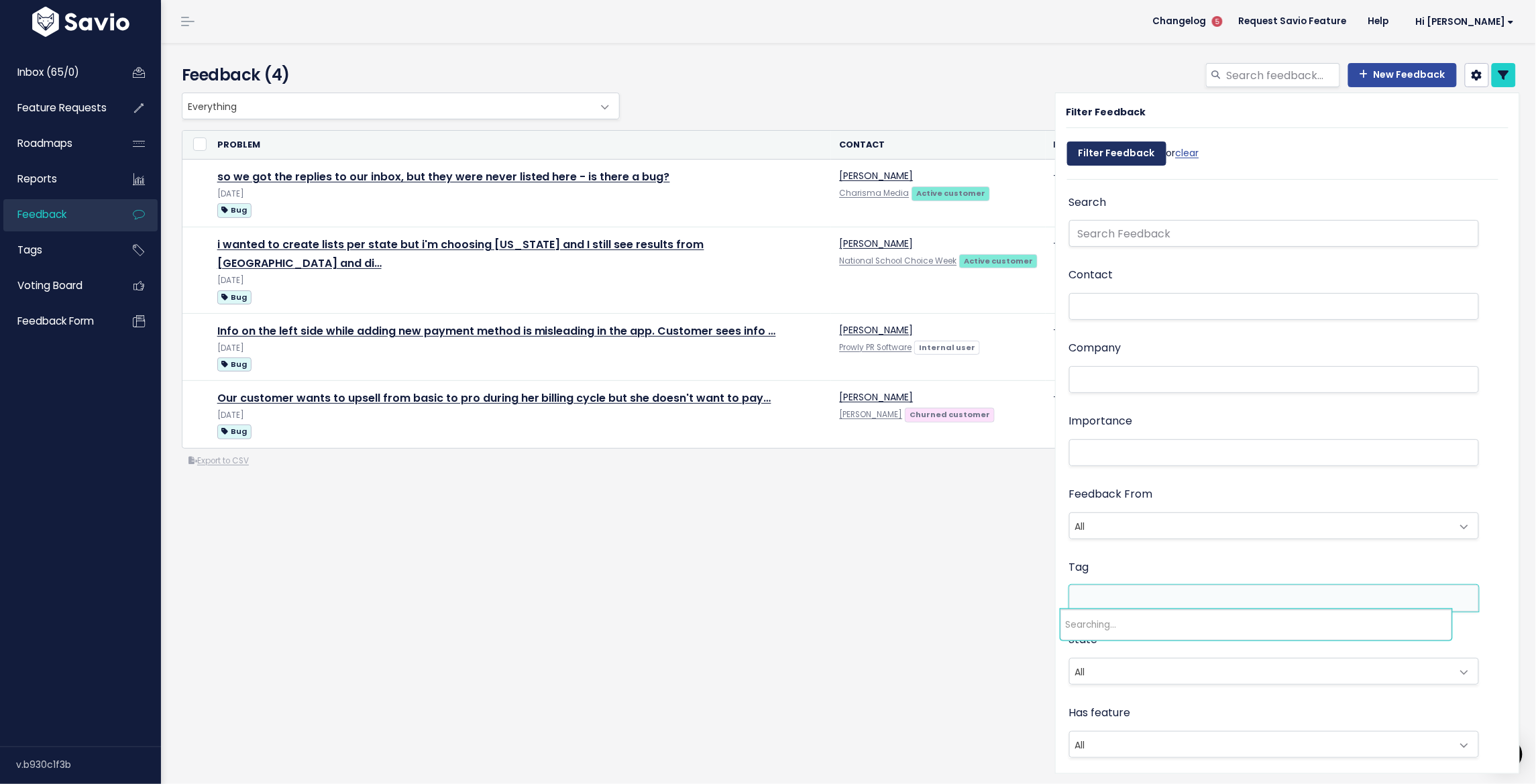
click at [1095, 146] on input "Filter Feedback" at bounding box center [1117, 154] width 99 height 24
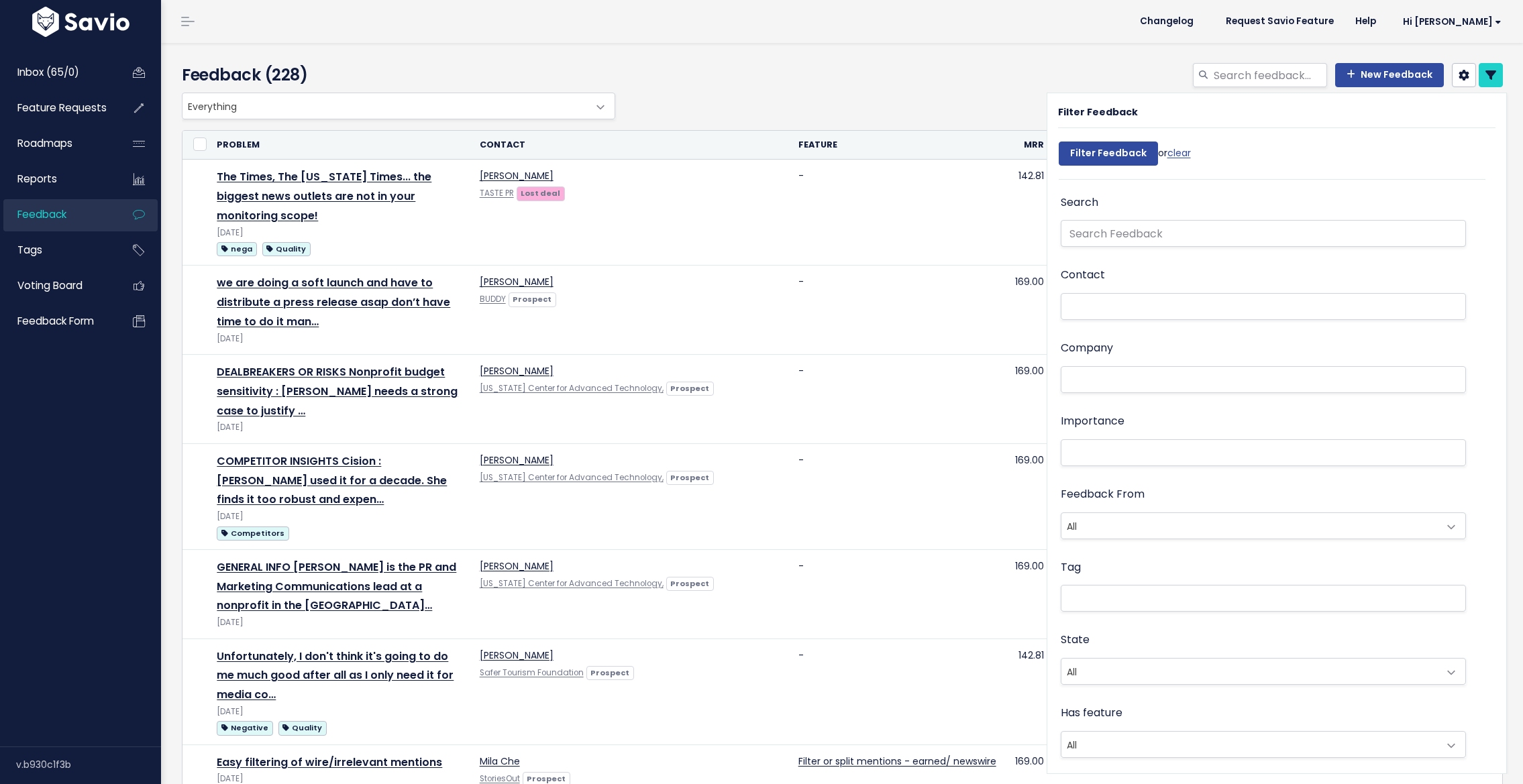
select select
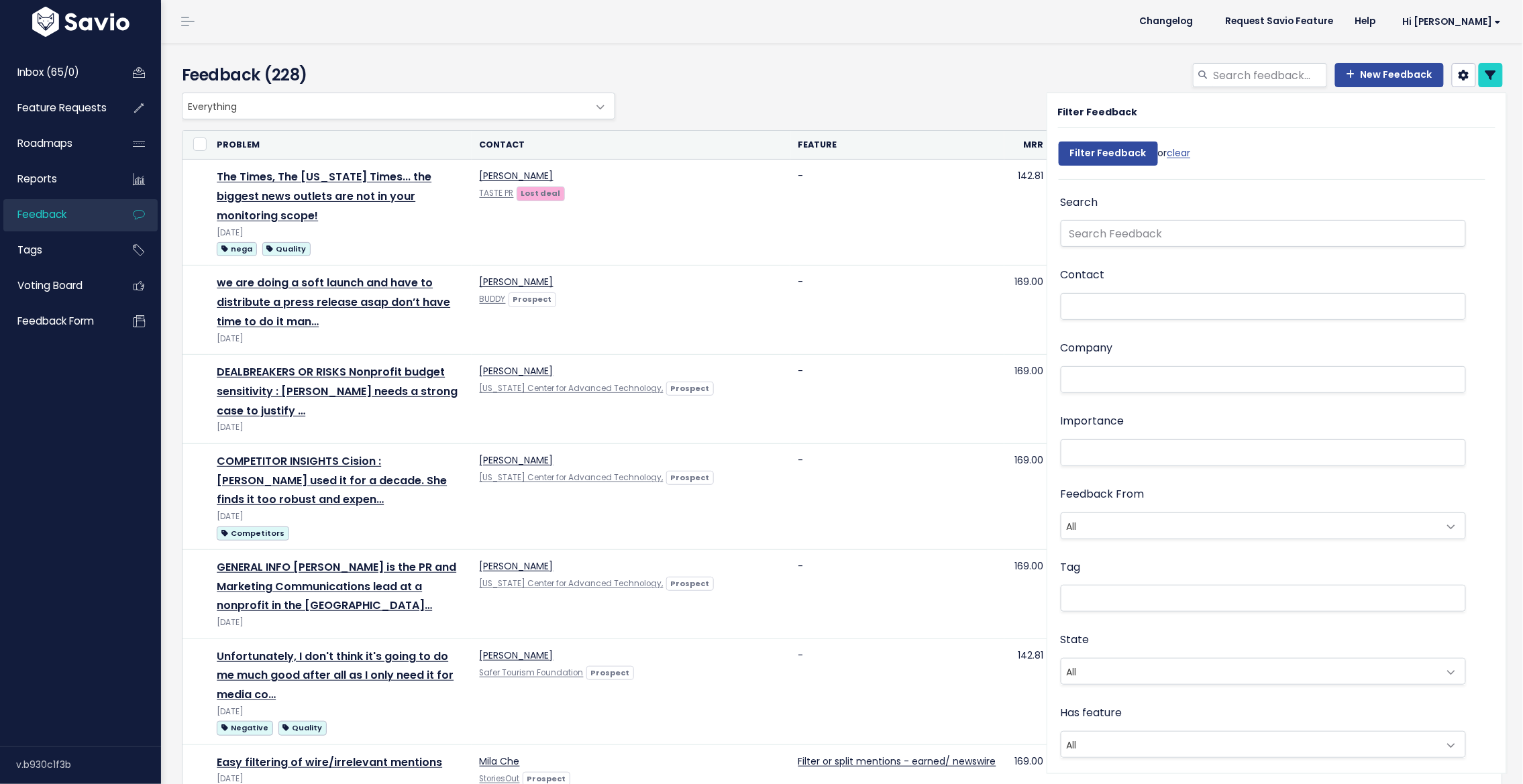
select select
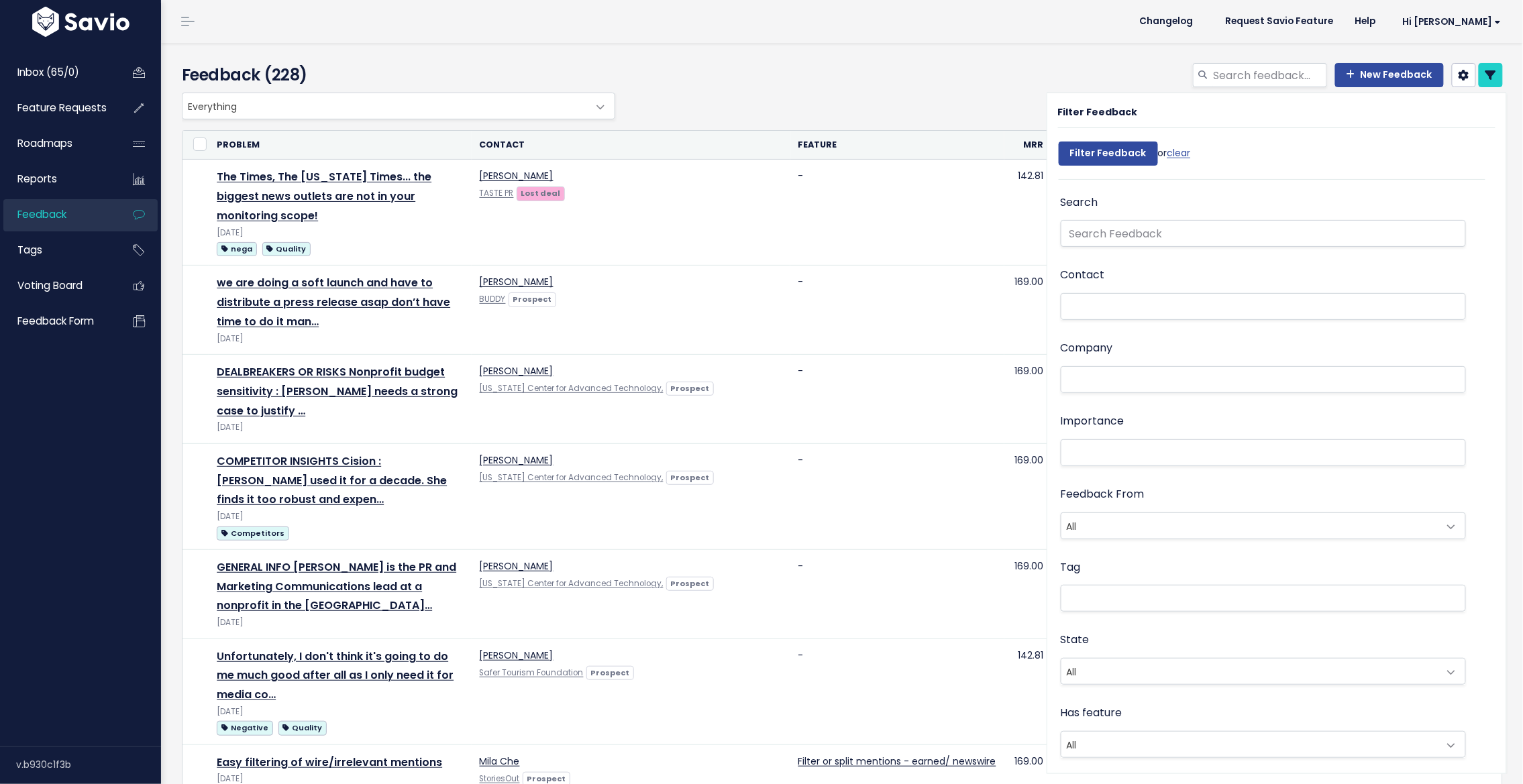
select select
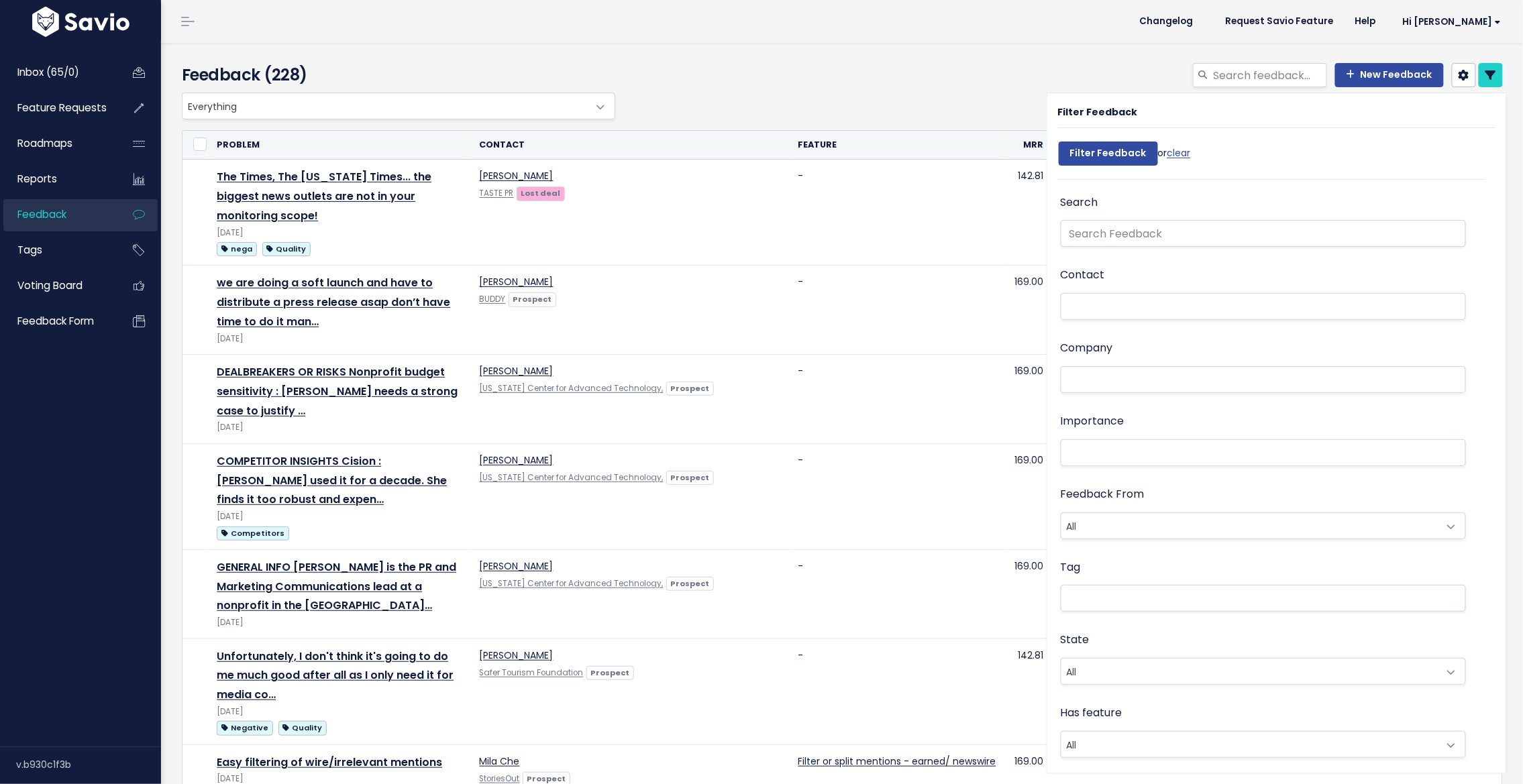
select select
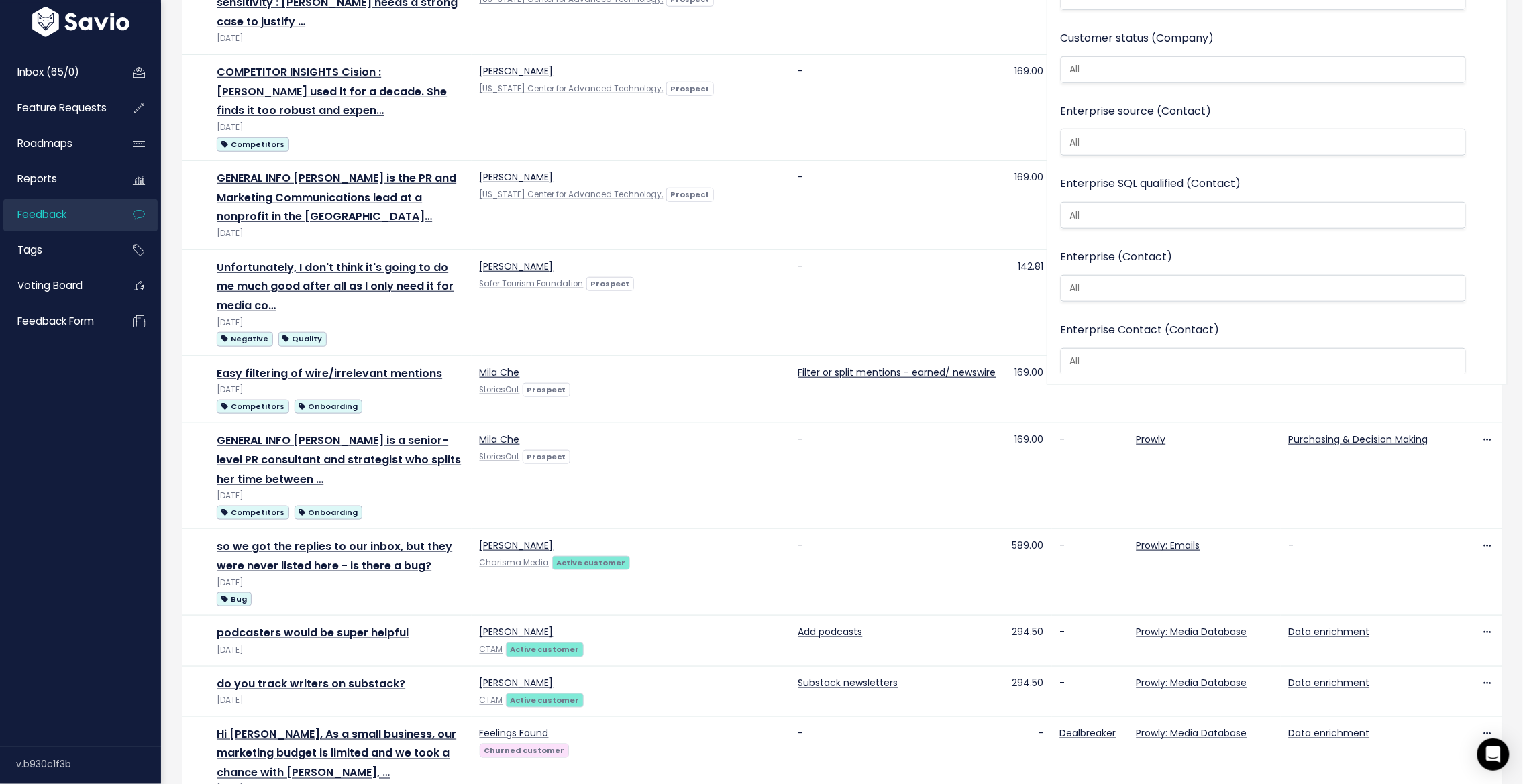
scroll to position [1001, 0]
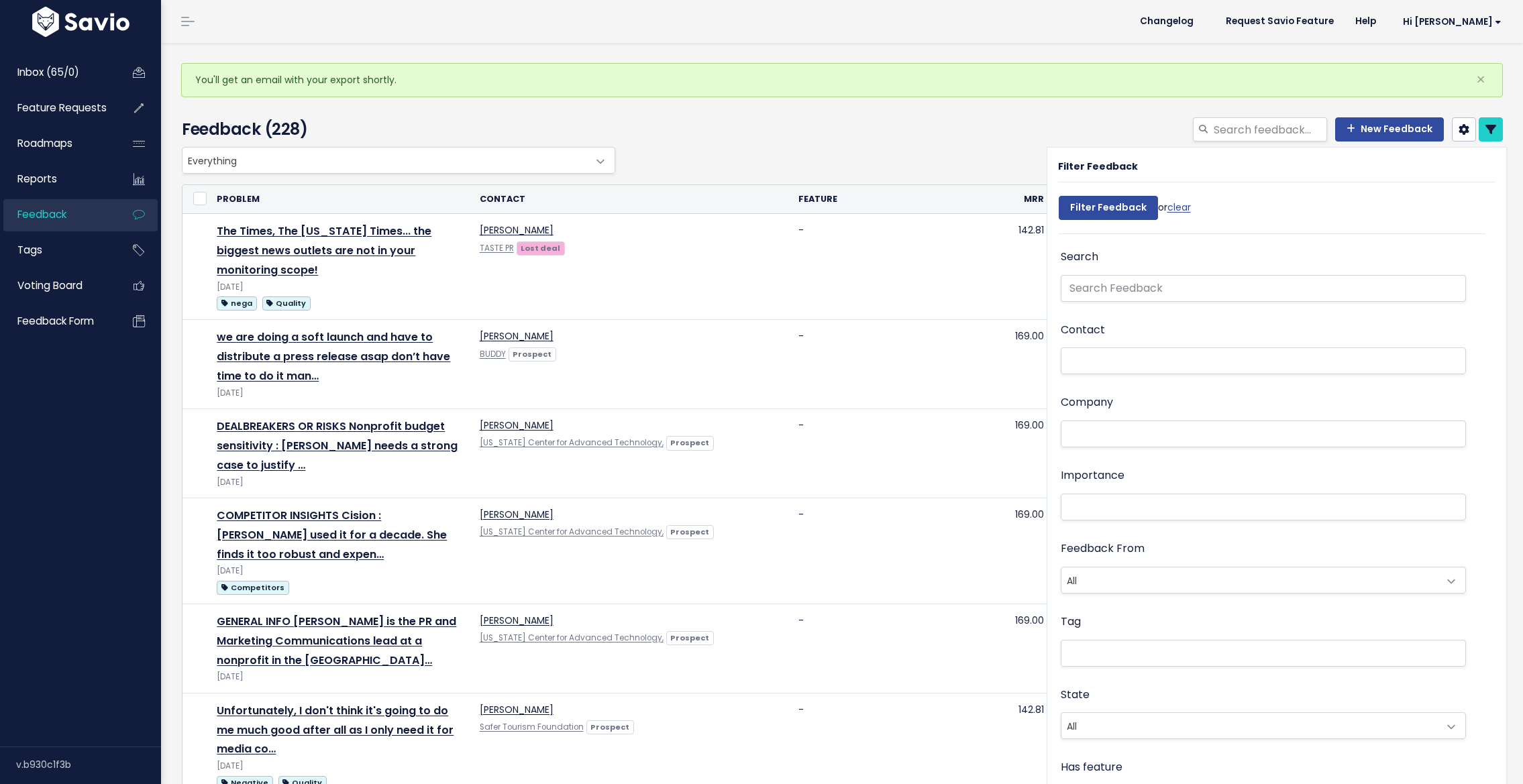
select select
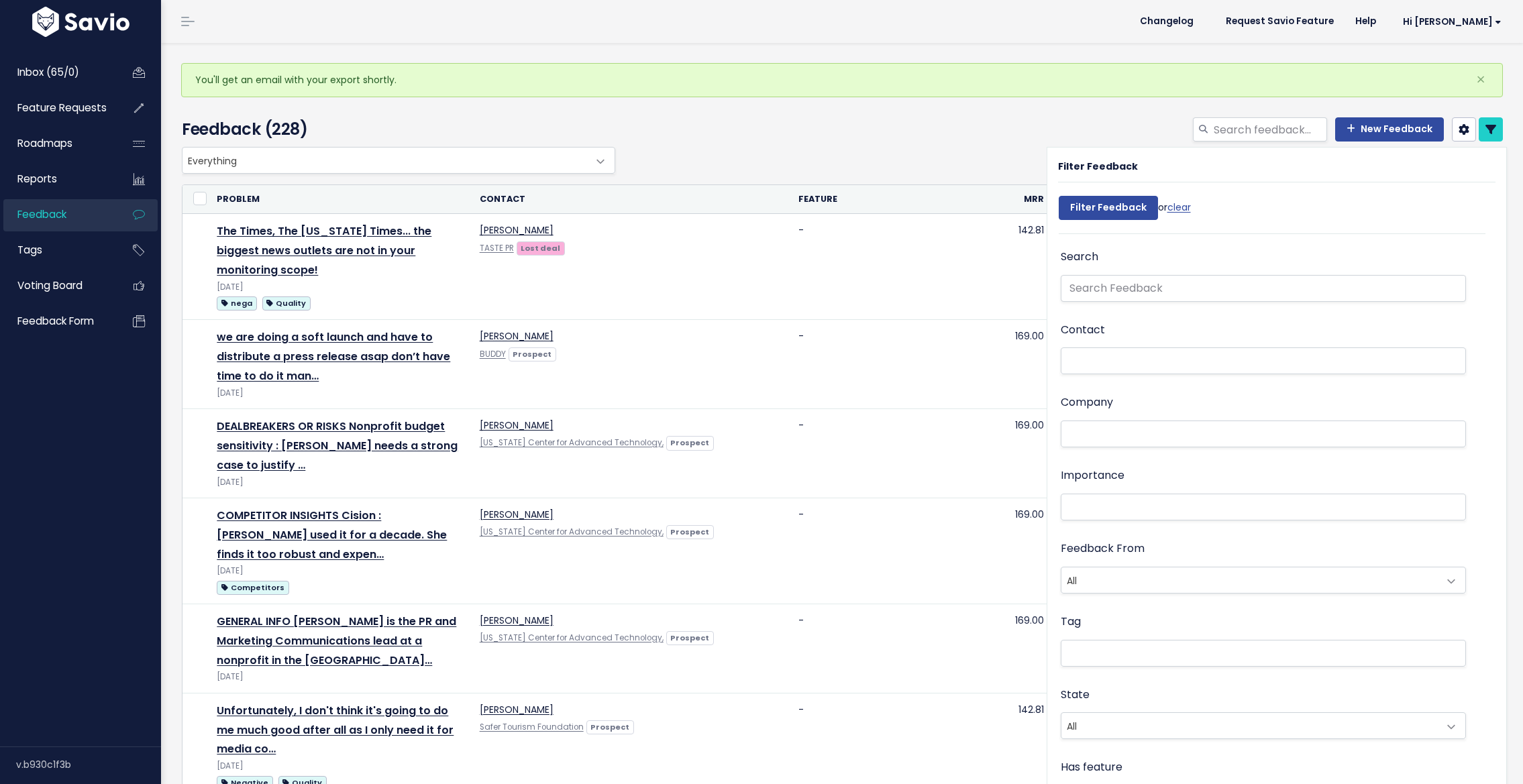
select select
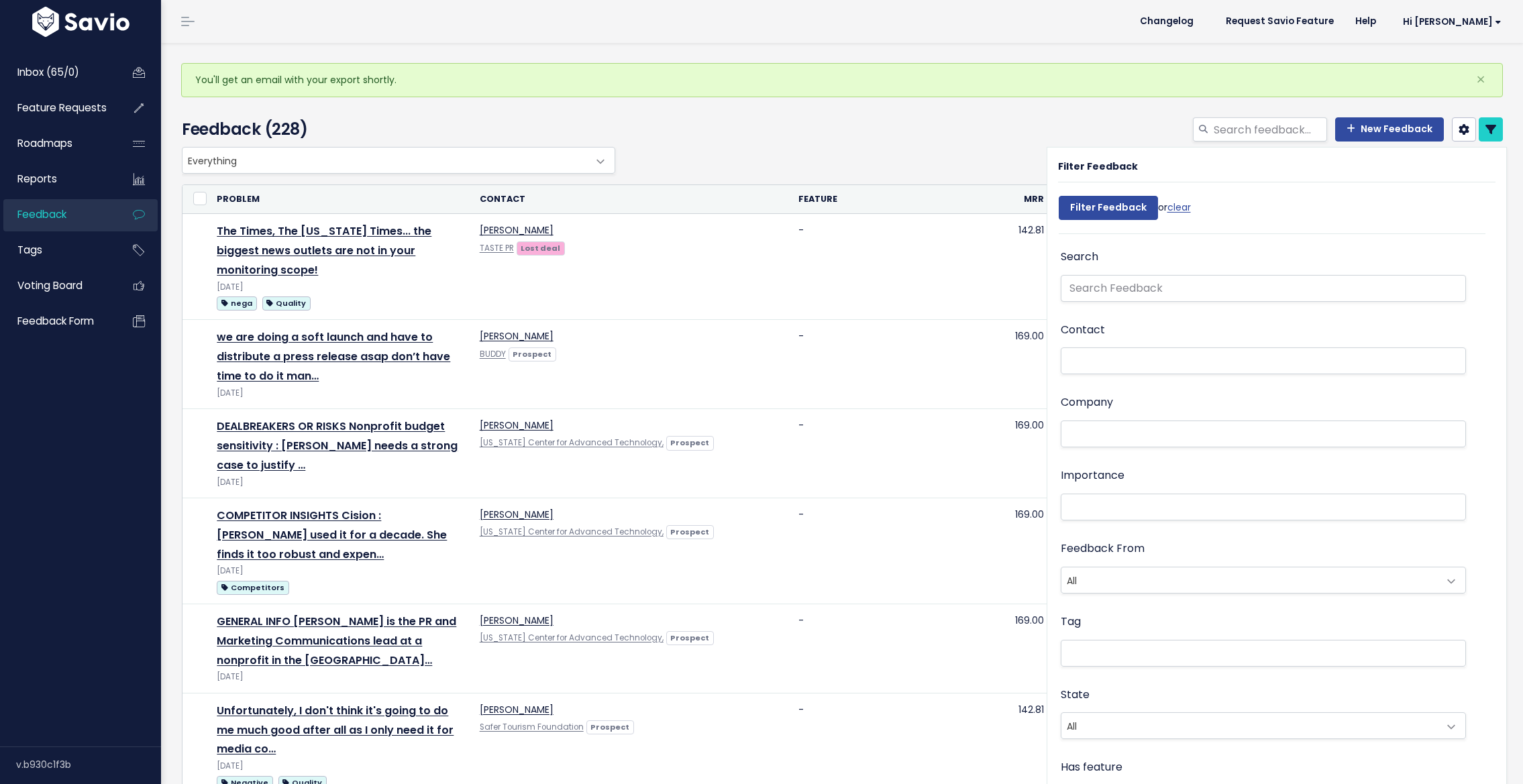
select select
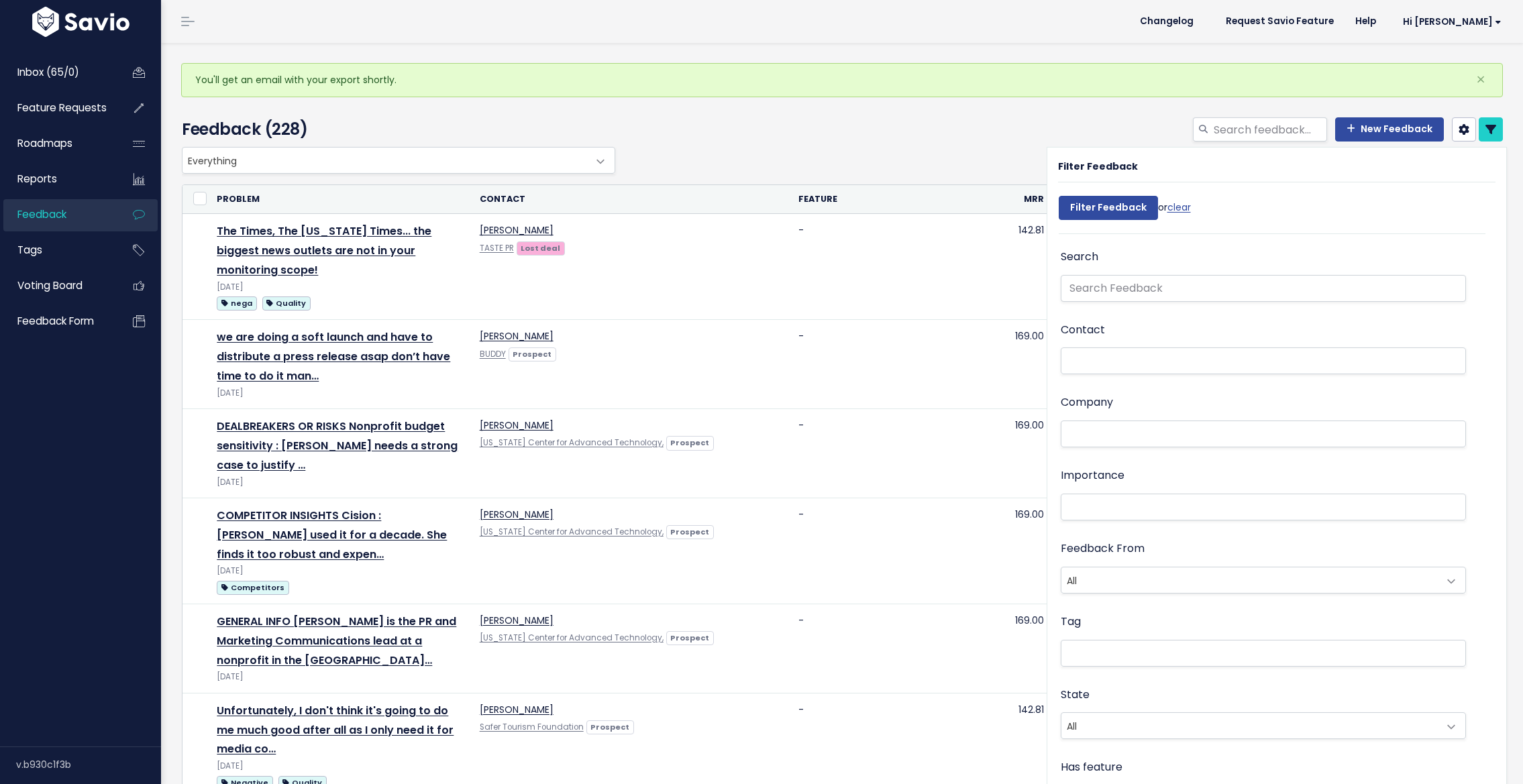
select select
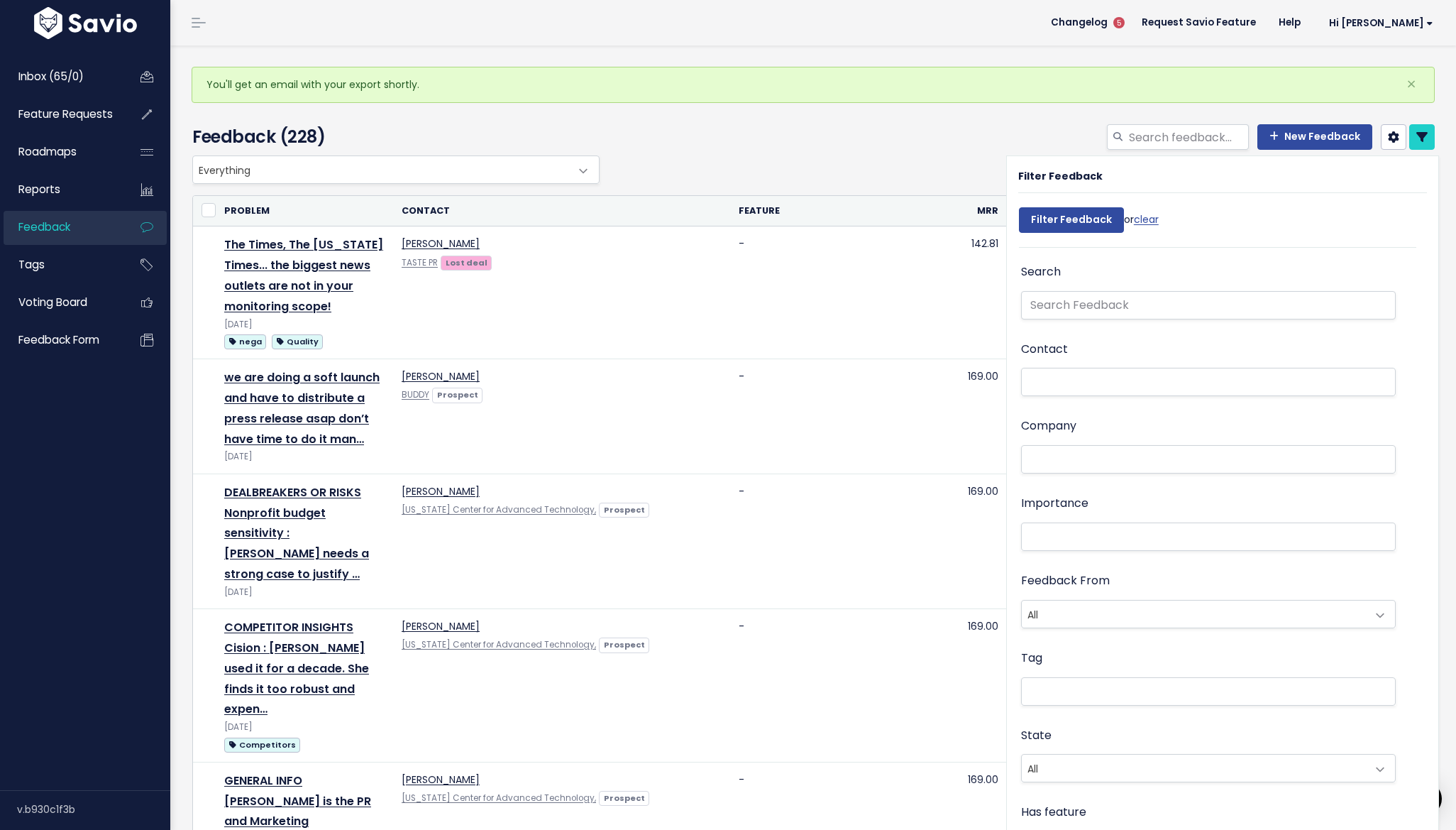
scroll to position [352, 0]
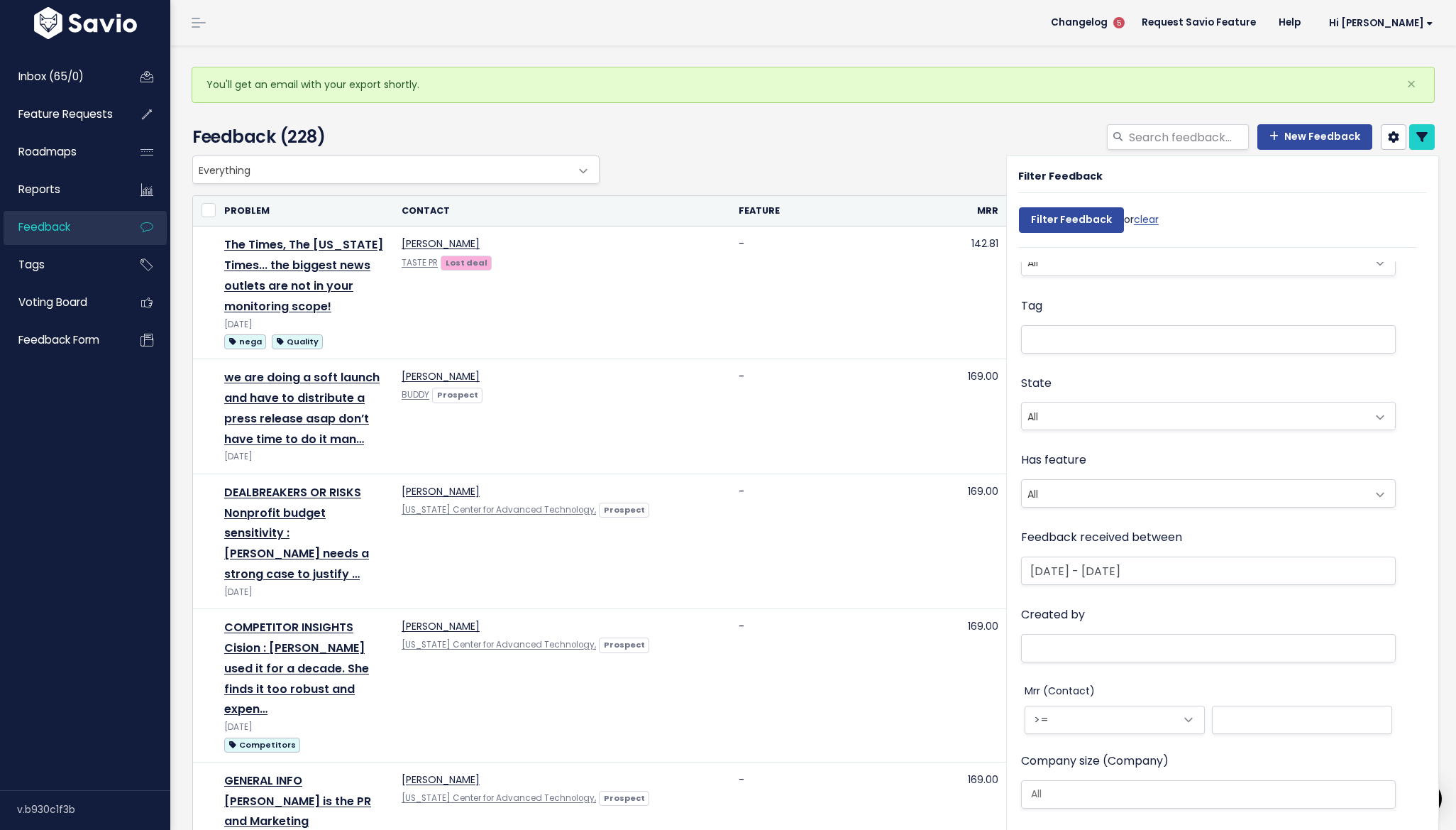
click at [1159, 543] on div "Feedback received between [DATE] - [DATE]" at bounding box center [1208, 558] width 375 height 60
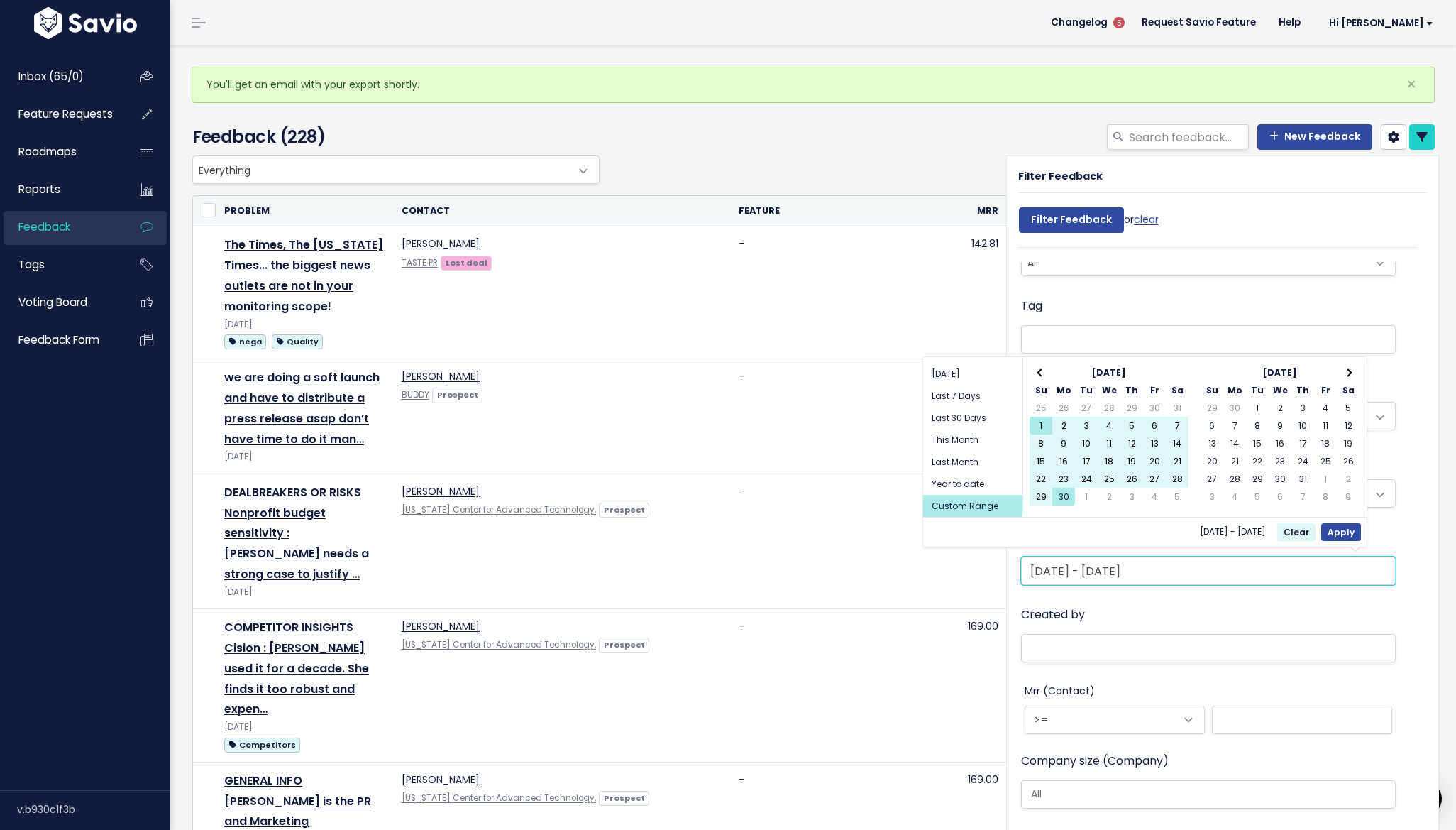
drag, startPoint x: 1159, startPoint y: 565, endPoint x: 1150, endPoint y: 551, distance: 16.6
click at [1159, 565] on input "[DATE] - [DATE]" at bounding box center [1208, 571] width 375 height 28
click at [992, 451] on li "Last Month" at bounding box center [973, 462] width 100 height 22
type input "[DATE] - [DATE] (Last Month)"
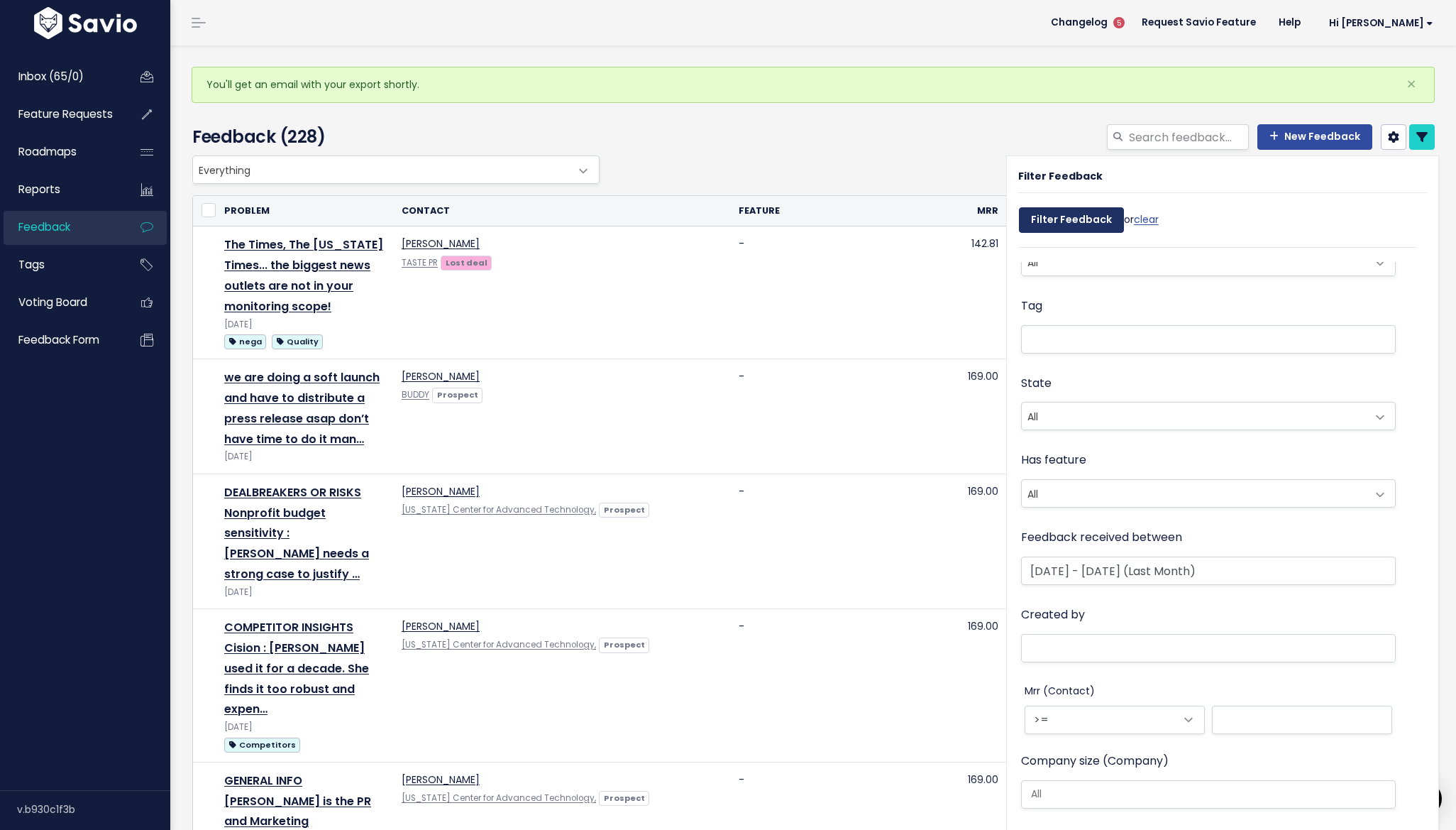
click at [1067, 221] on input "Filter Feedback" at bounding box center [1071, 220] width 105 height 26
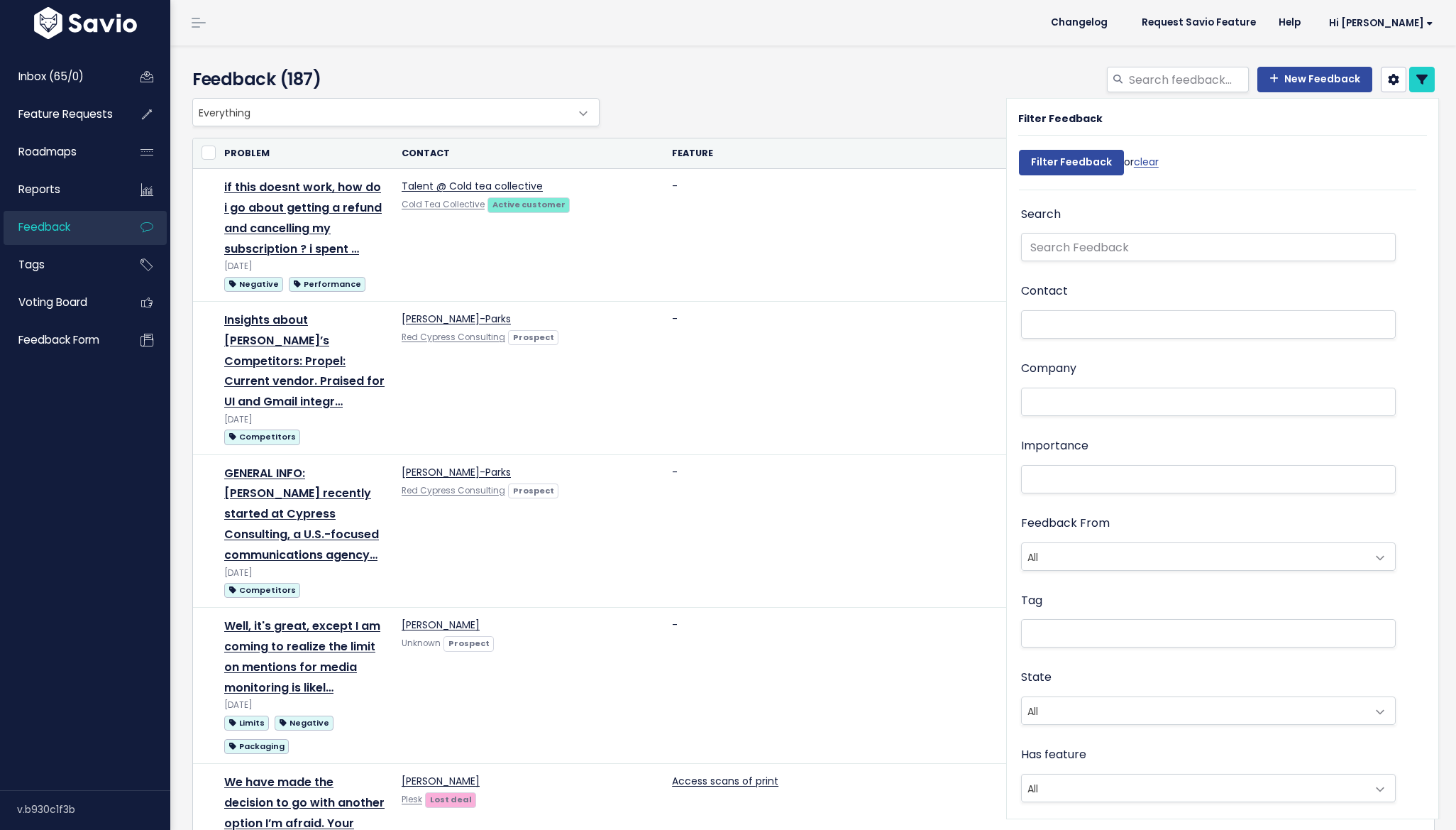
select select
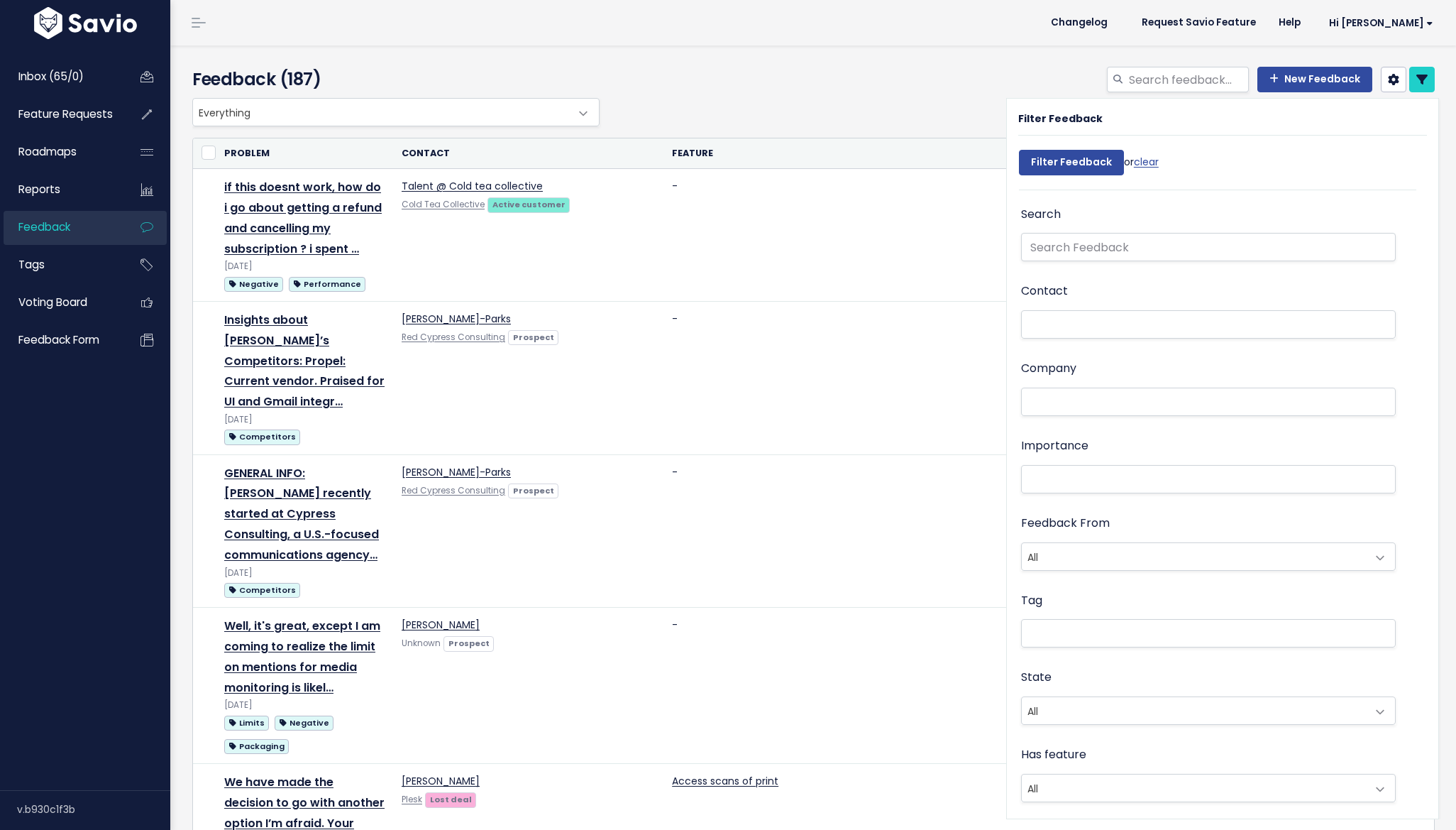
select select
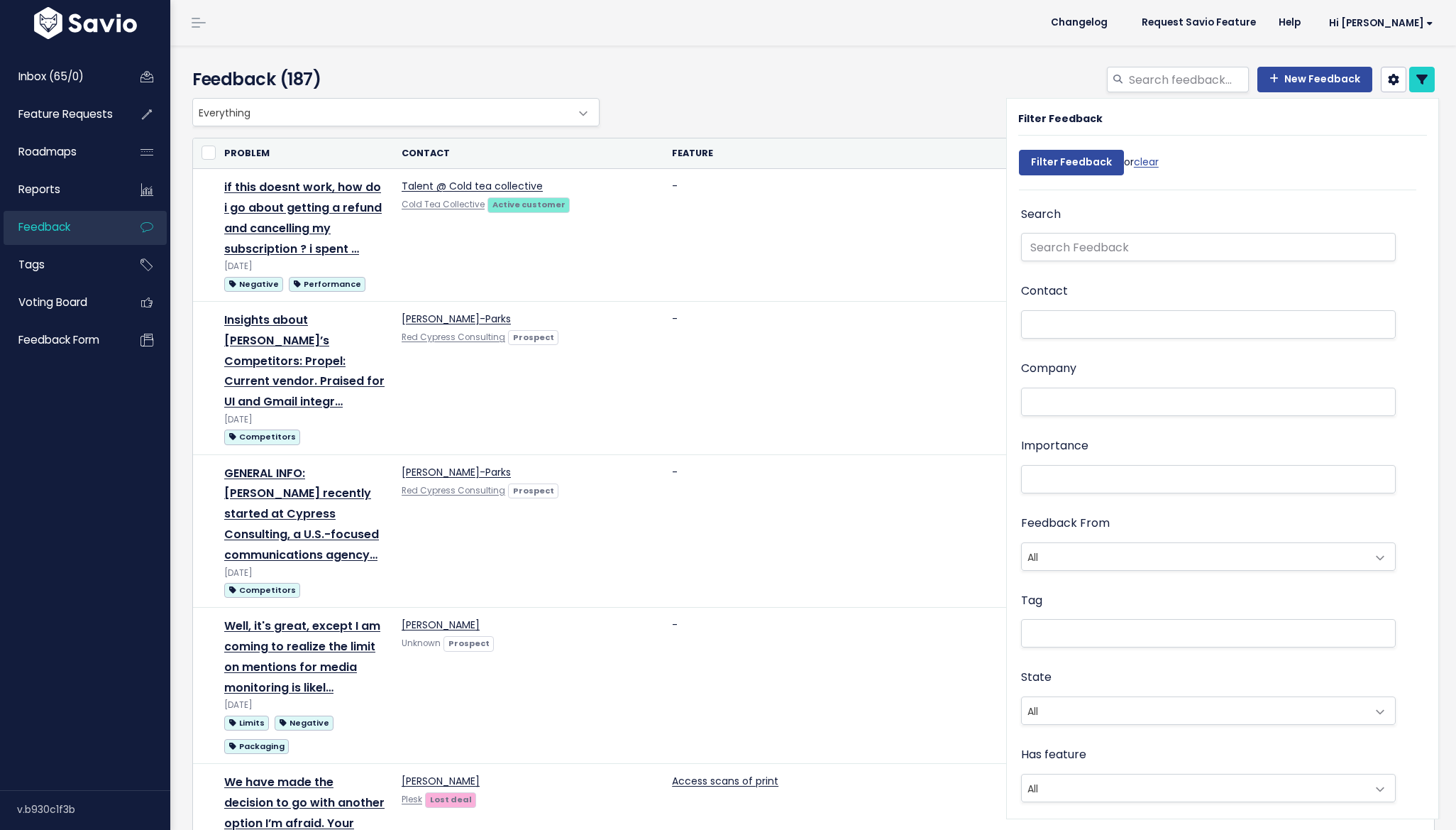
select select
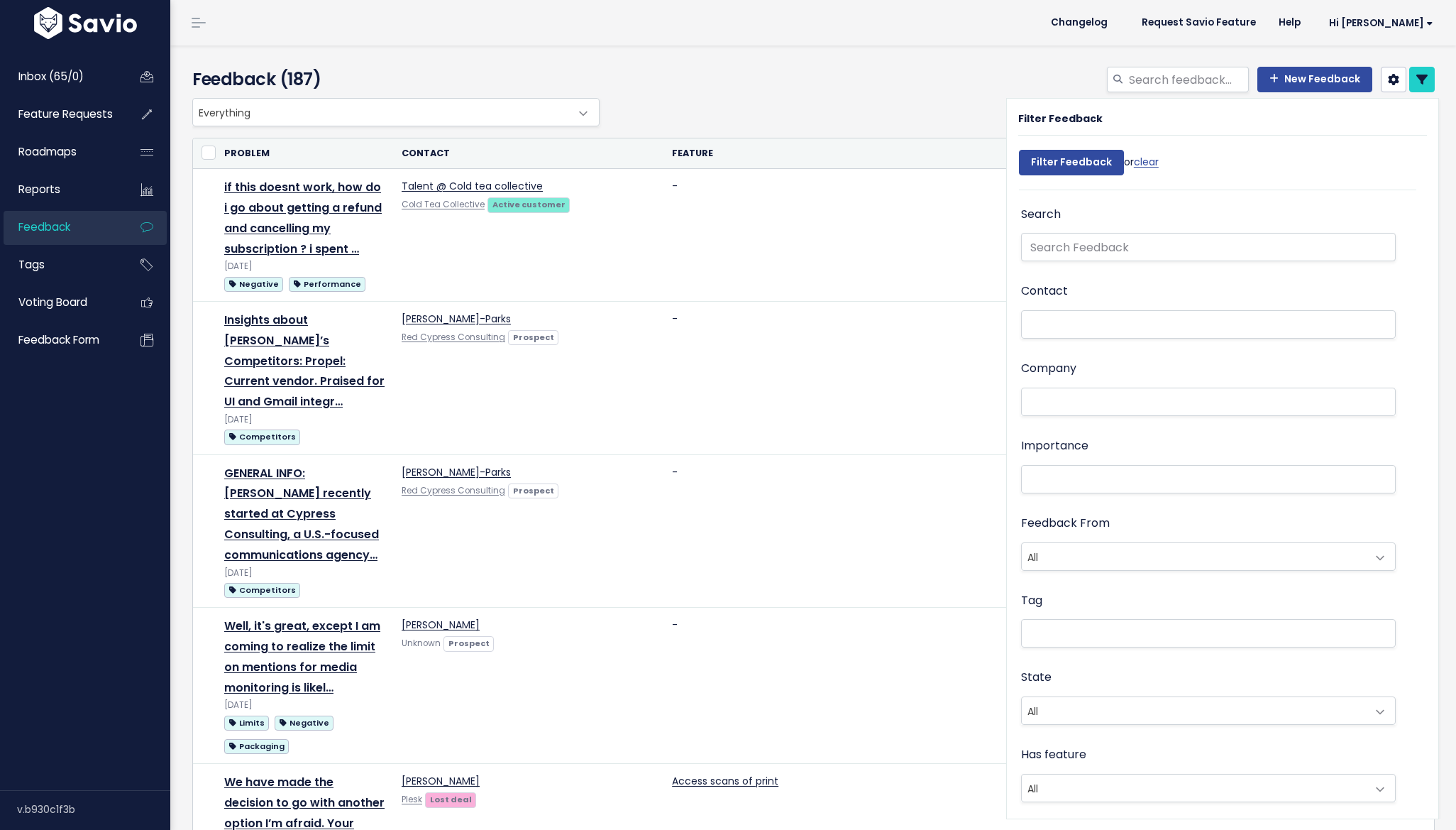
select select
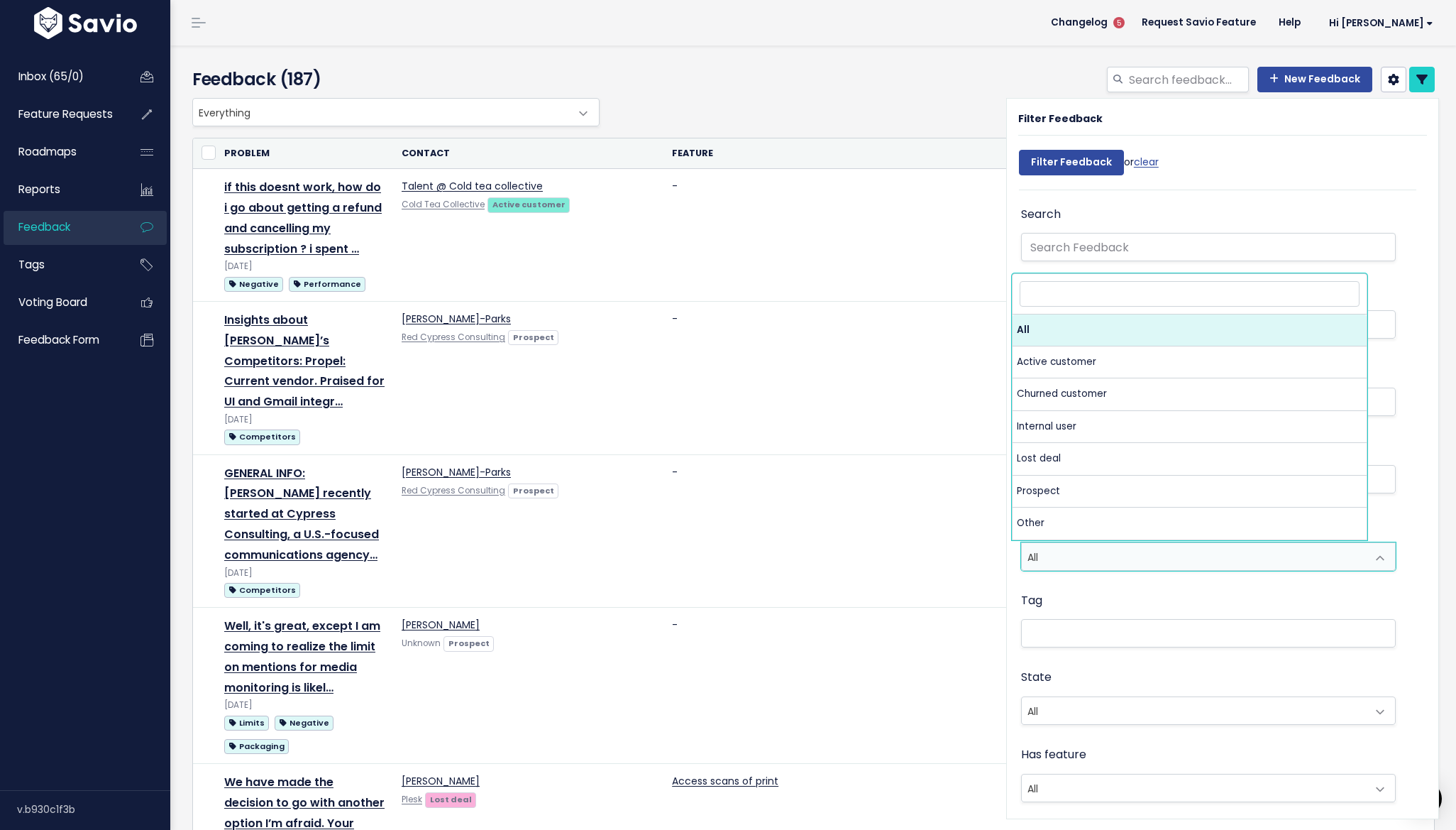
click at [1100, 563] on span "All" at bounding box center [1194, 557] width 345 height 27
select select "INTERNAL"
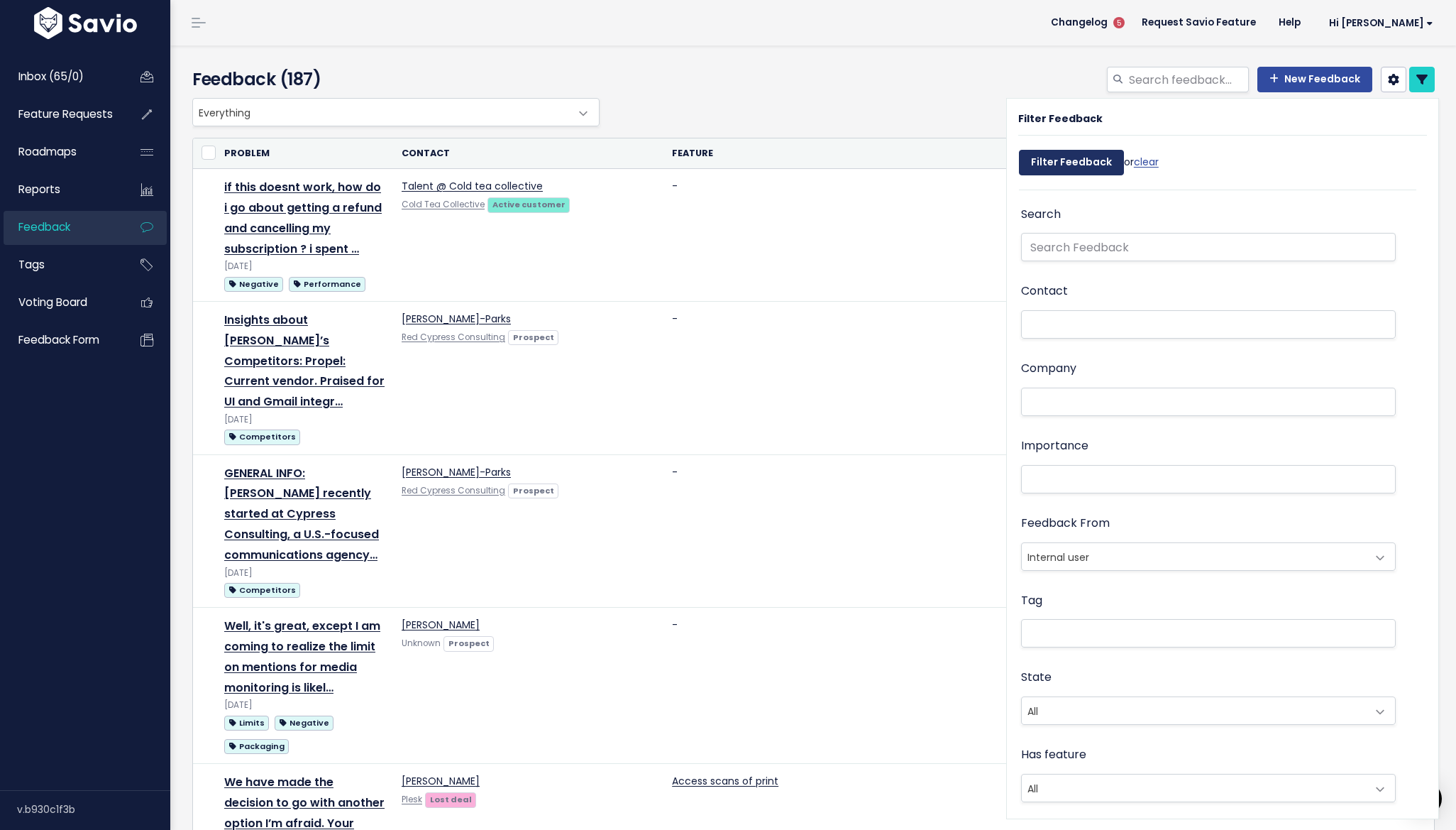
click at [1071, 151] on input "Filter Feedback" at bounding box center [1071, 163] width 105 height 26
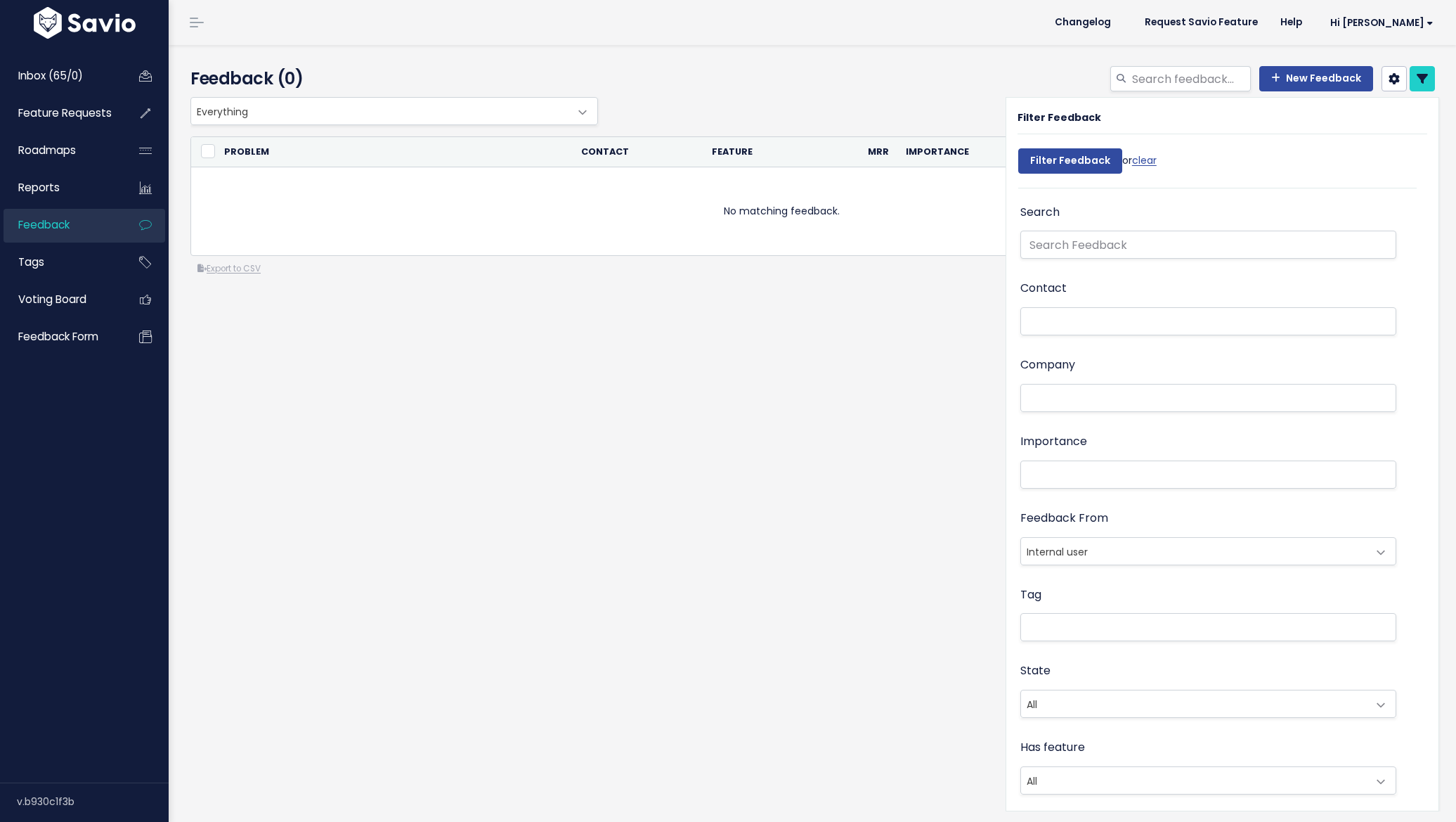
select select
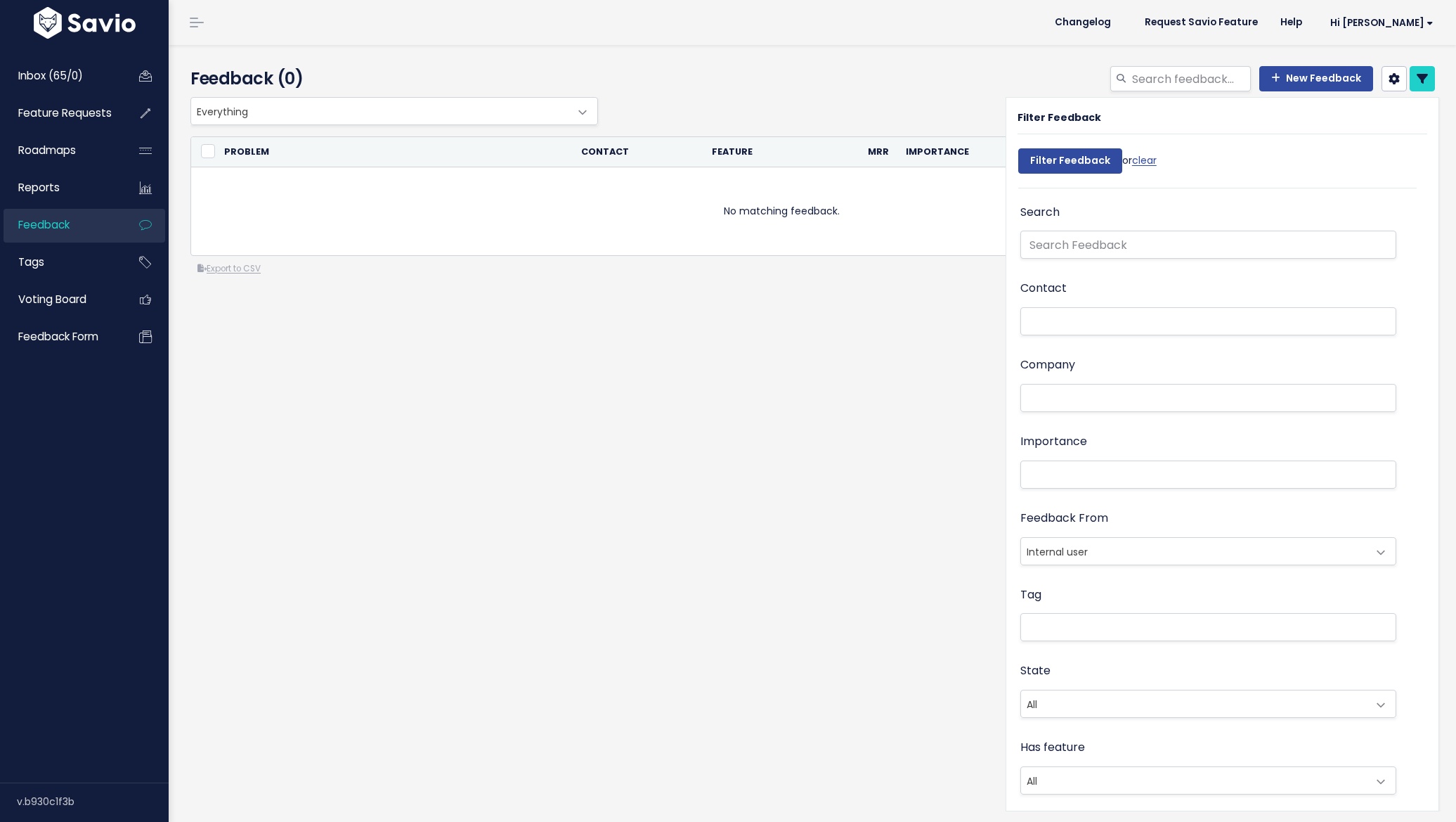
select select
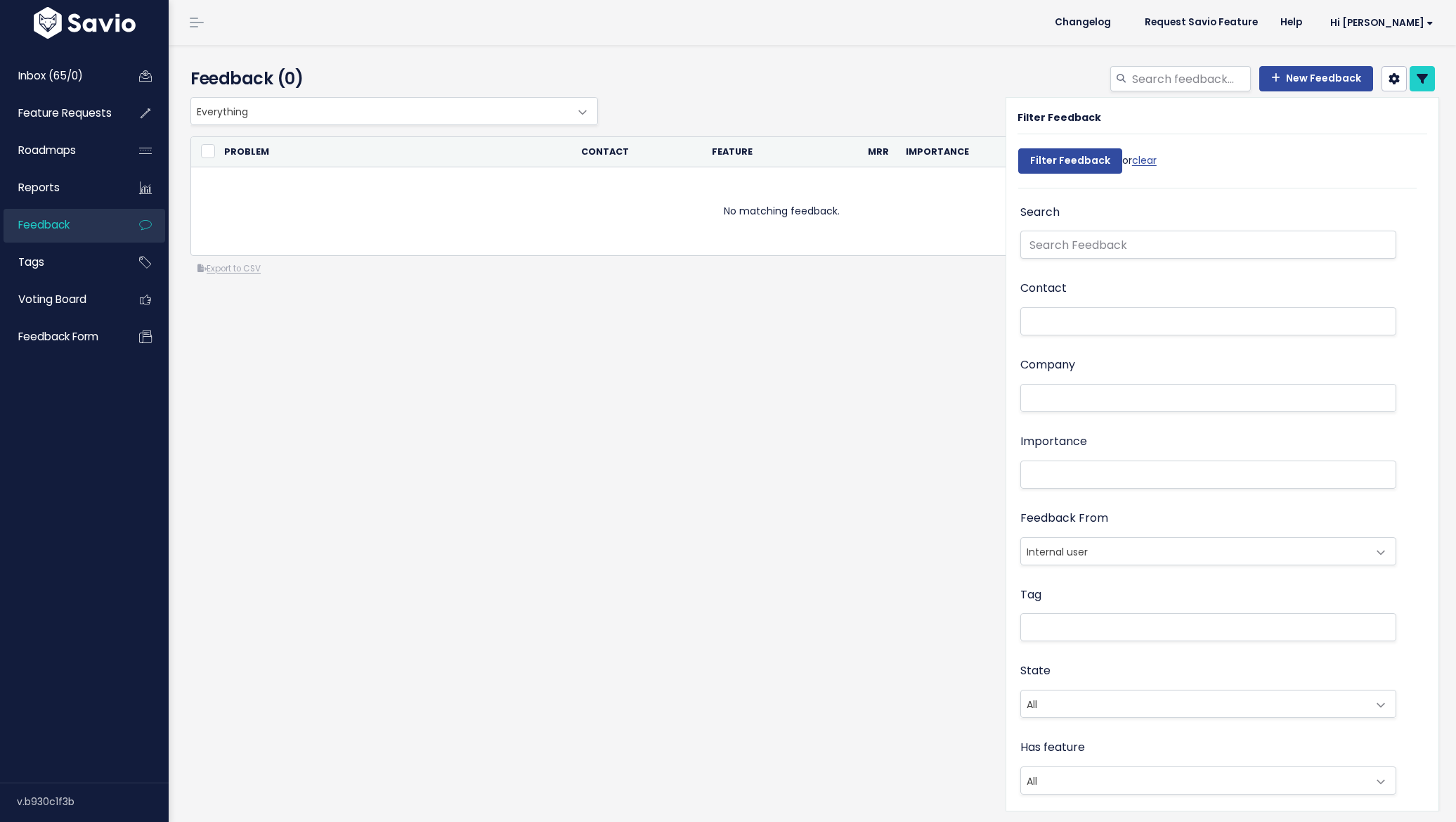
select select
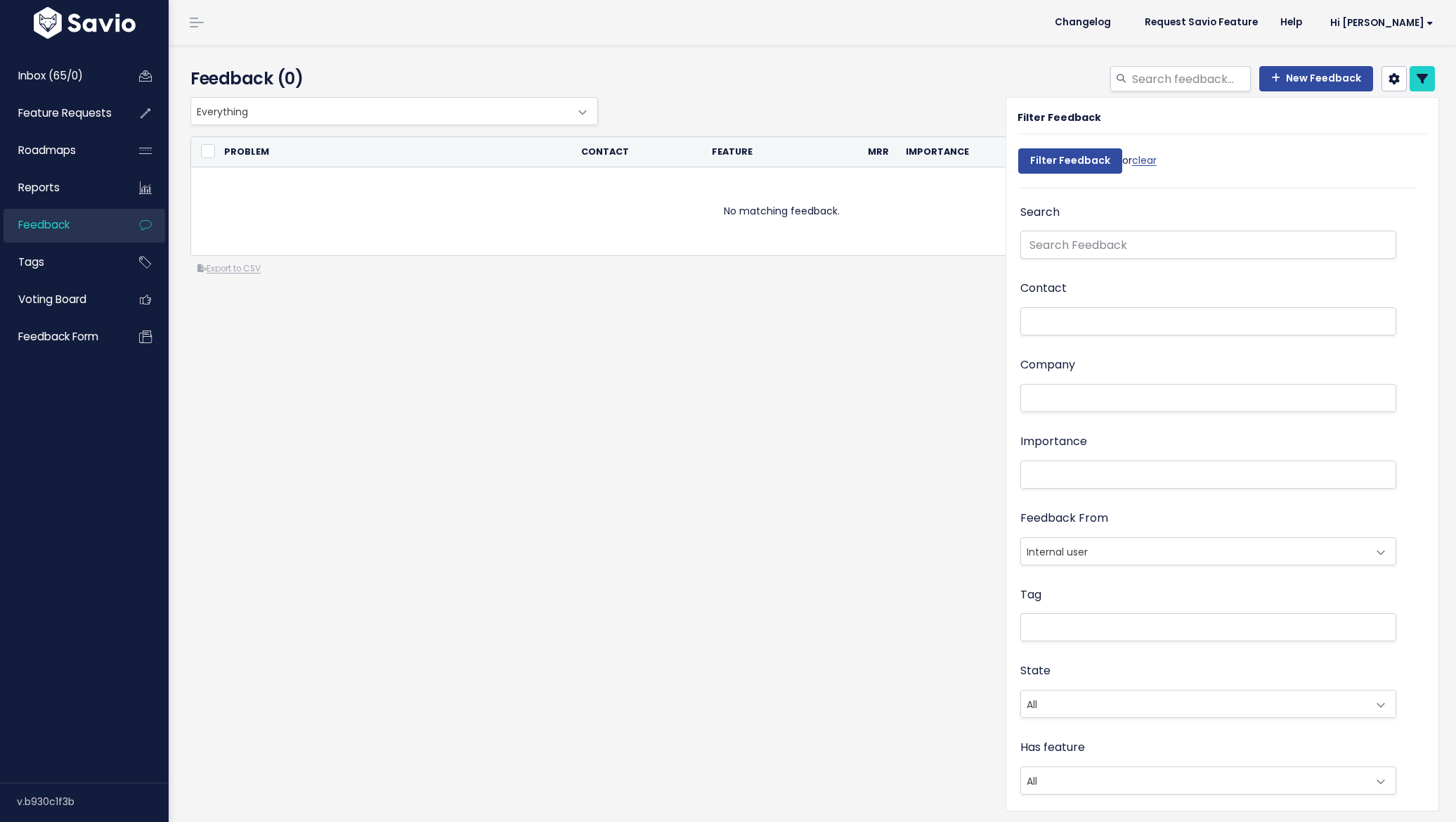
select select
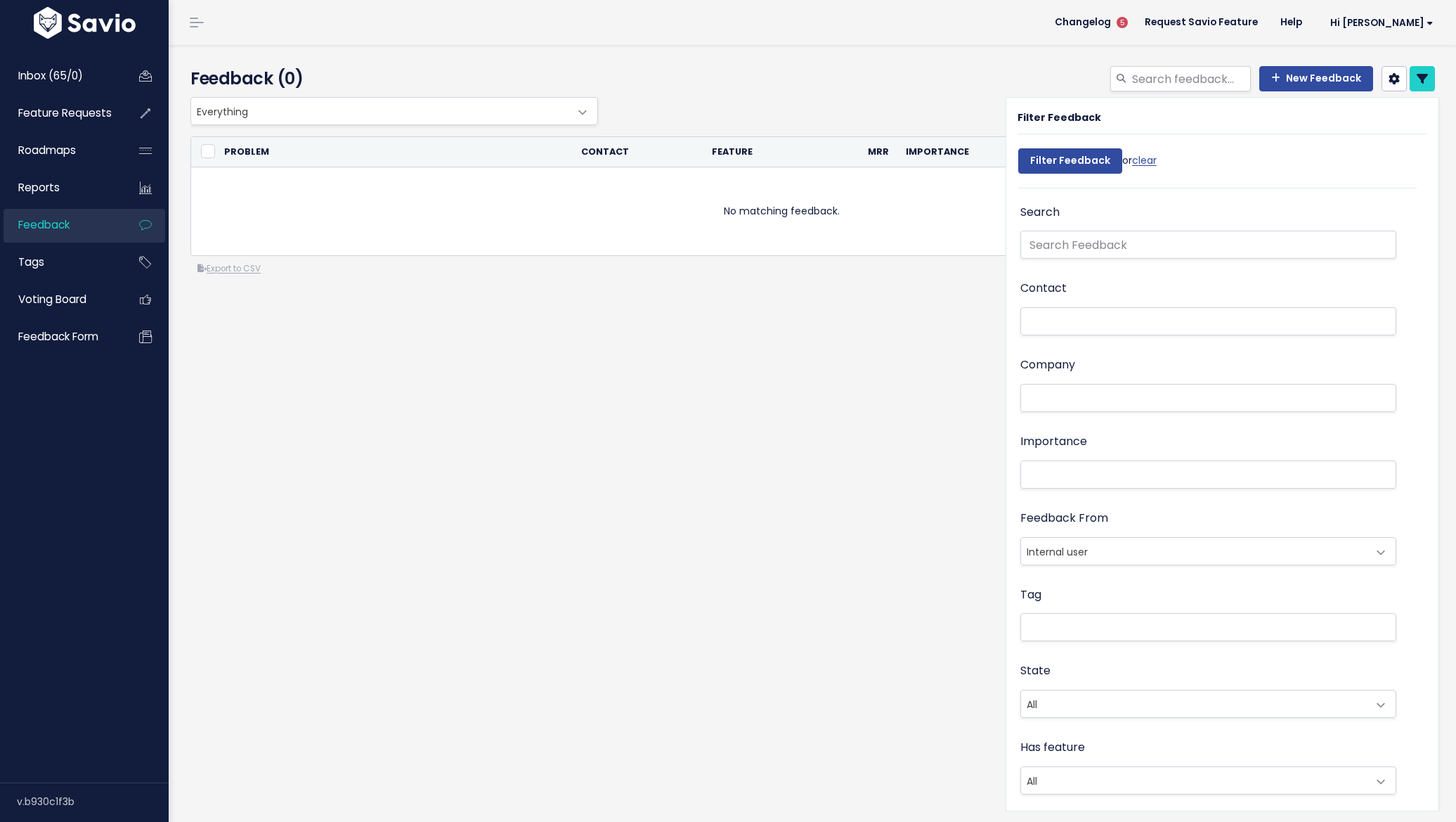
click at [1367, 555] on span at bounding box center [1381, 553] width 28 height 28
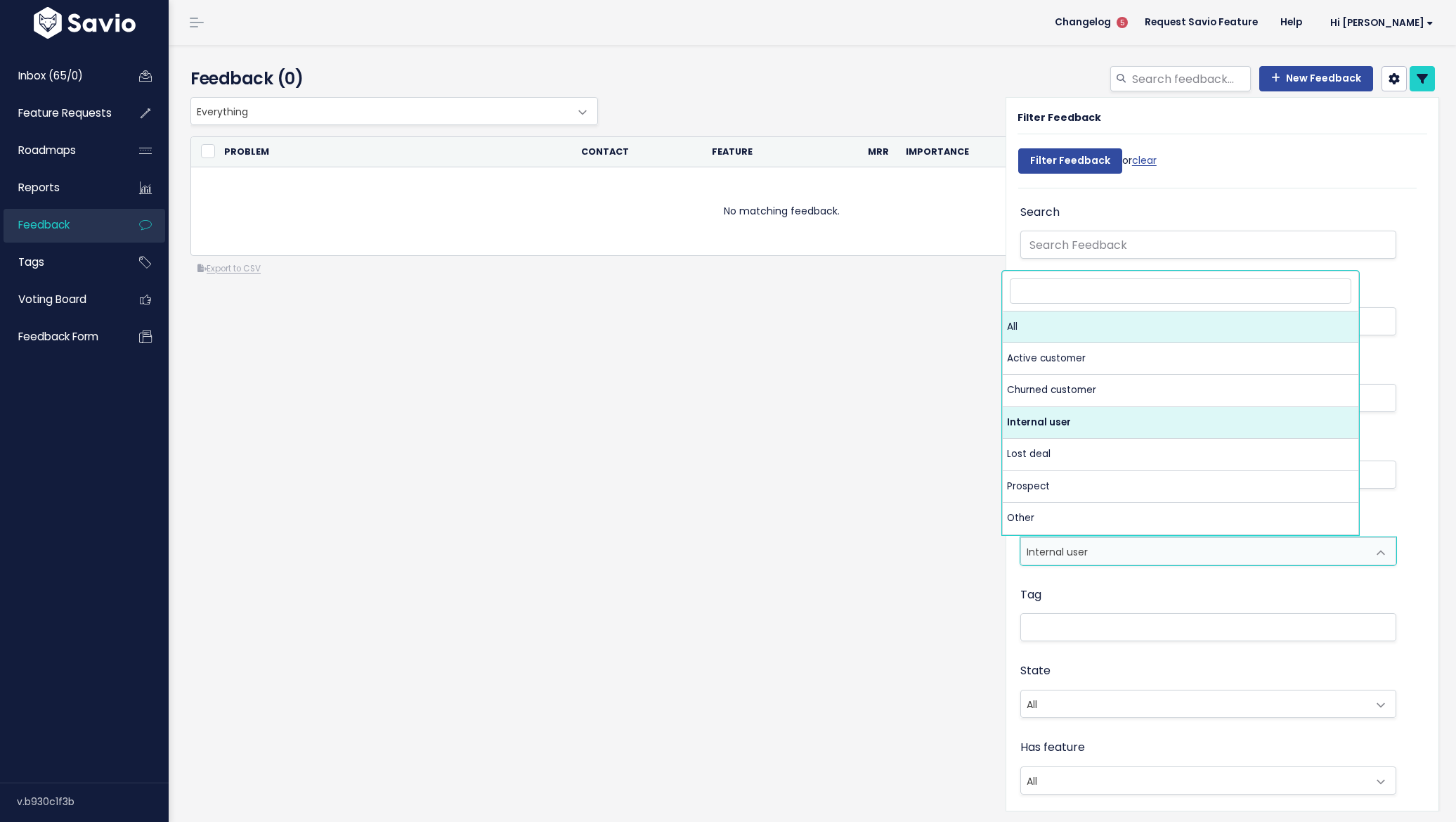
select select
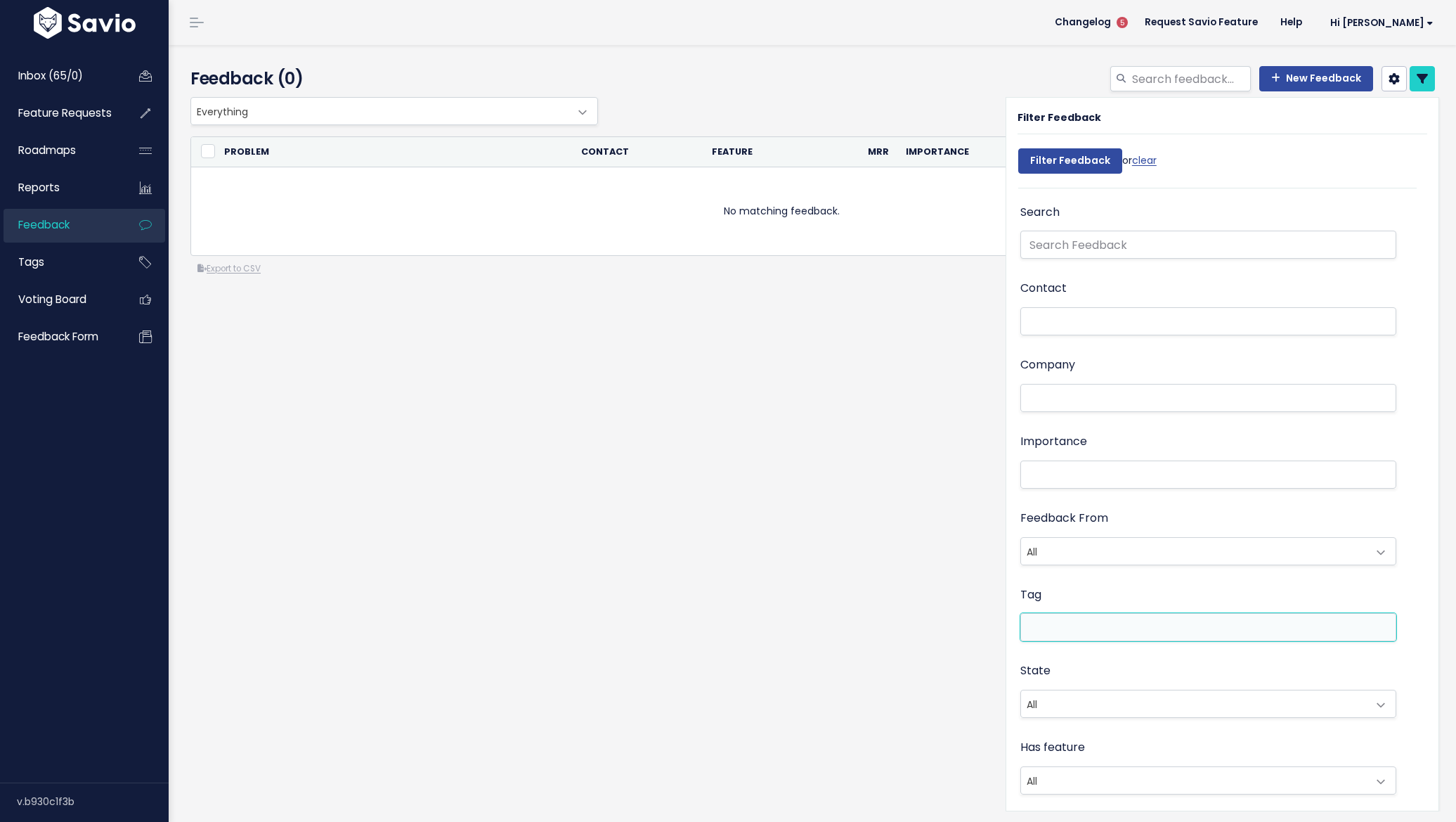
click at [1075, 628] on li at bounding box center [1205, 627] width 361 height 15
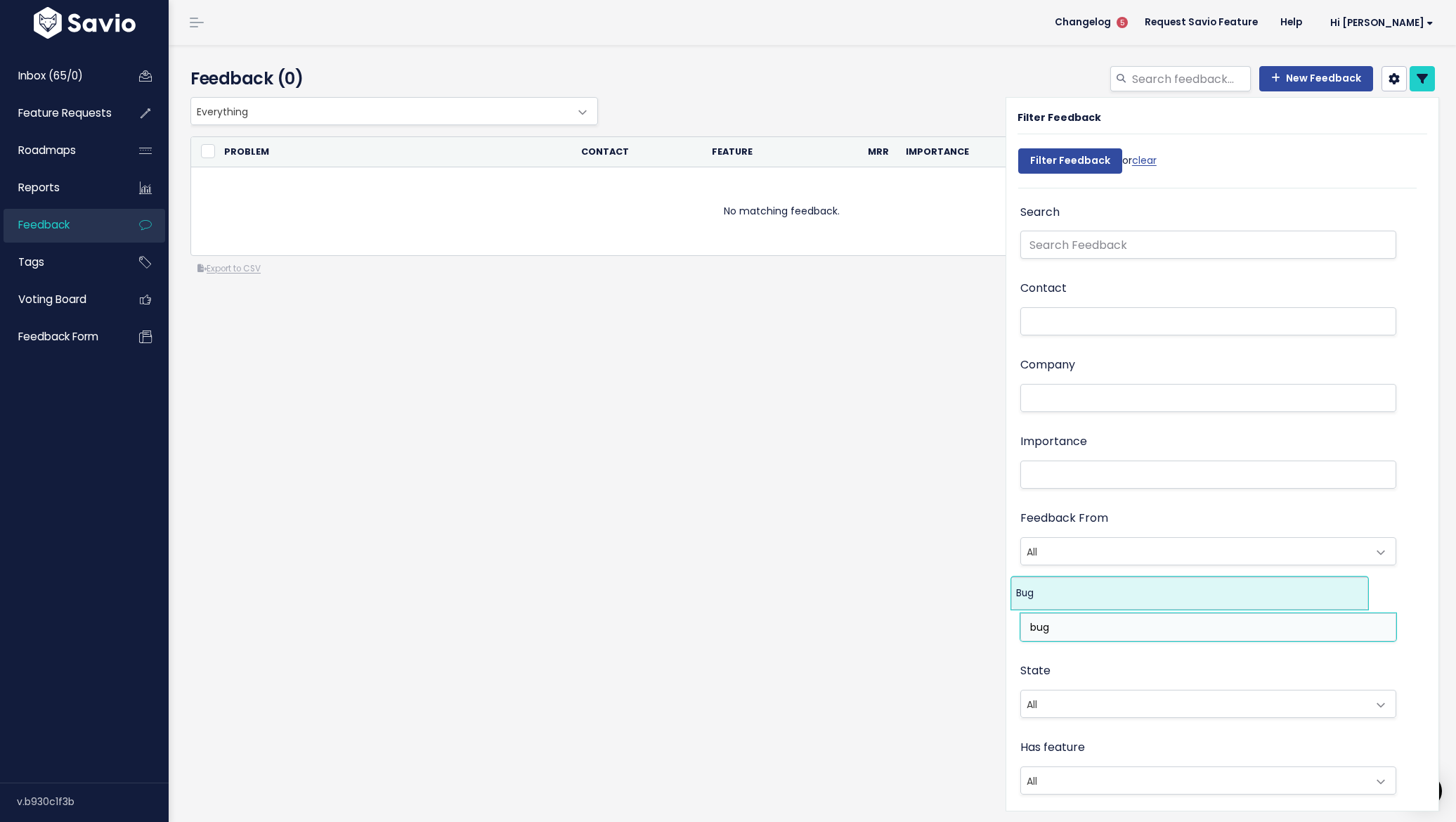
type input "bug"
select select "12066"
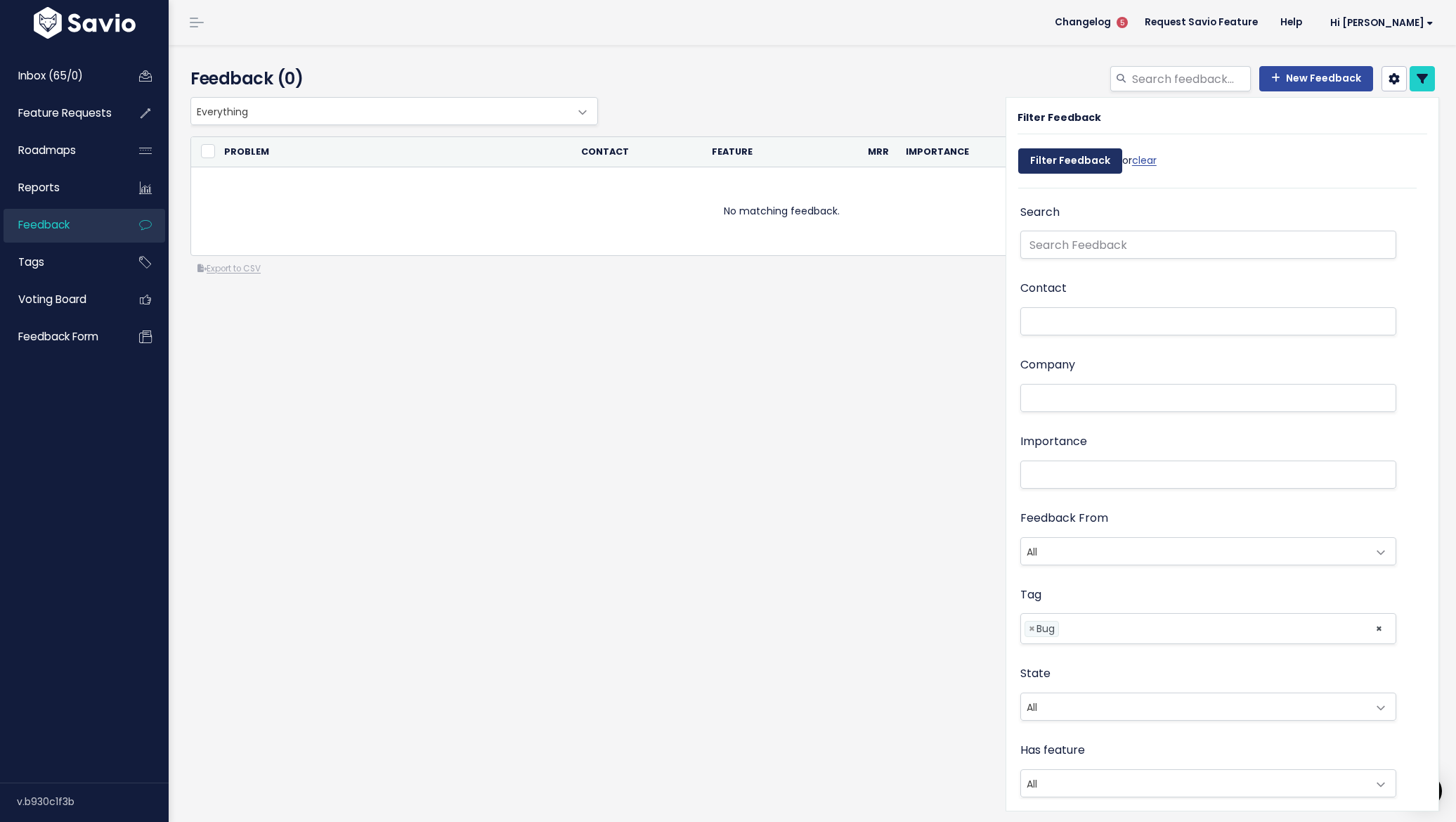
click at [1086, 155] on input "Filter Feedback" at bounding box center [1070, 161] width 104 height 25
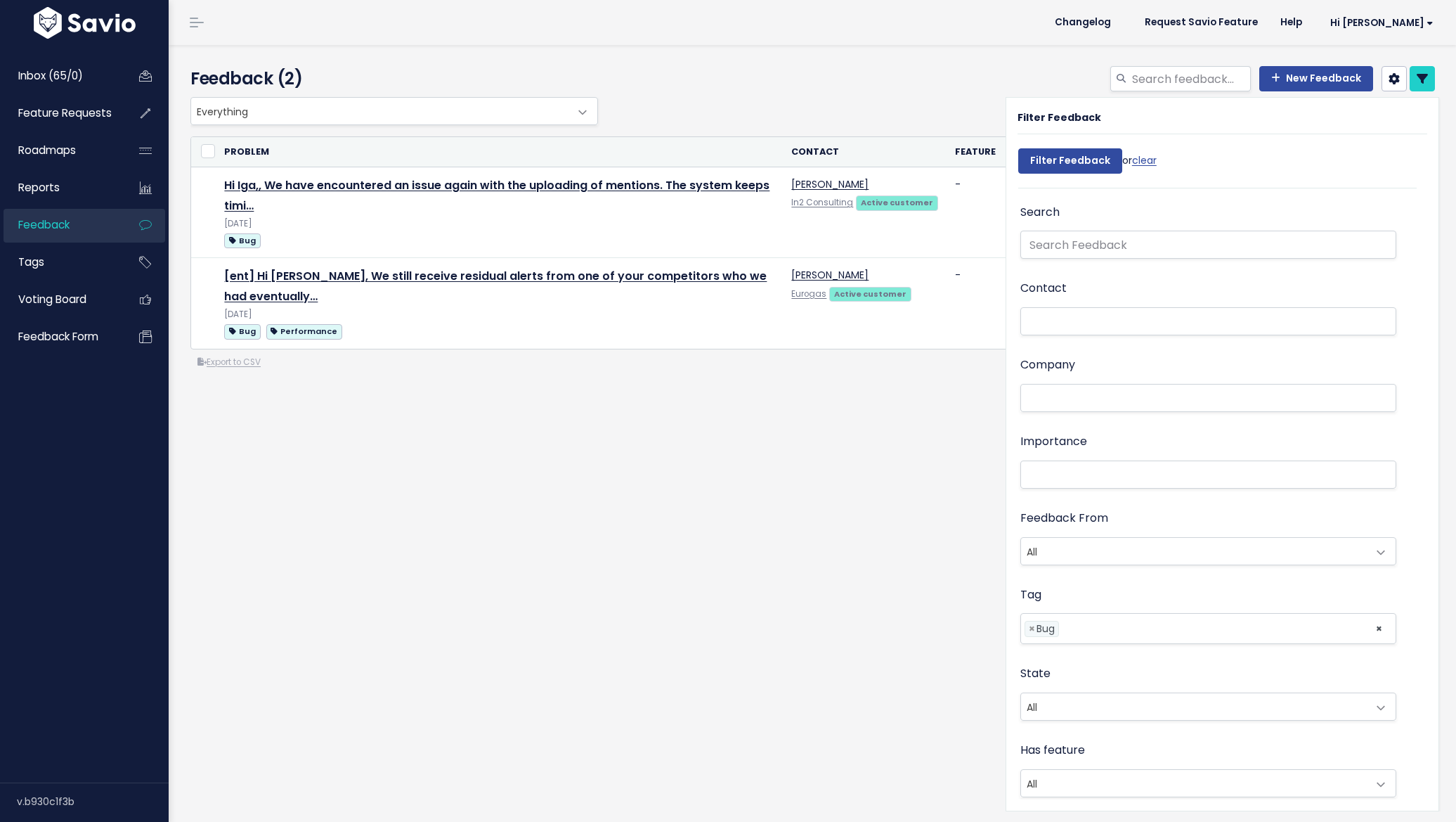
select select
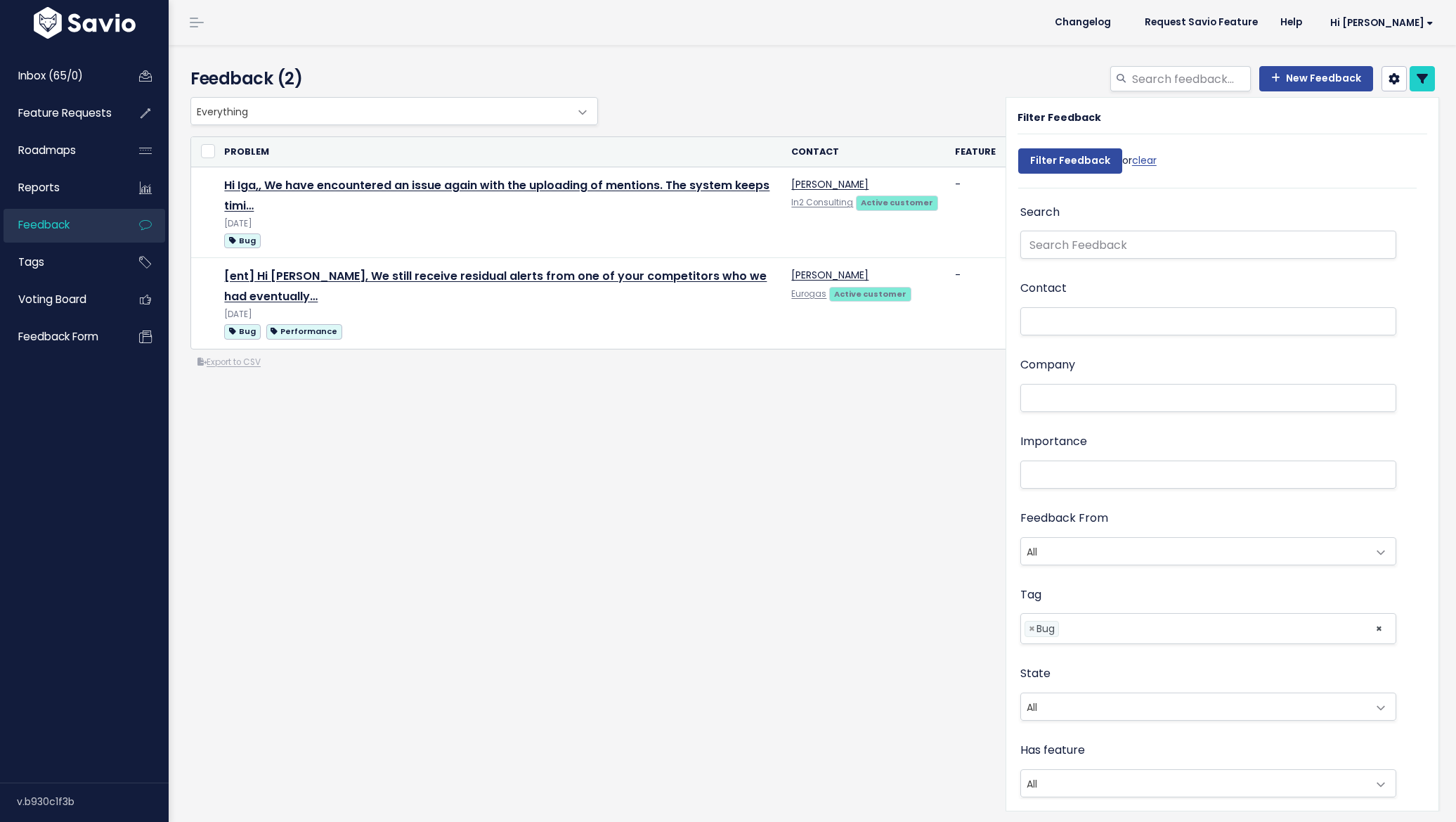
select select
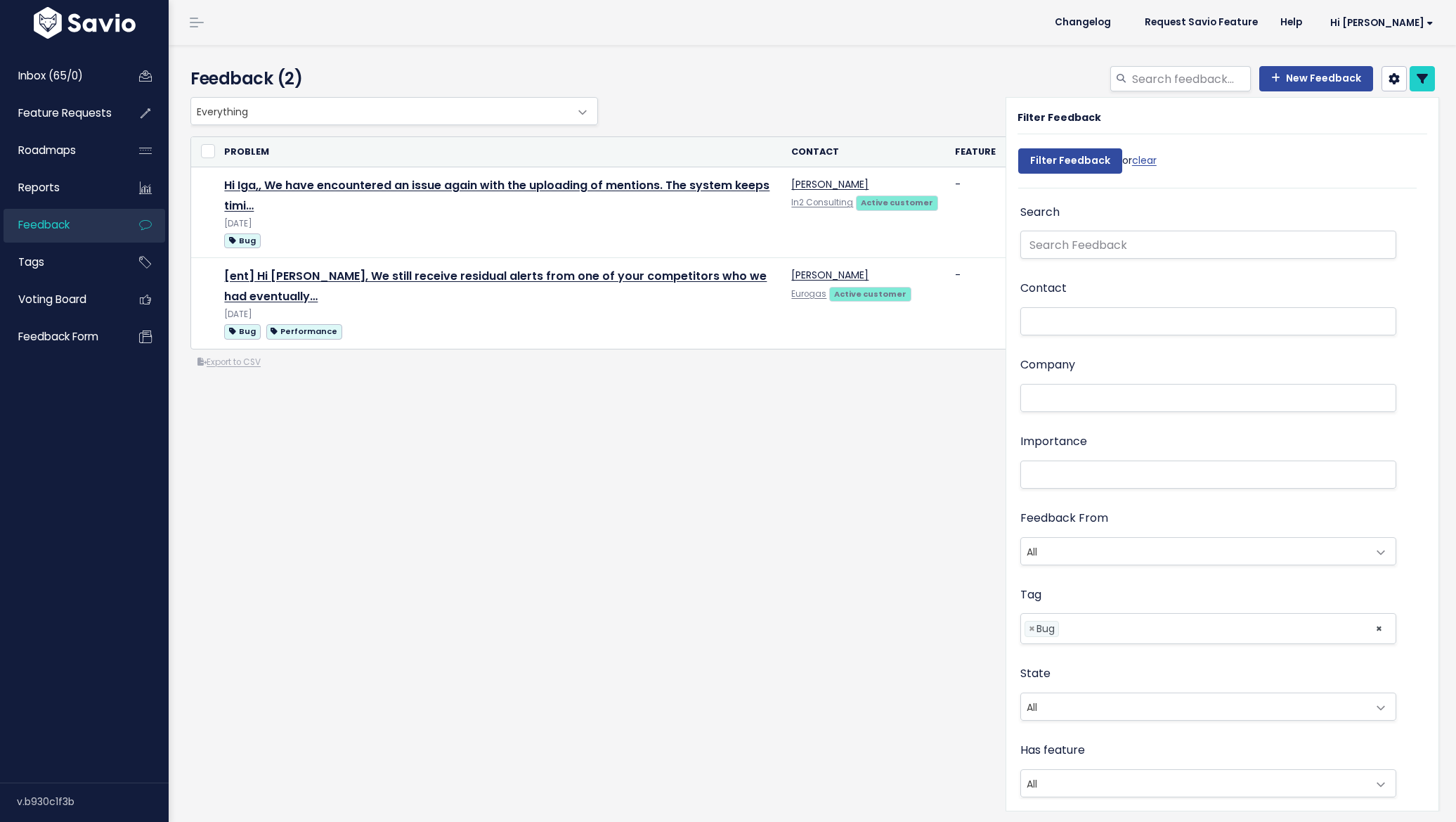
select select
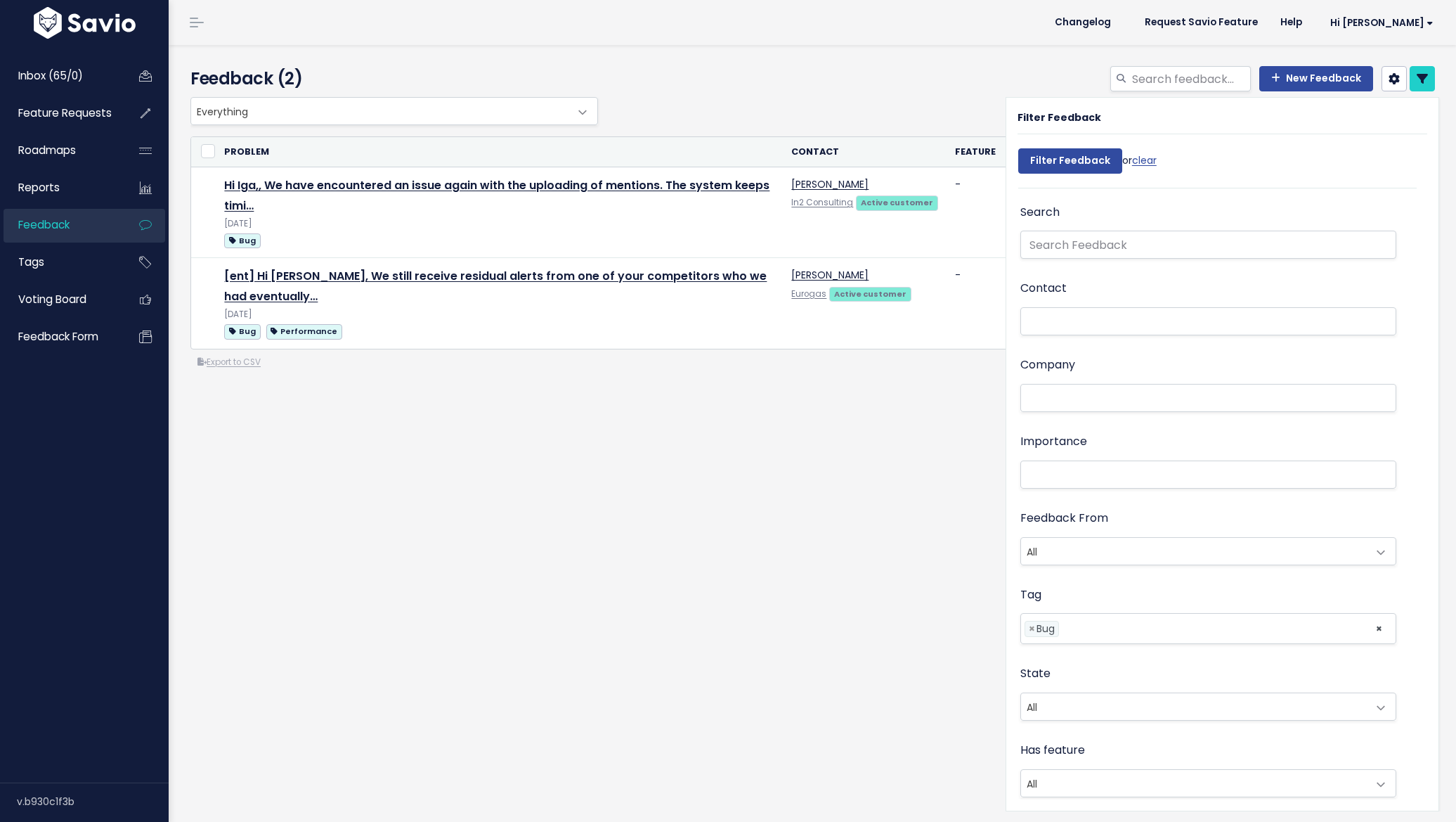
select select
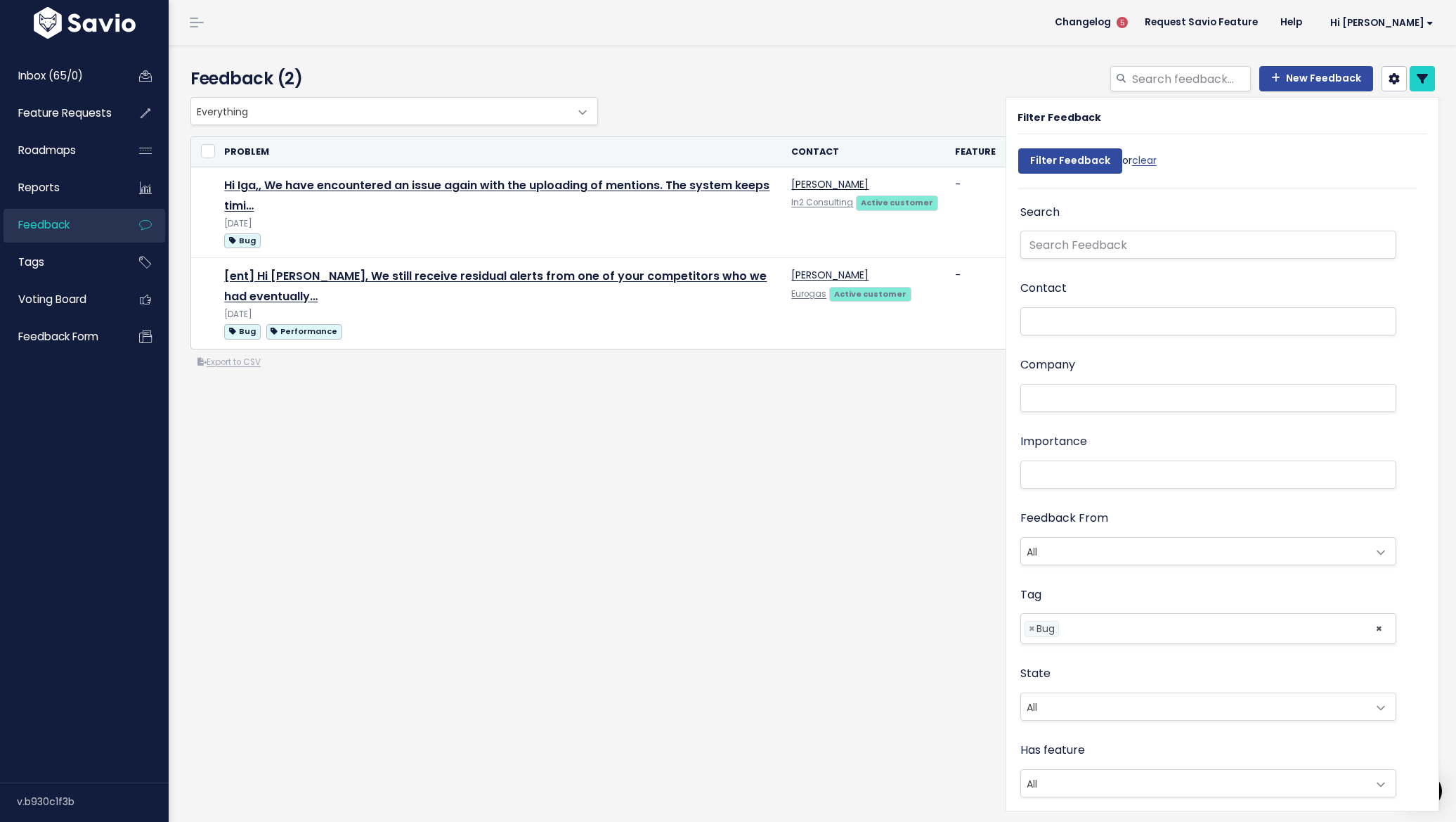
click at [1024, 624] on li "× Bug" at bounding box center [1041, 628] width 34 height 16
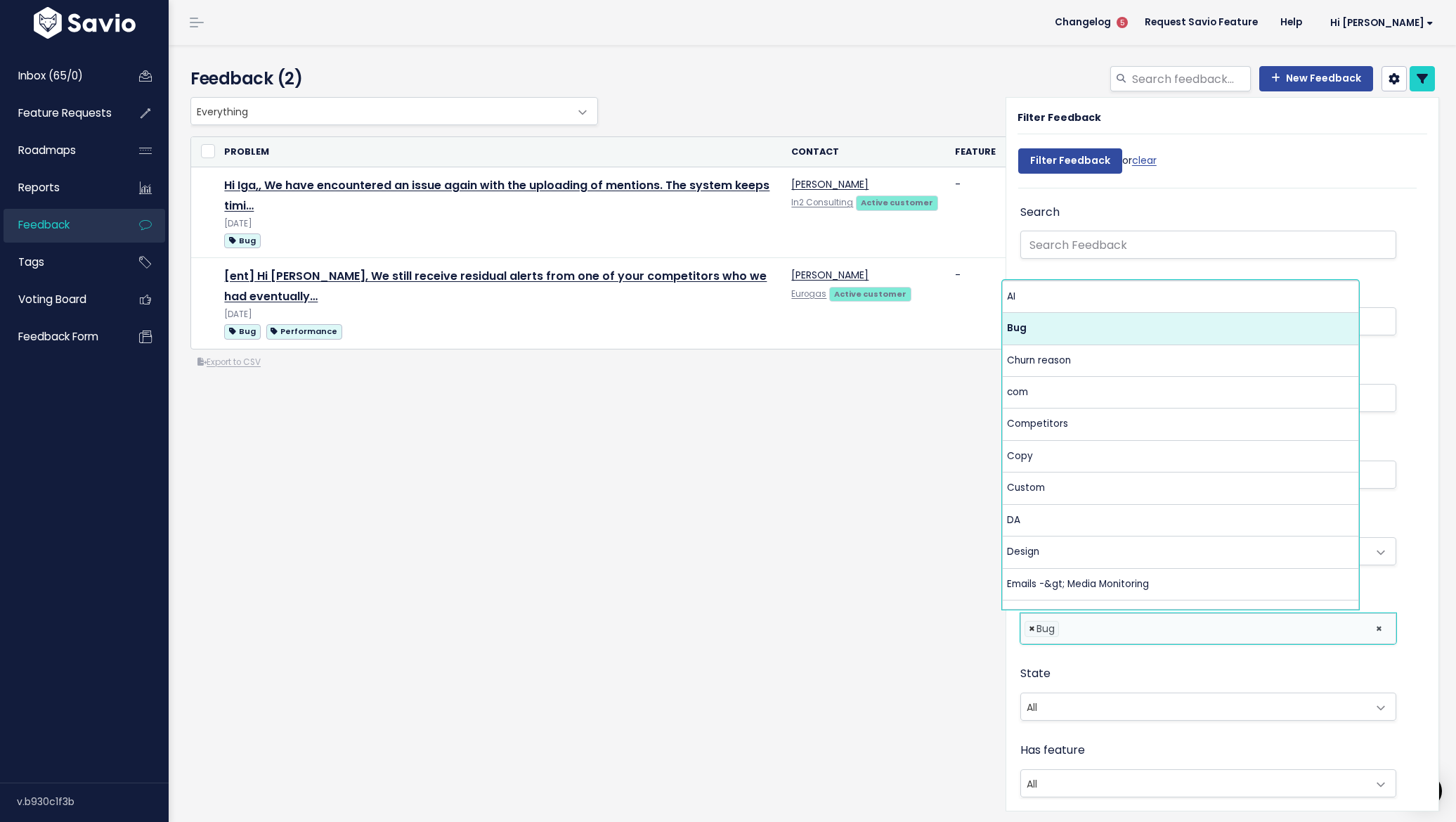
click at [1029, 625] on span "×" at bounding box center [1031, 628] width 6 height 15
select select
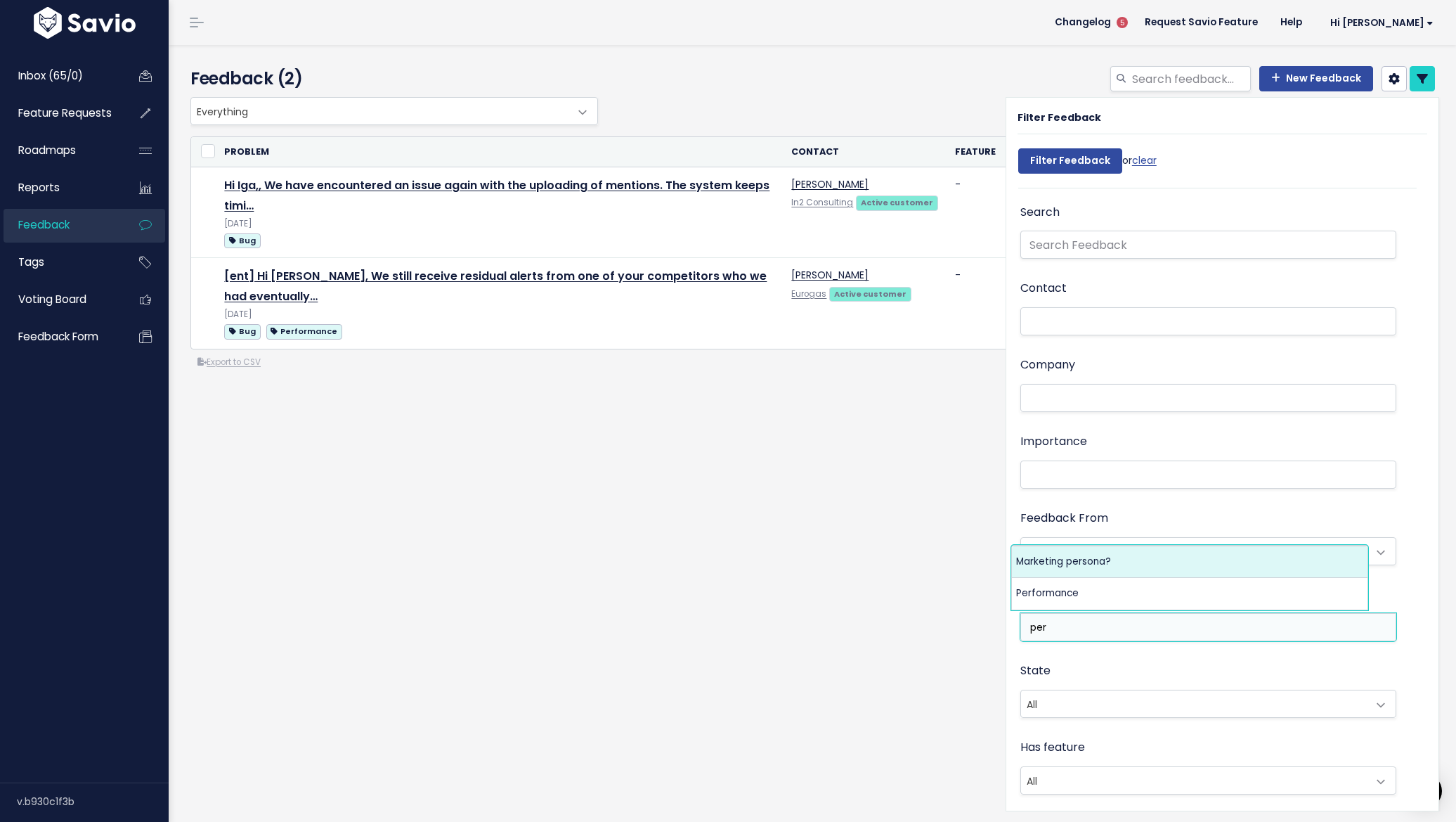
type input "per"
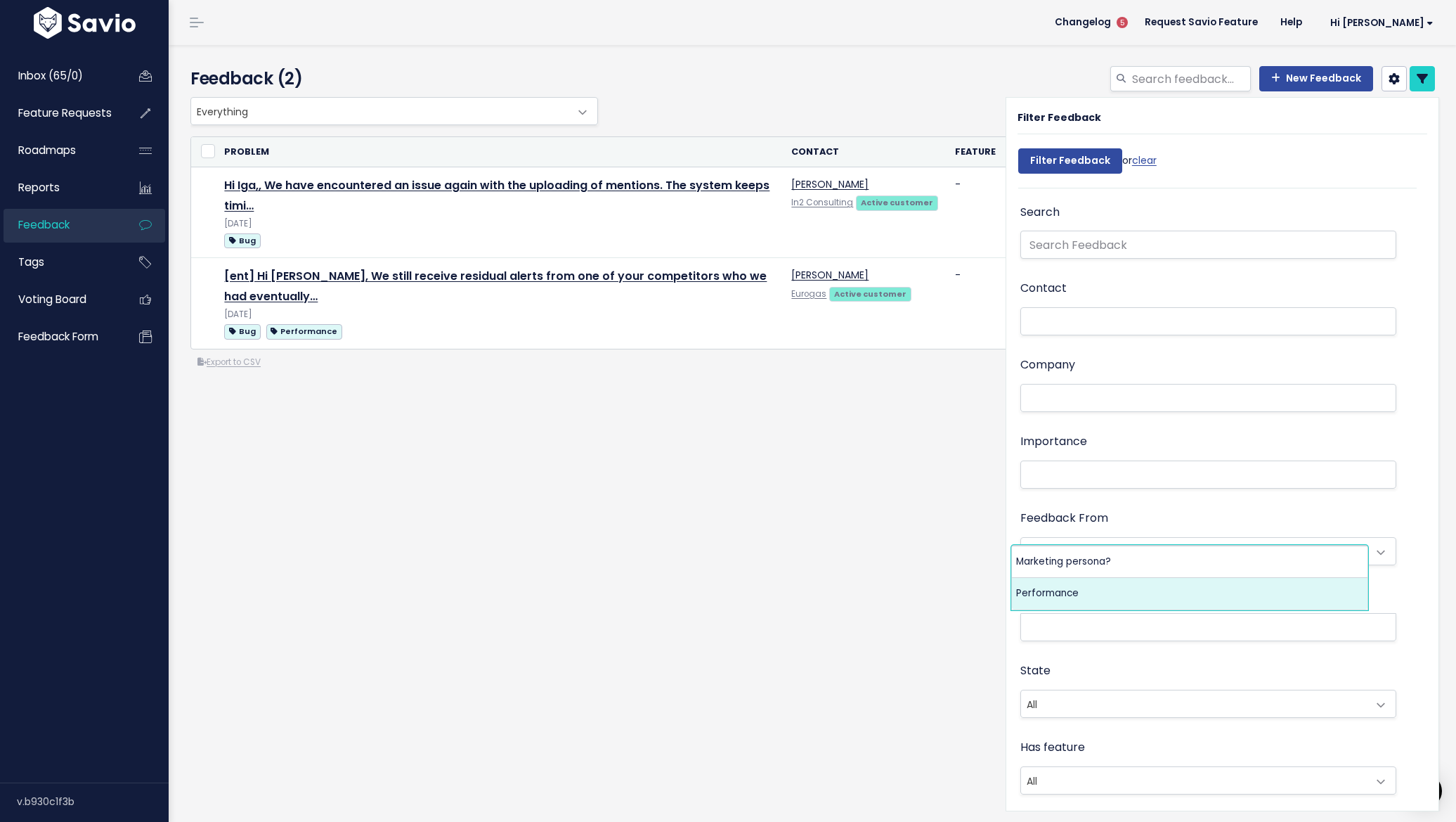
scroll to position [17, 0]
select select "8834"
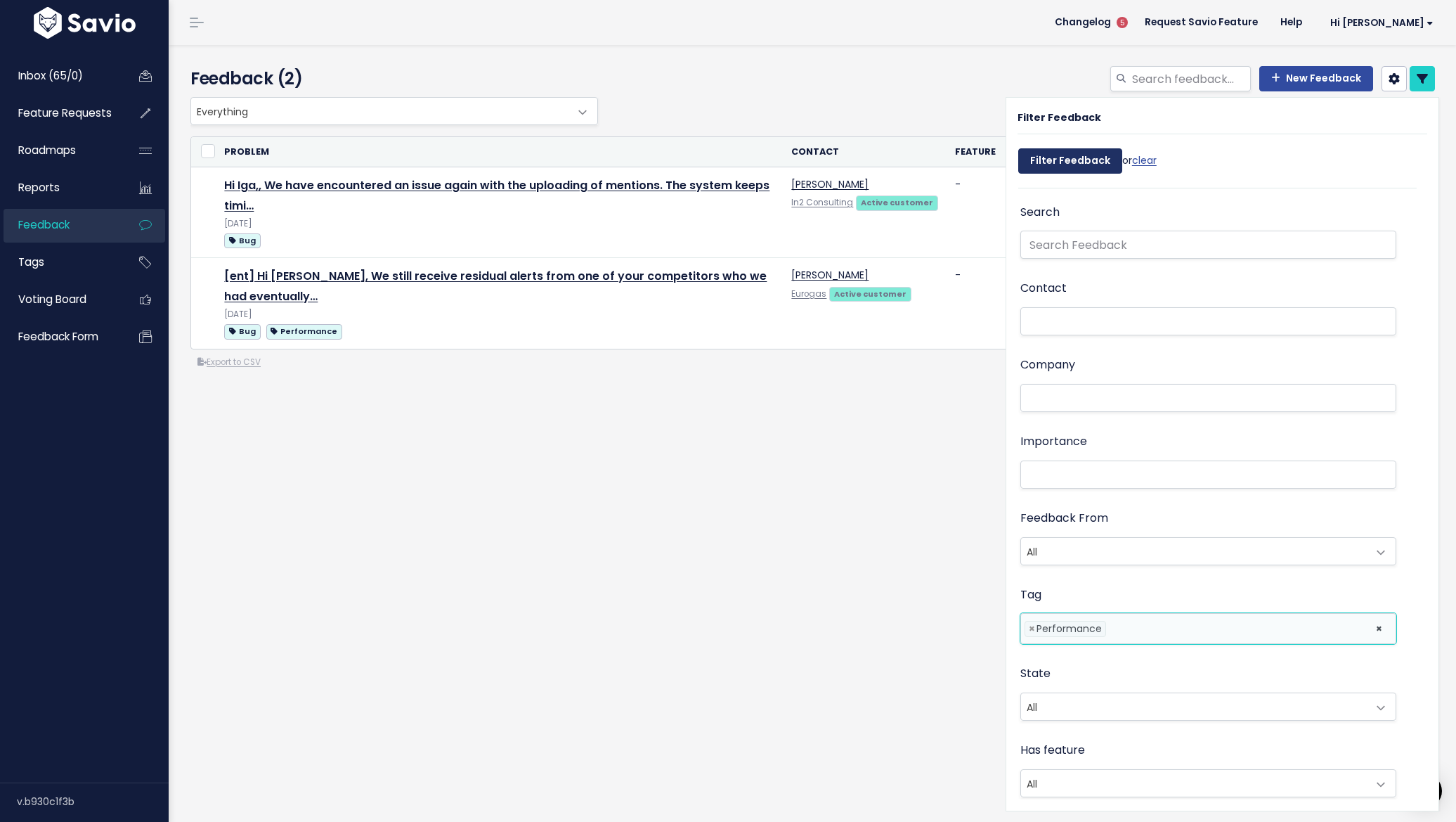
click at [1065, 158] on input "Filter Feedback" at bounding box center [1070, 161] width 104 height 25
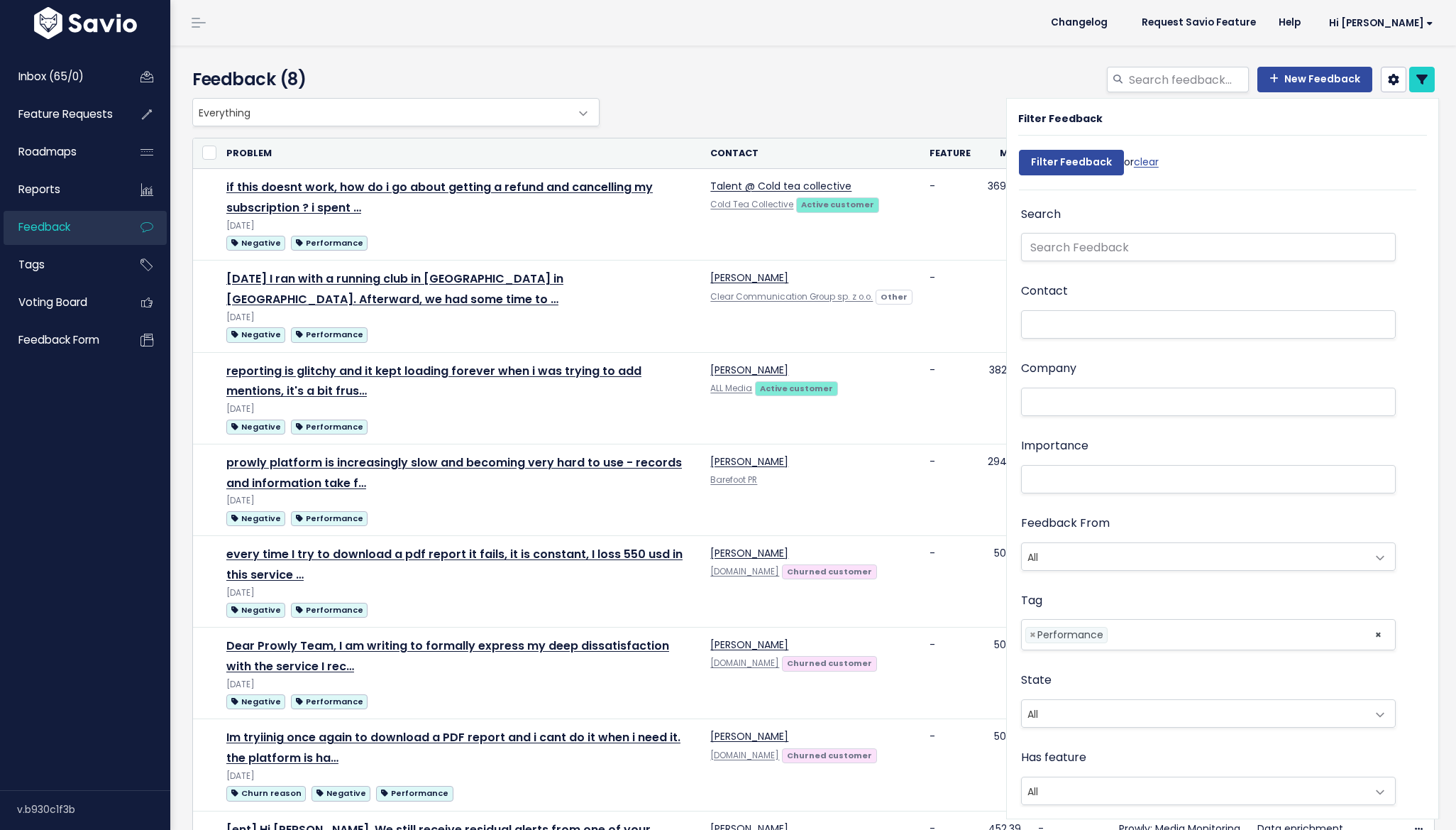
select select
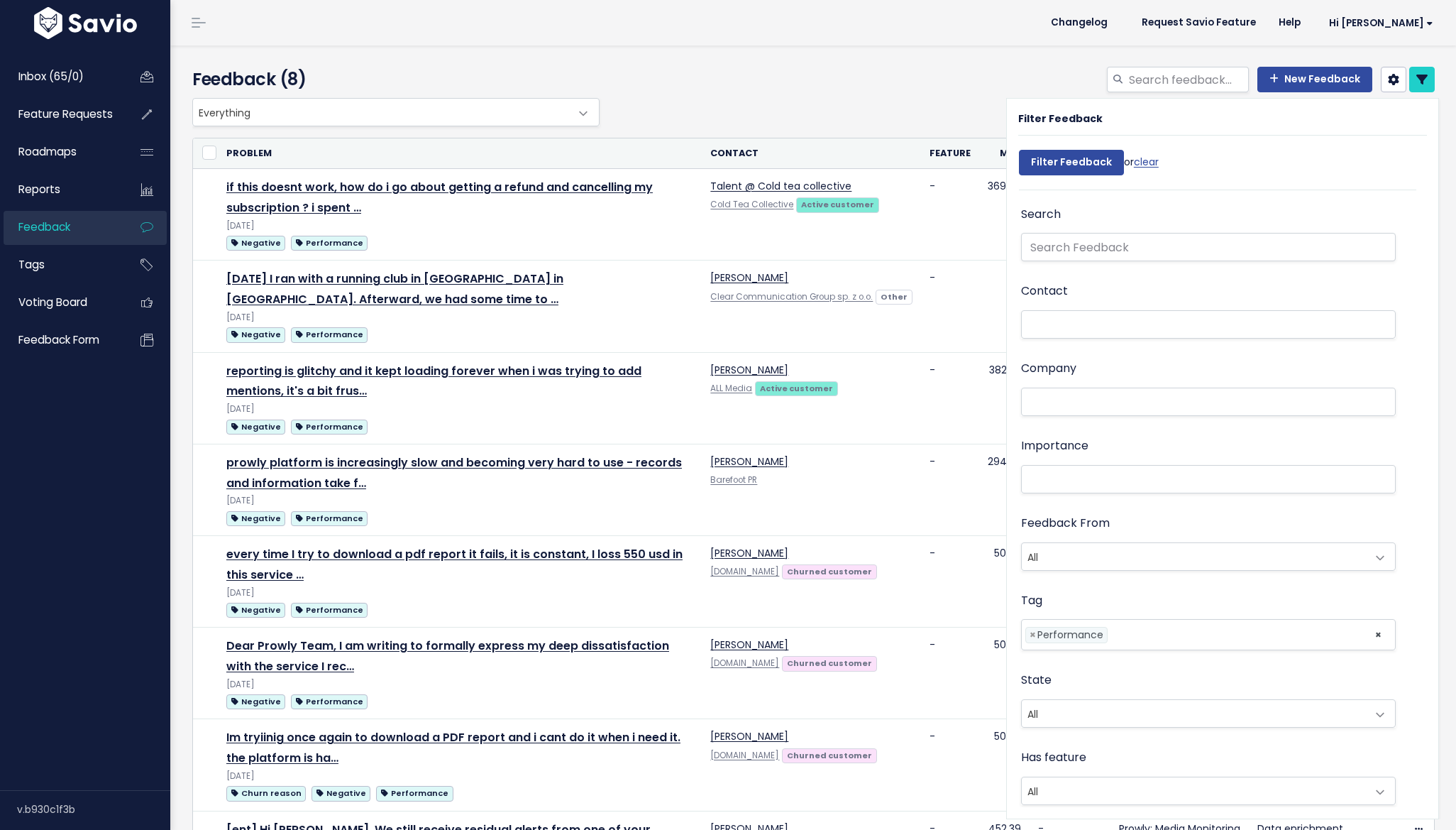
select select
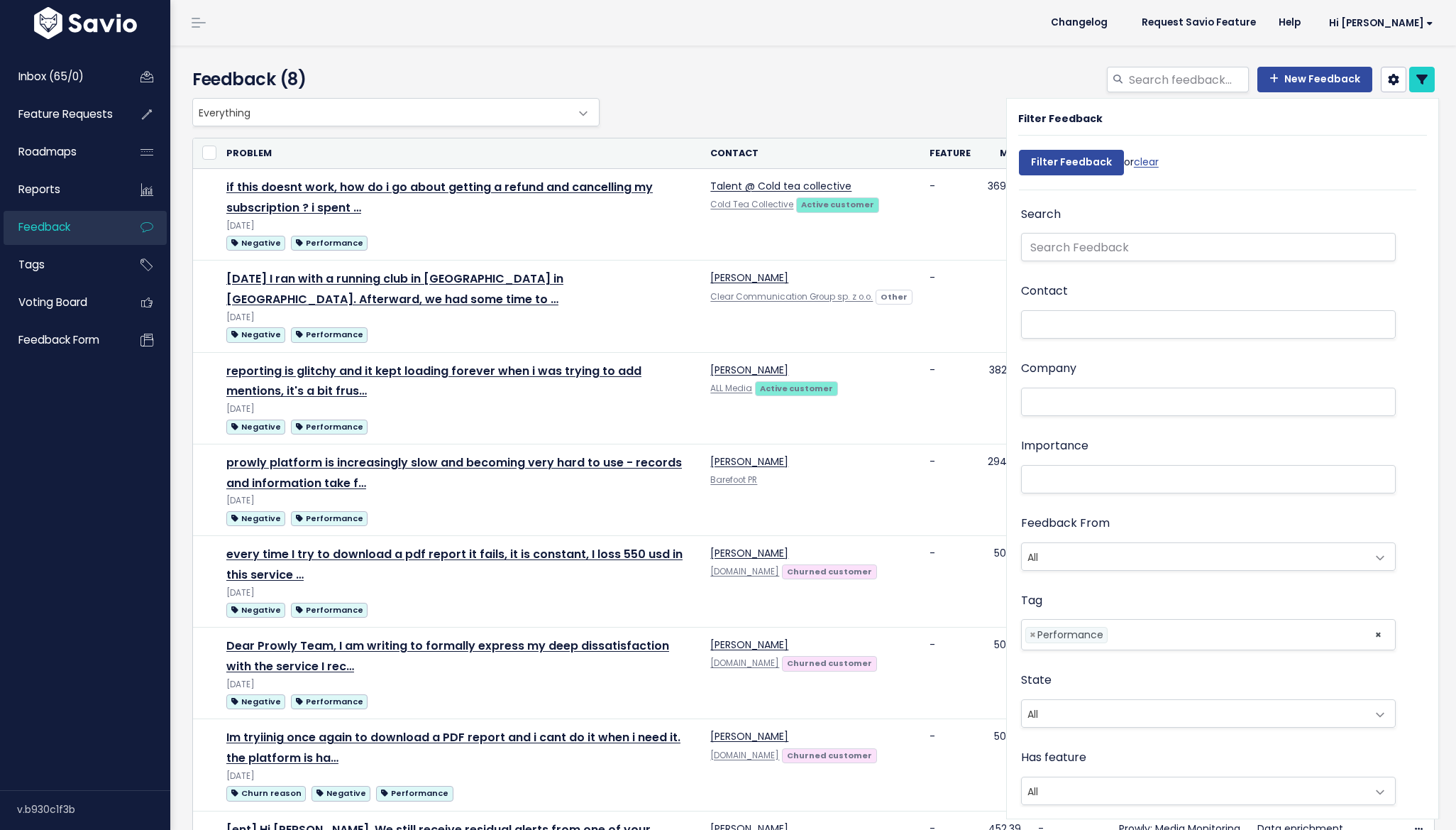
select select
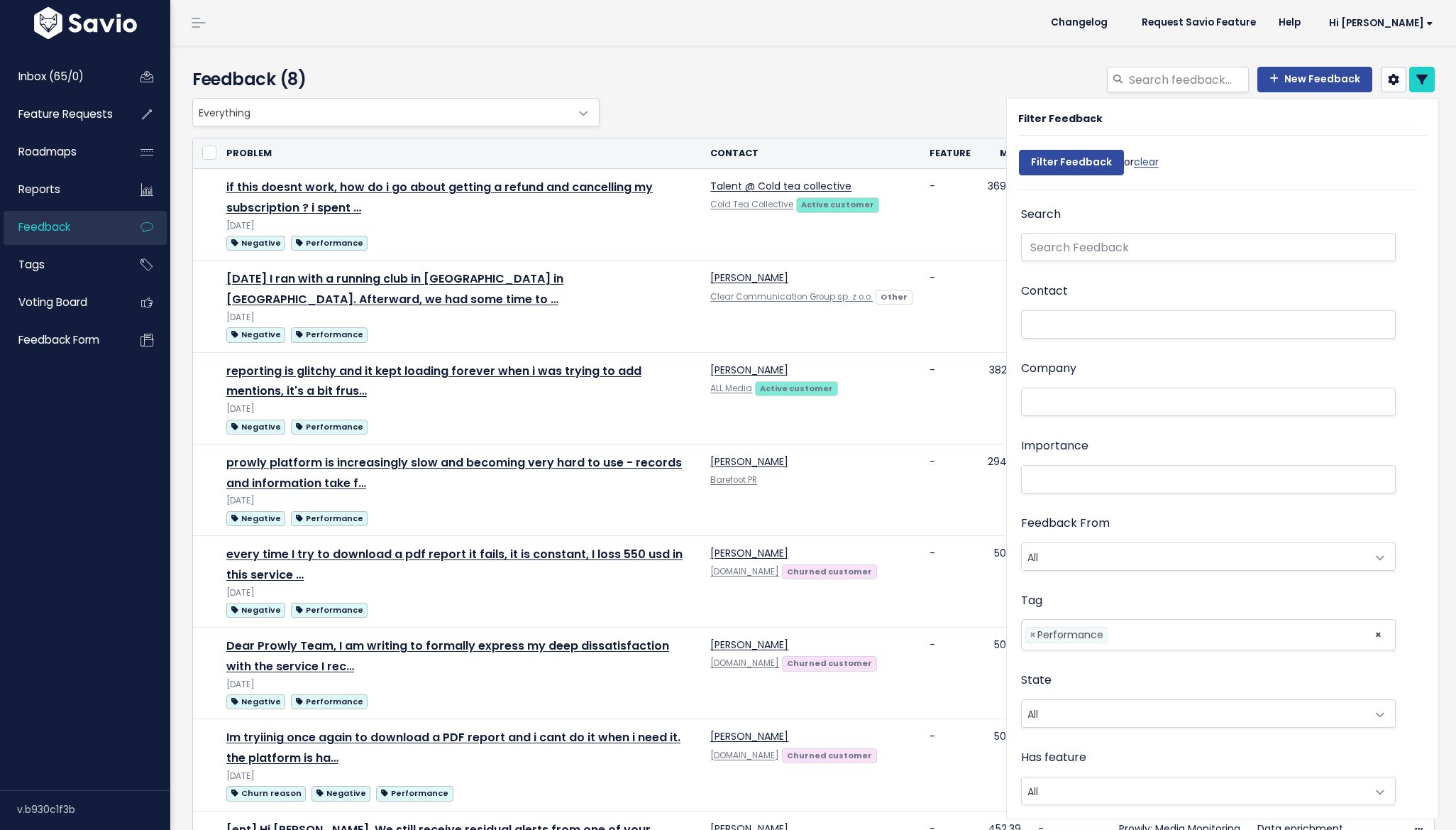
select select
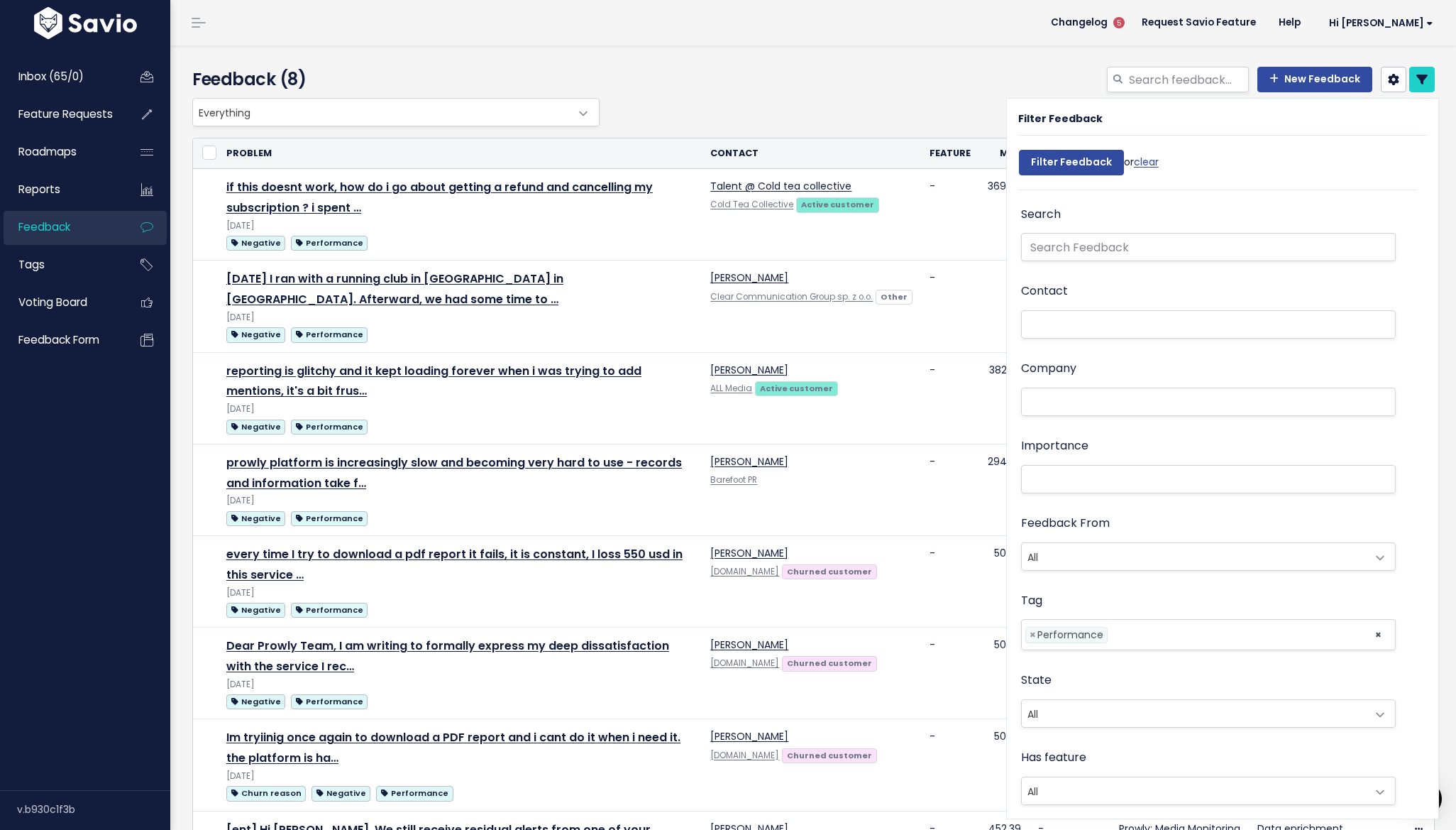
click at [1028, 90] on div "New Feedback" at bounding box center [1024, 83] width 843 height 31
click at [1409, 86] on link at bounding box center [1422, 80] width 26 height 26
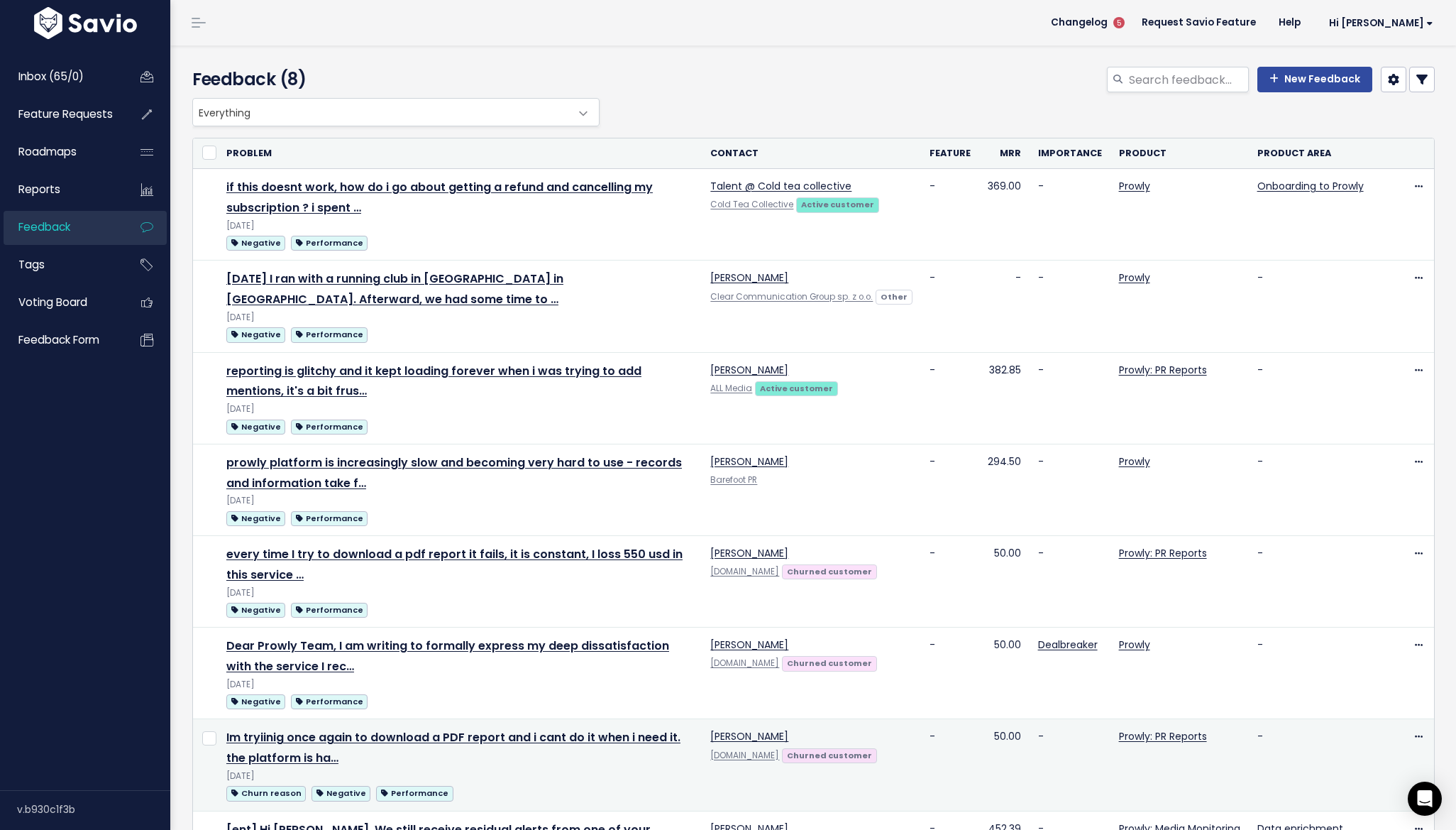
scroll to position [132, 0]
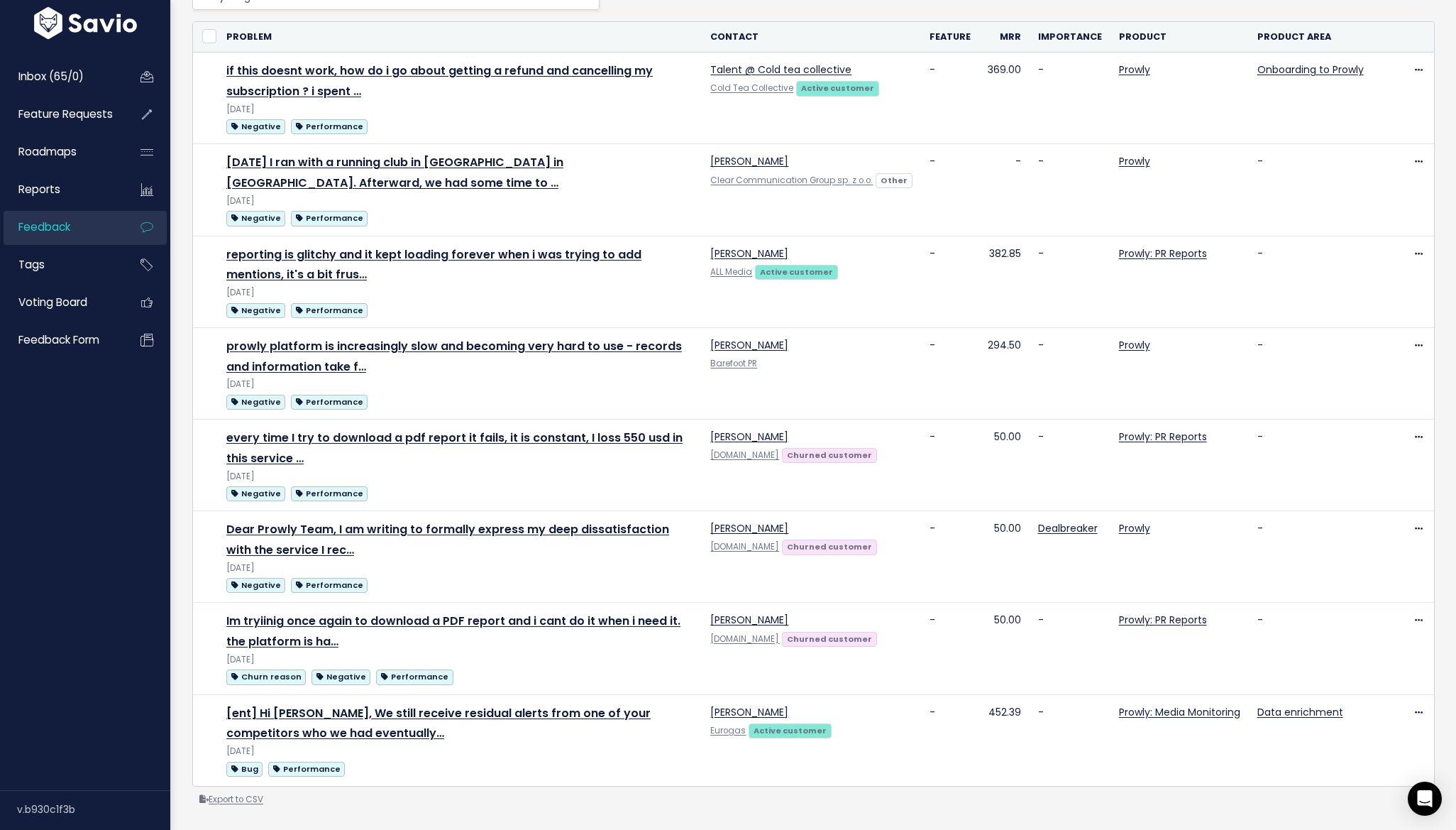
click at [235, 794] on link "Export to CSV" at bounding box center [231, 799] width 64 height 11
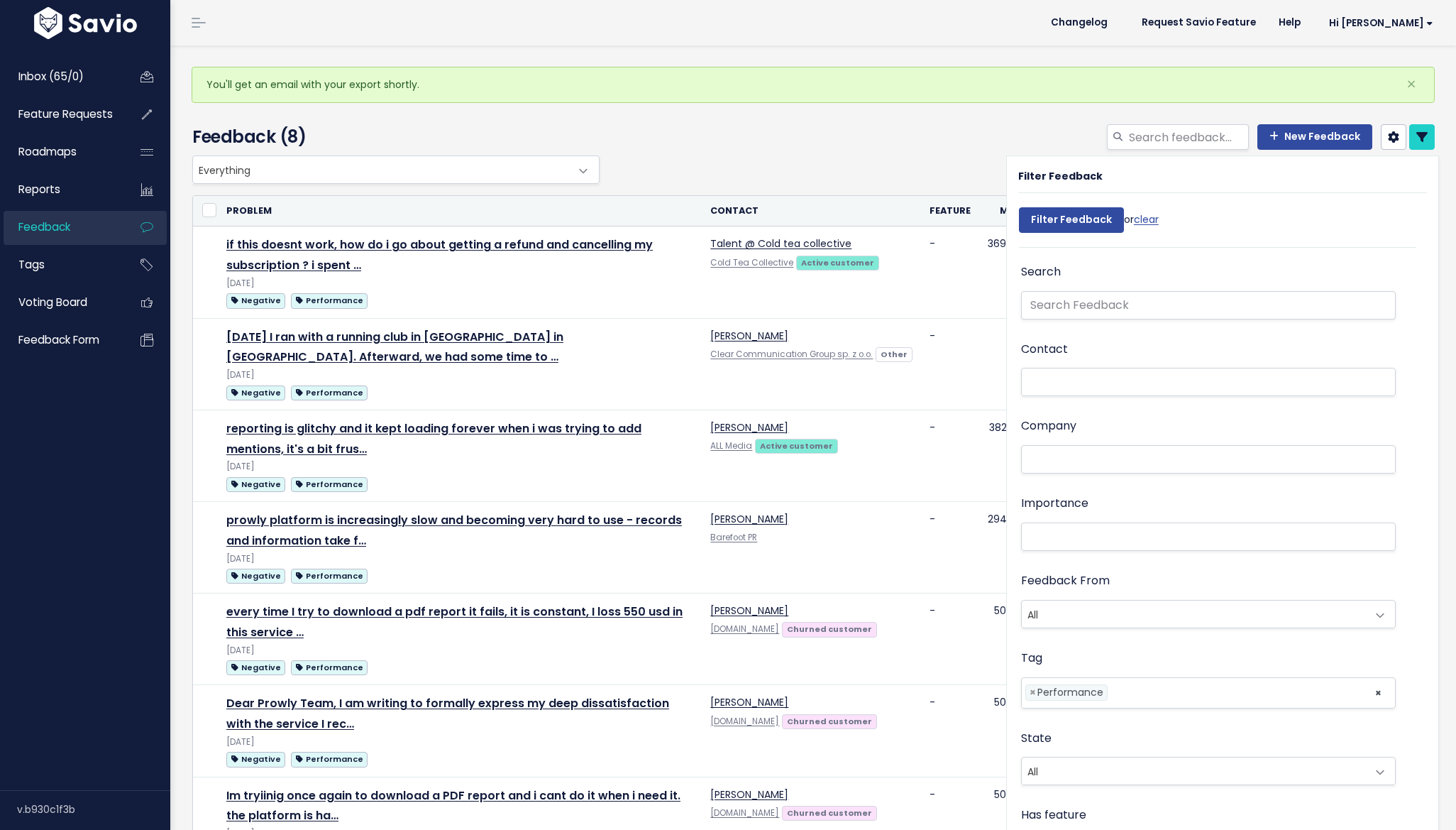
select select
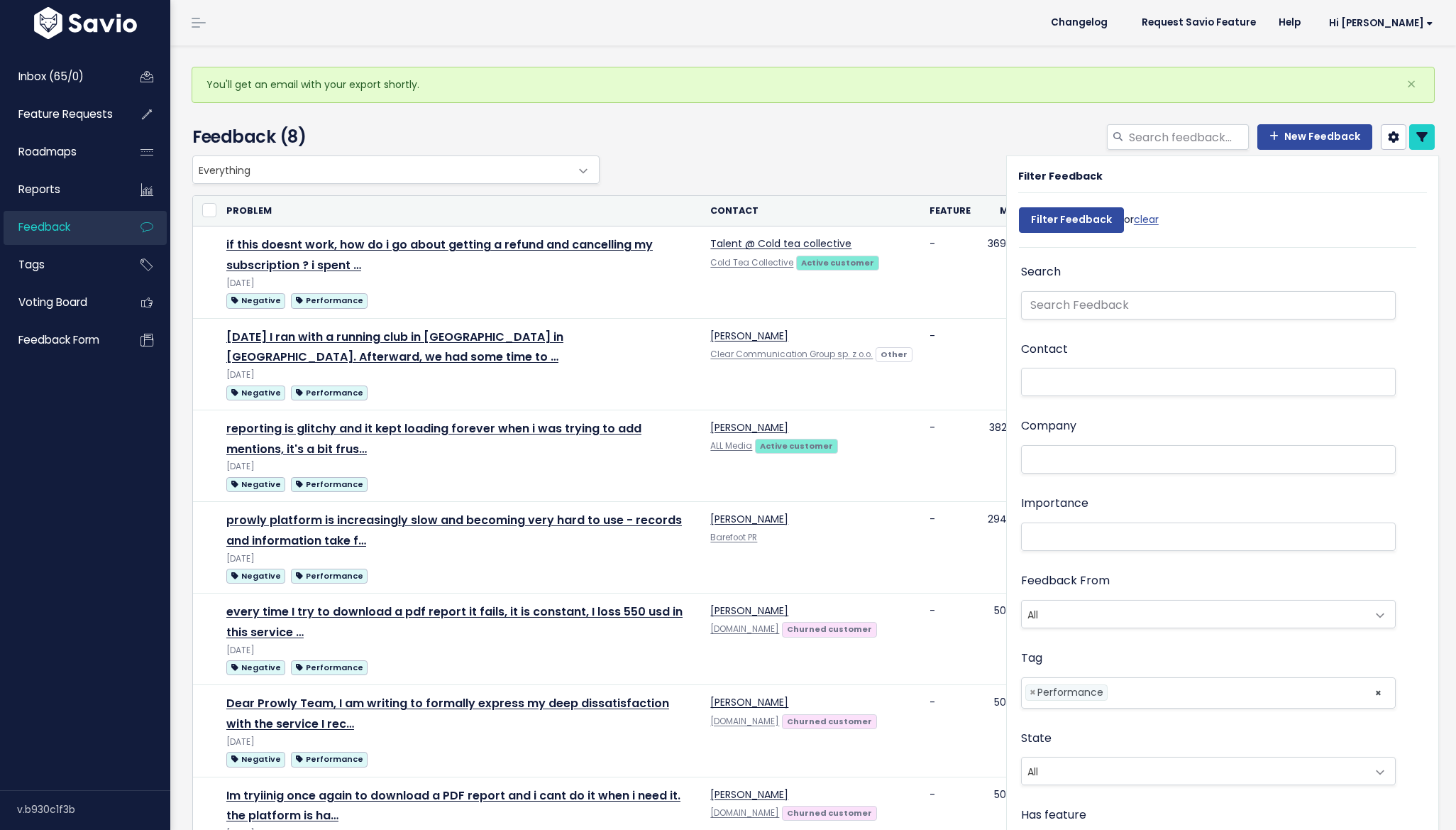
select select
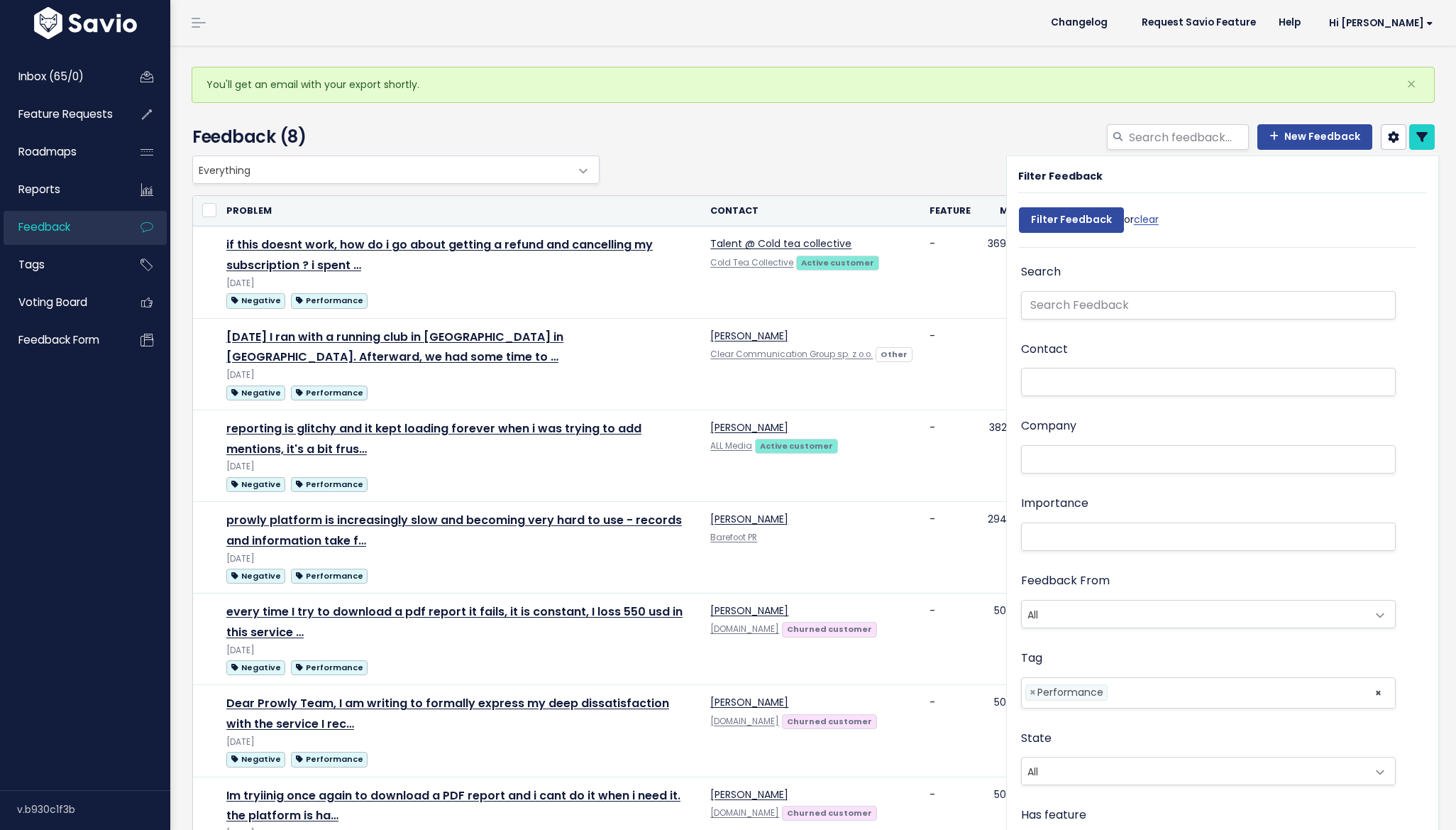
select select
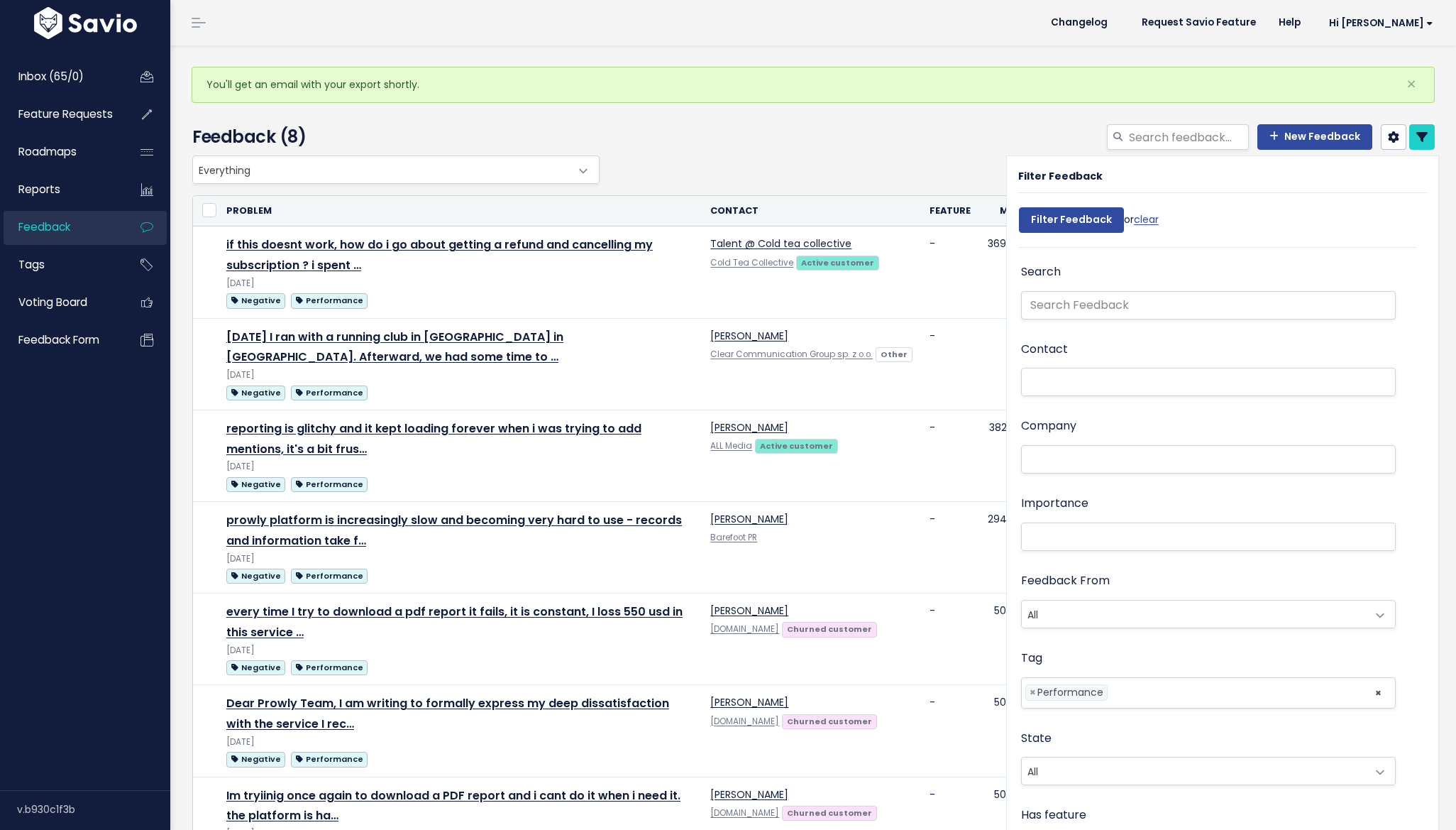
select select
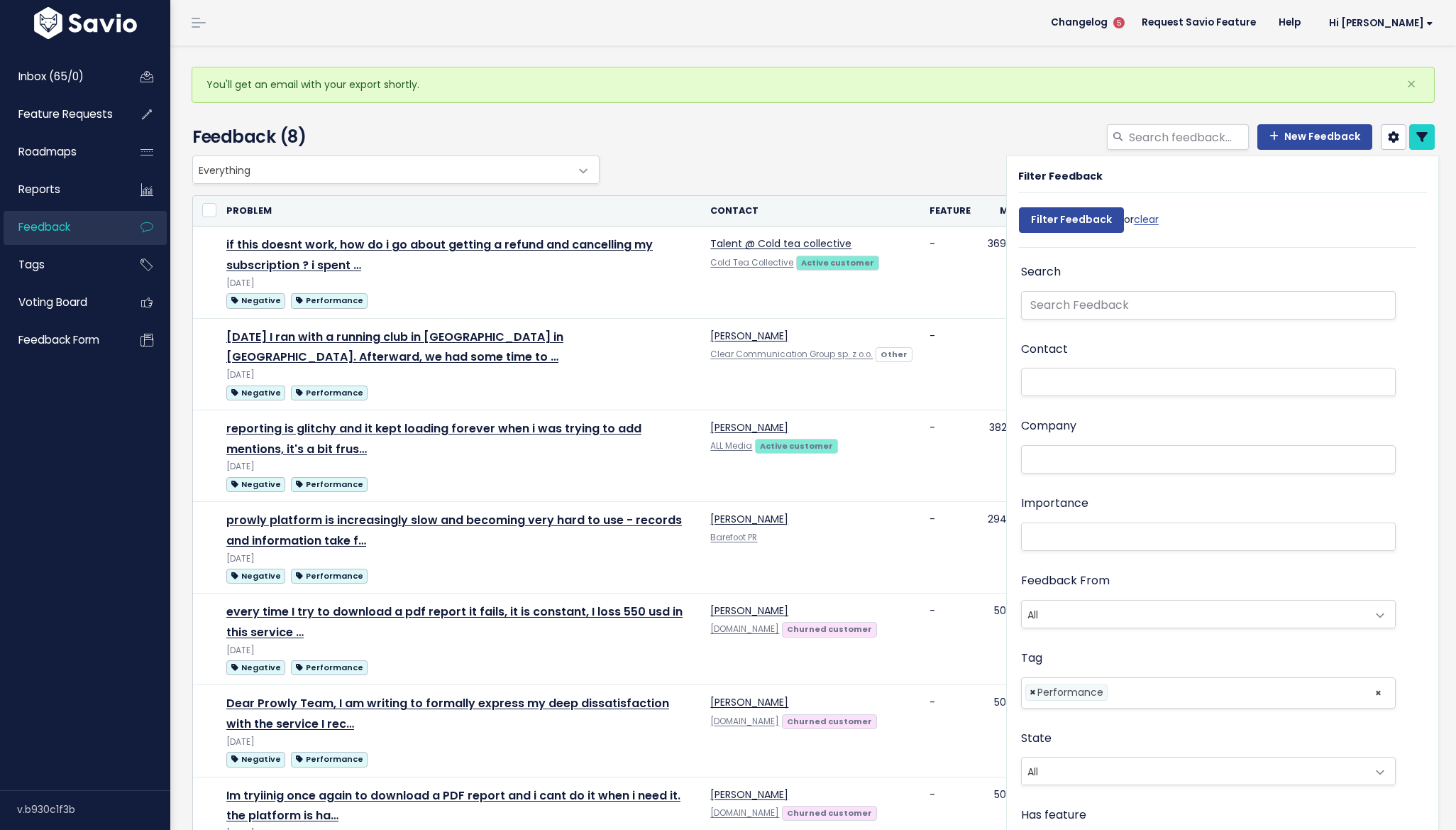
click at [1029, 691] on span "×" at bounding box center [1032, 692] width 6 height 15
select select
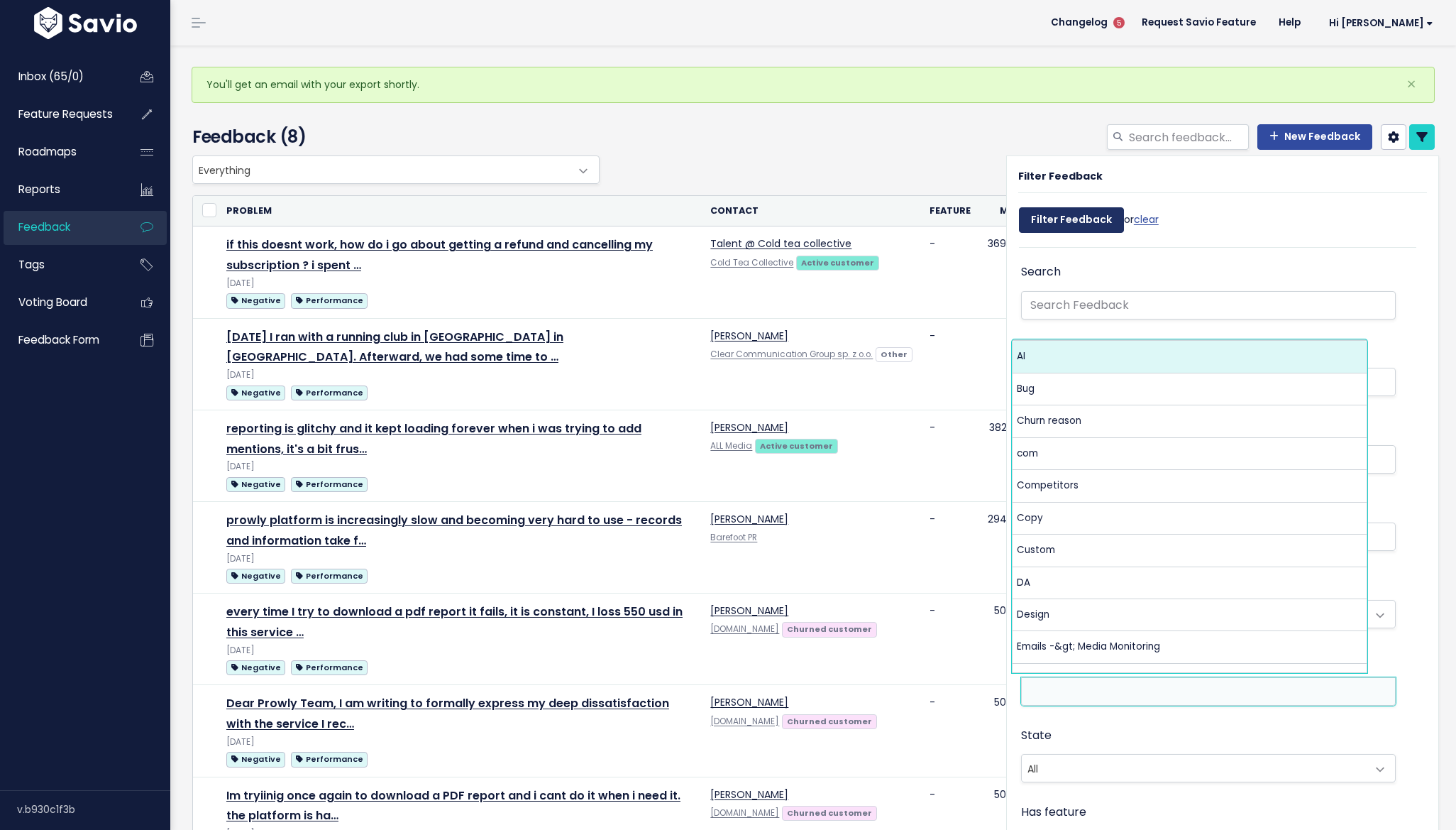
click at [1071, 221] on input "Filter Feedback" at bounding box center [1071, 220] width 105 height 26
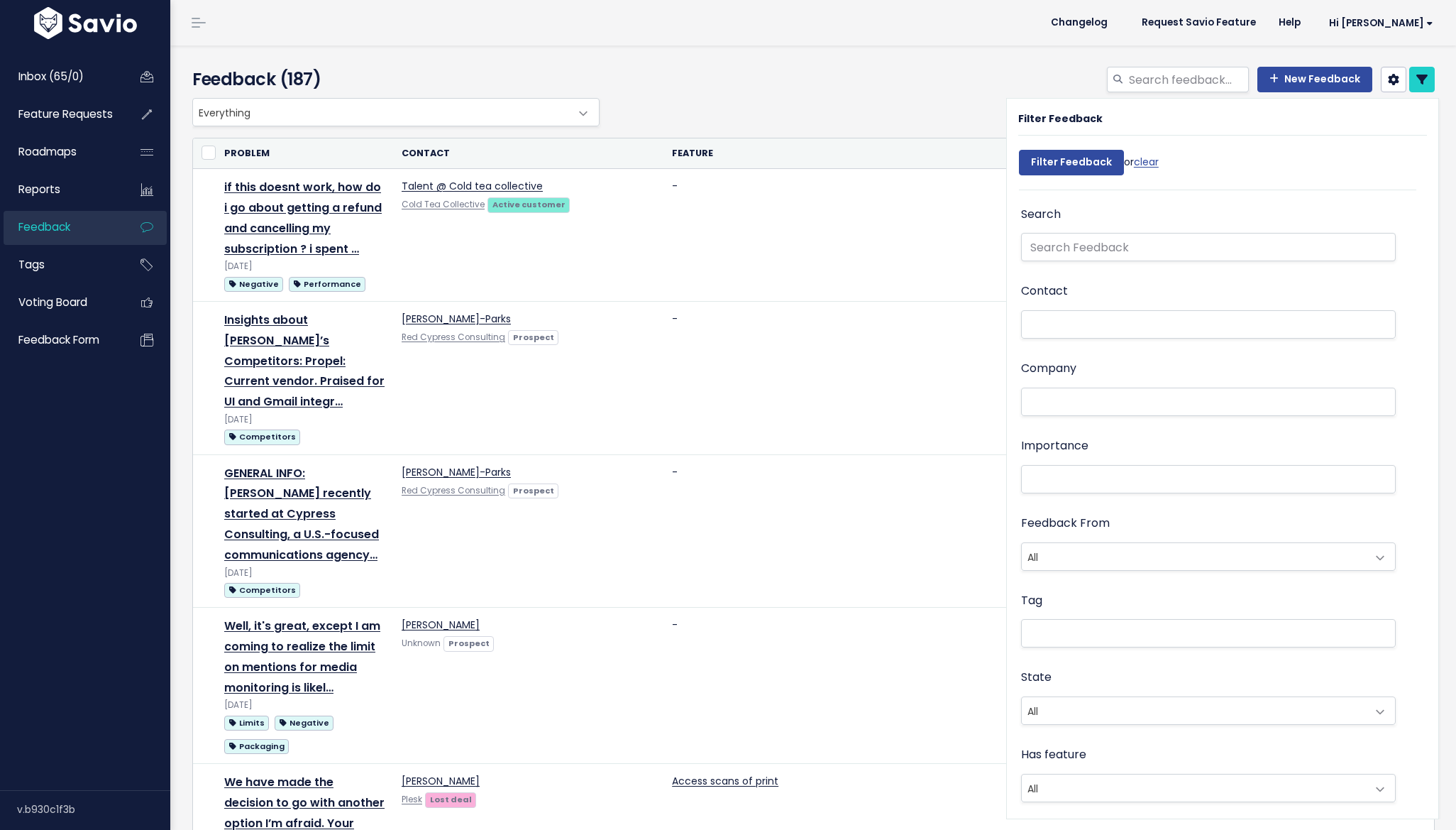
select select
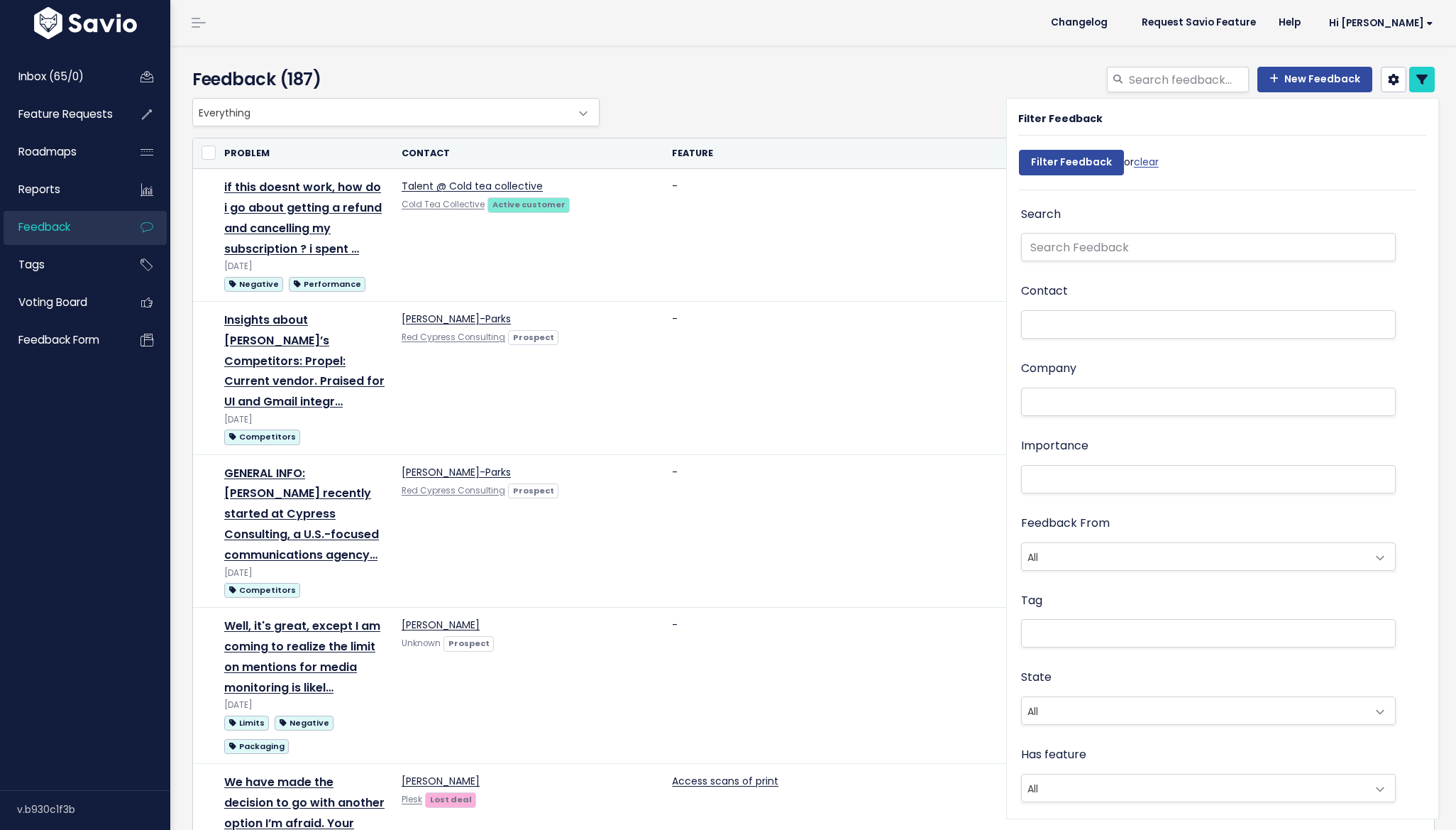
select select
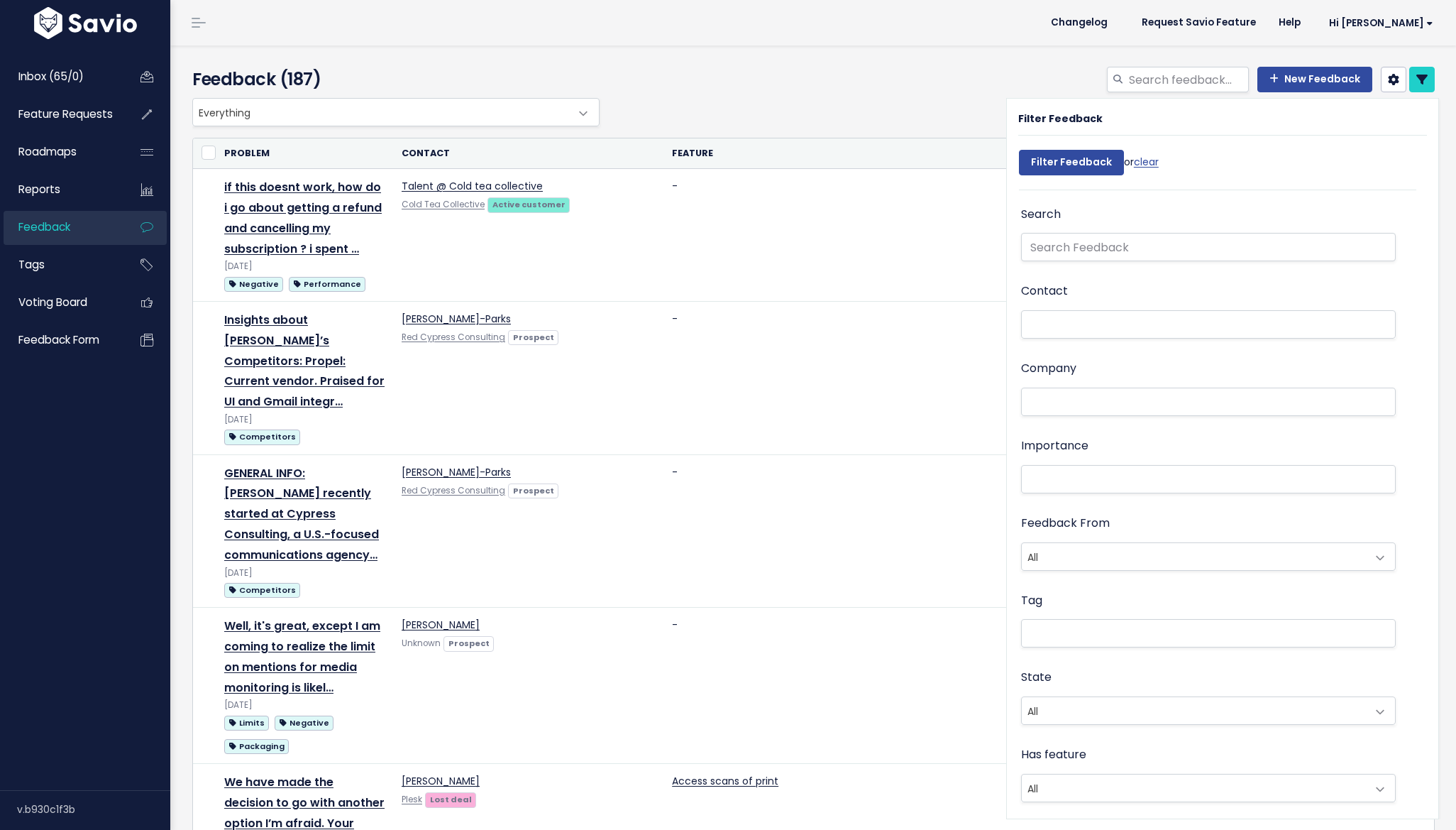
select select
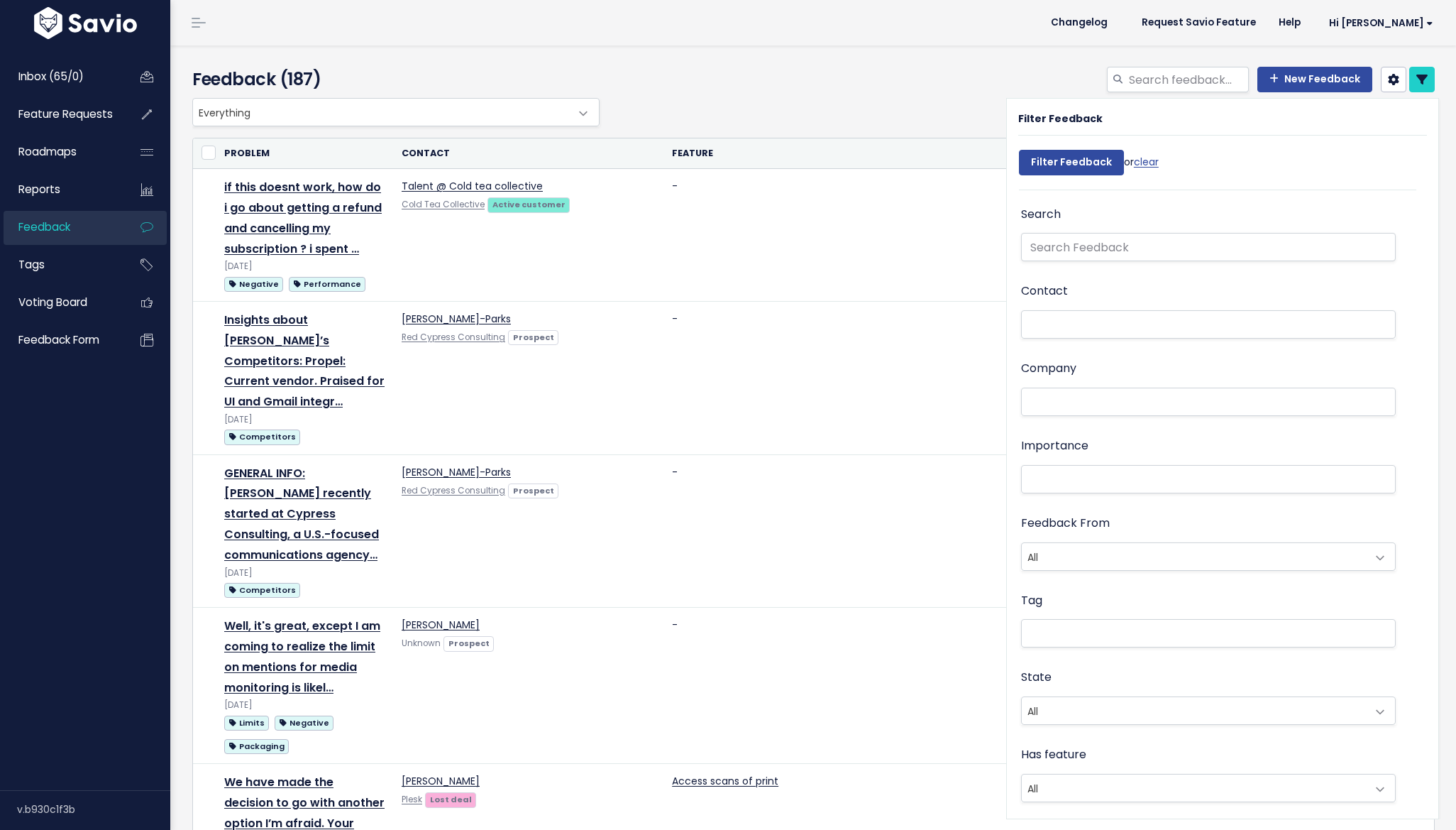
select select
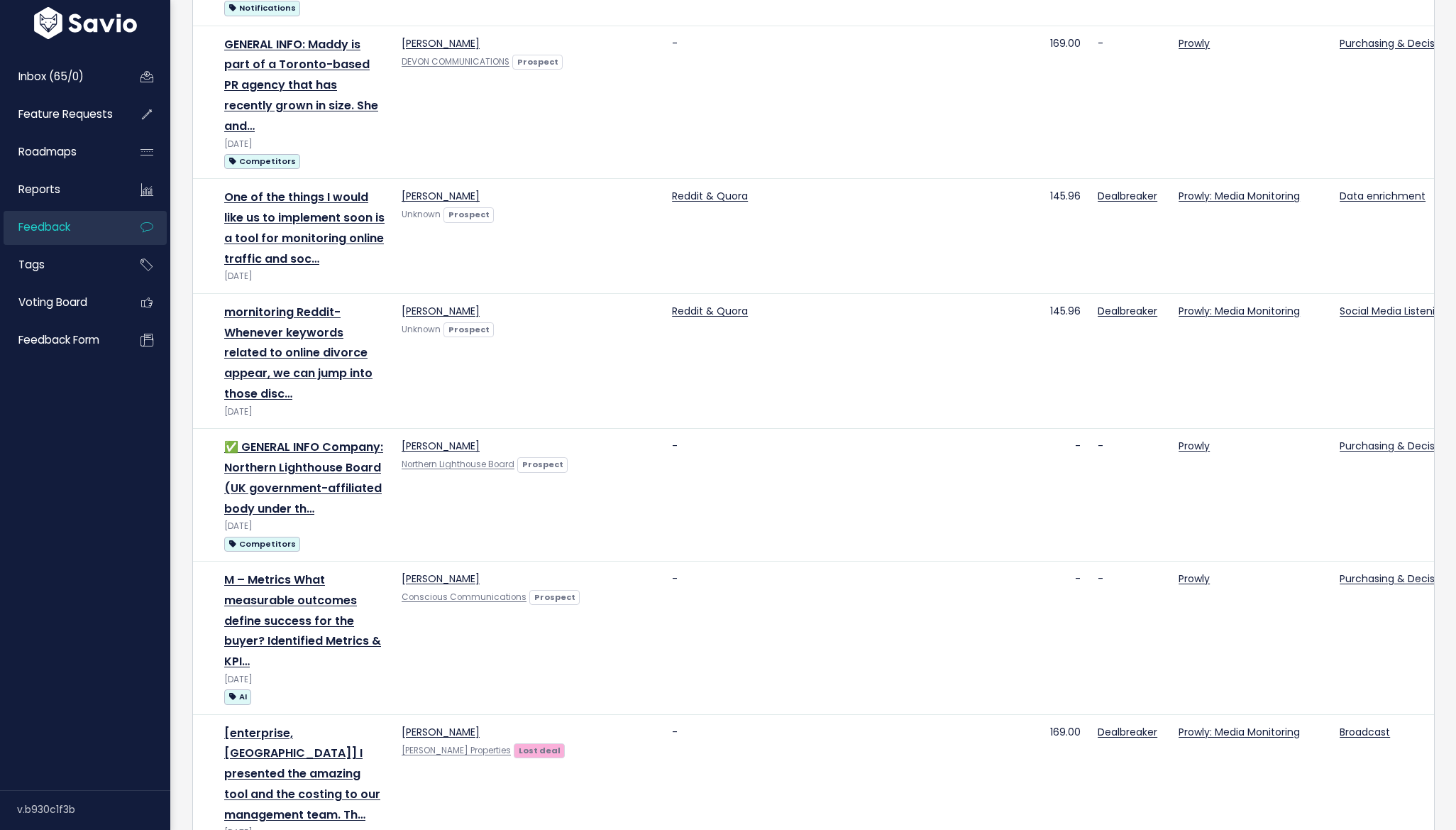
scroll to position [2037, 0]
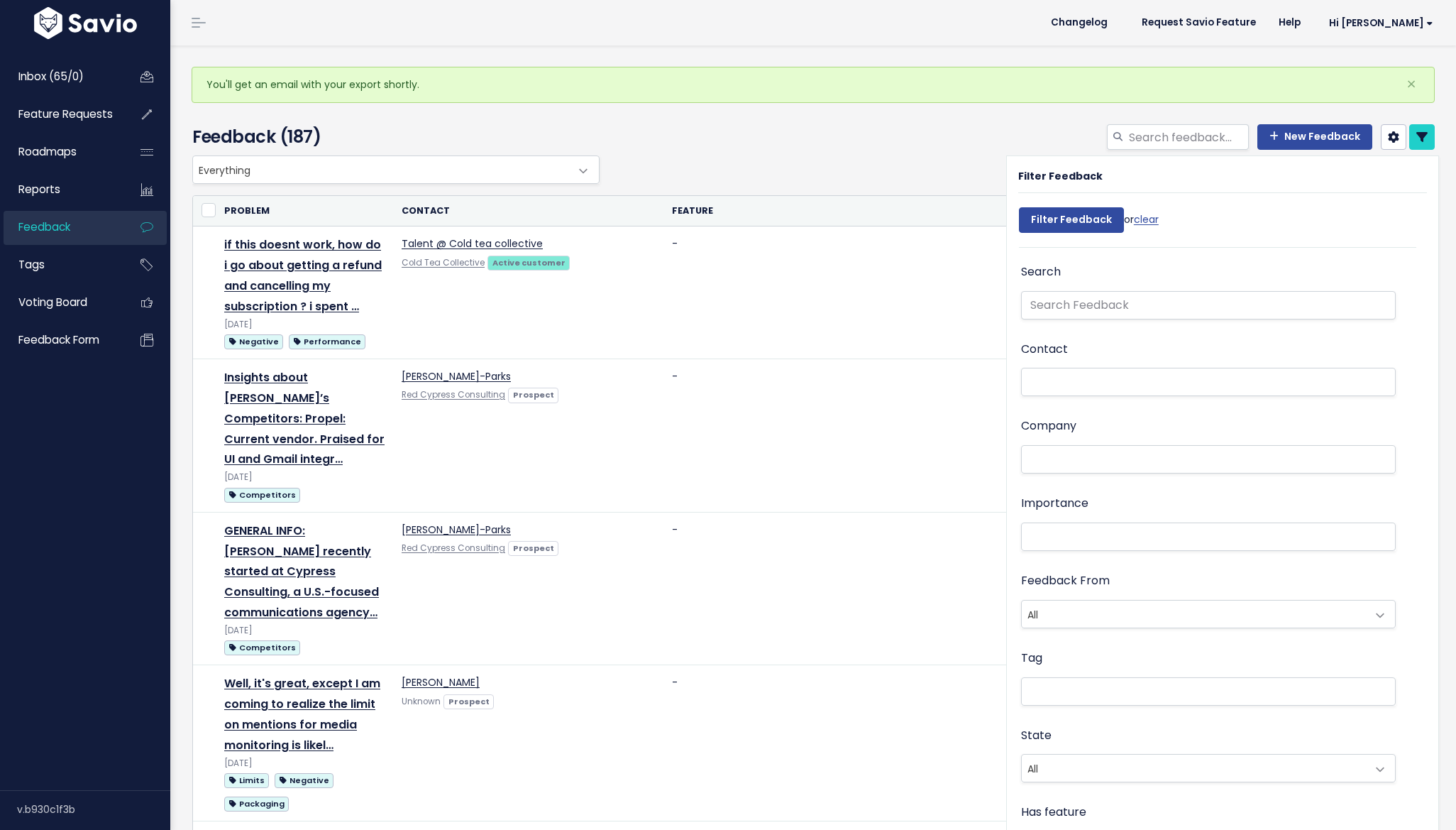
select select
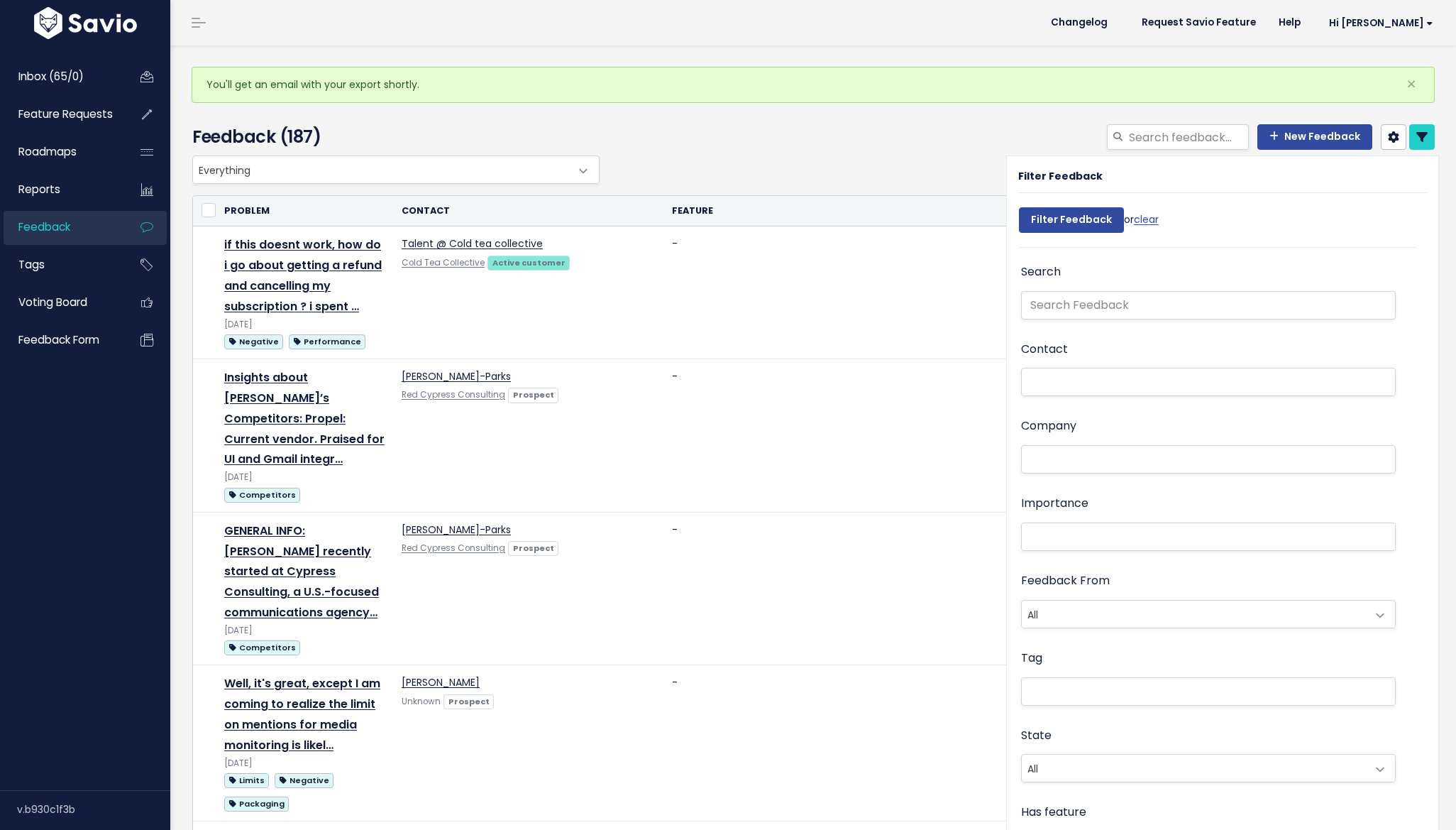
select select
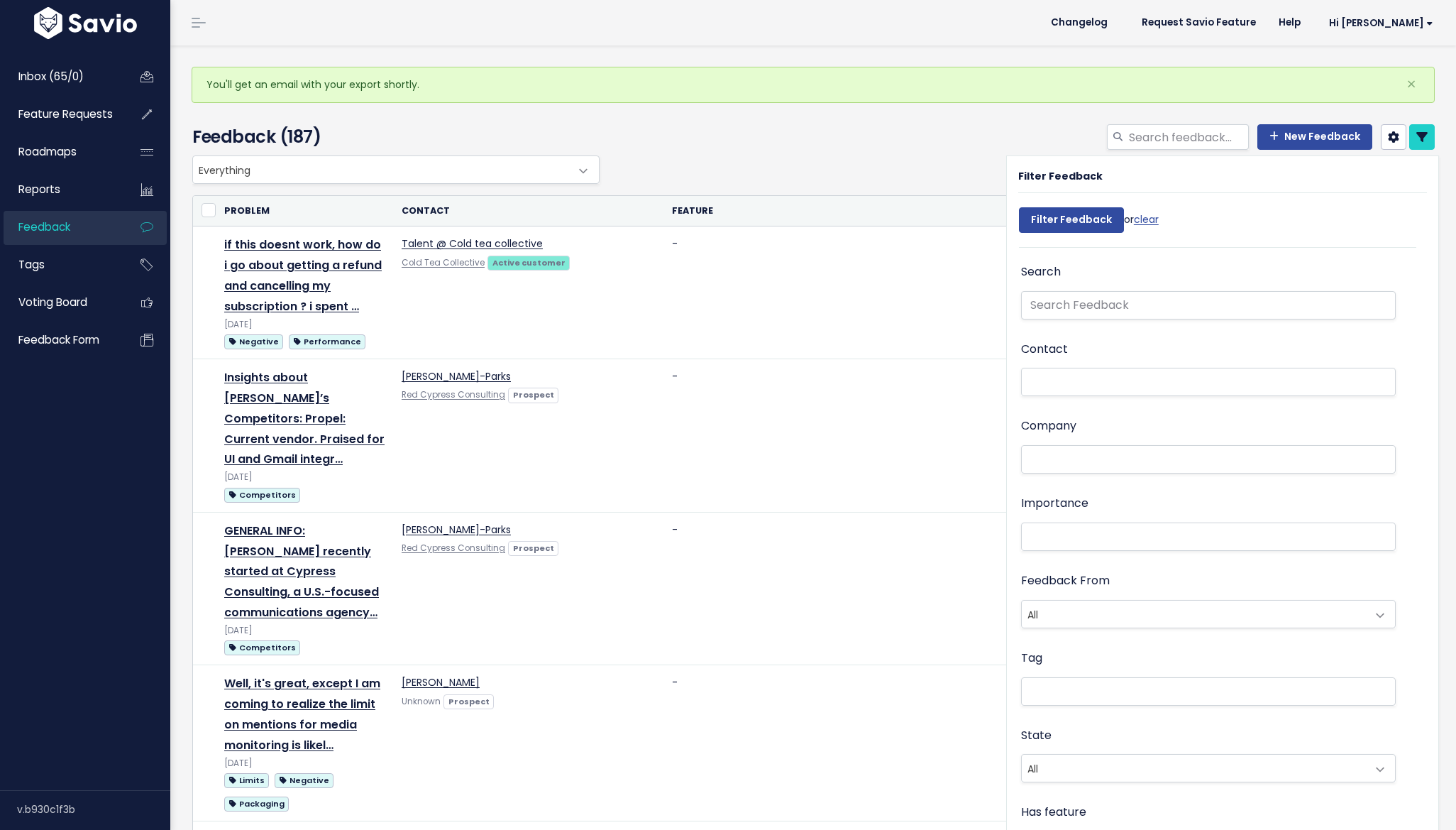
select select
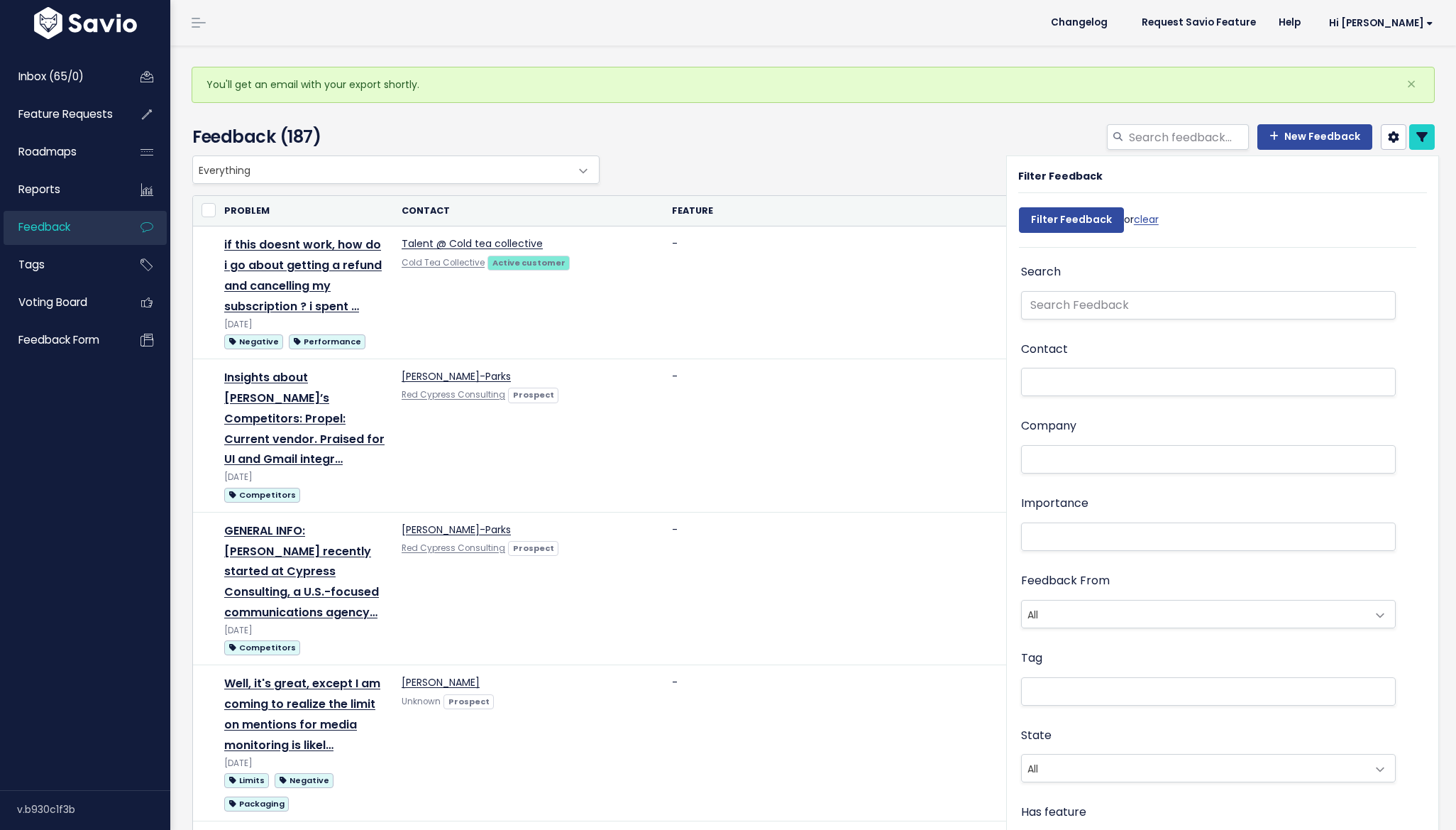
select select
